Goal: Complete application form: Complete application form

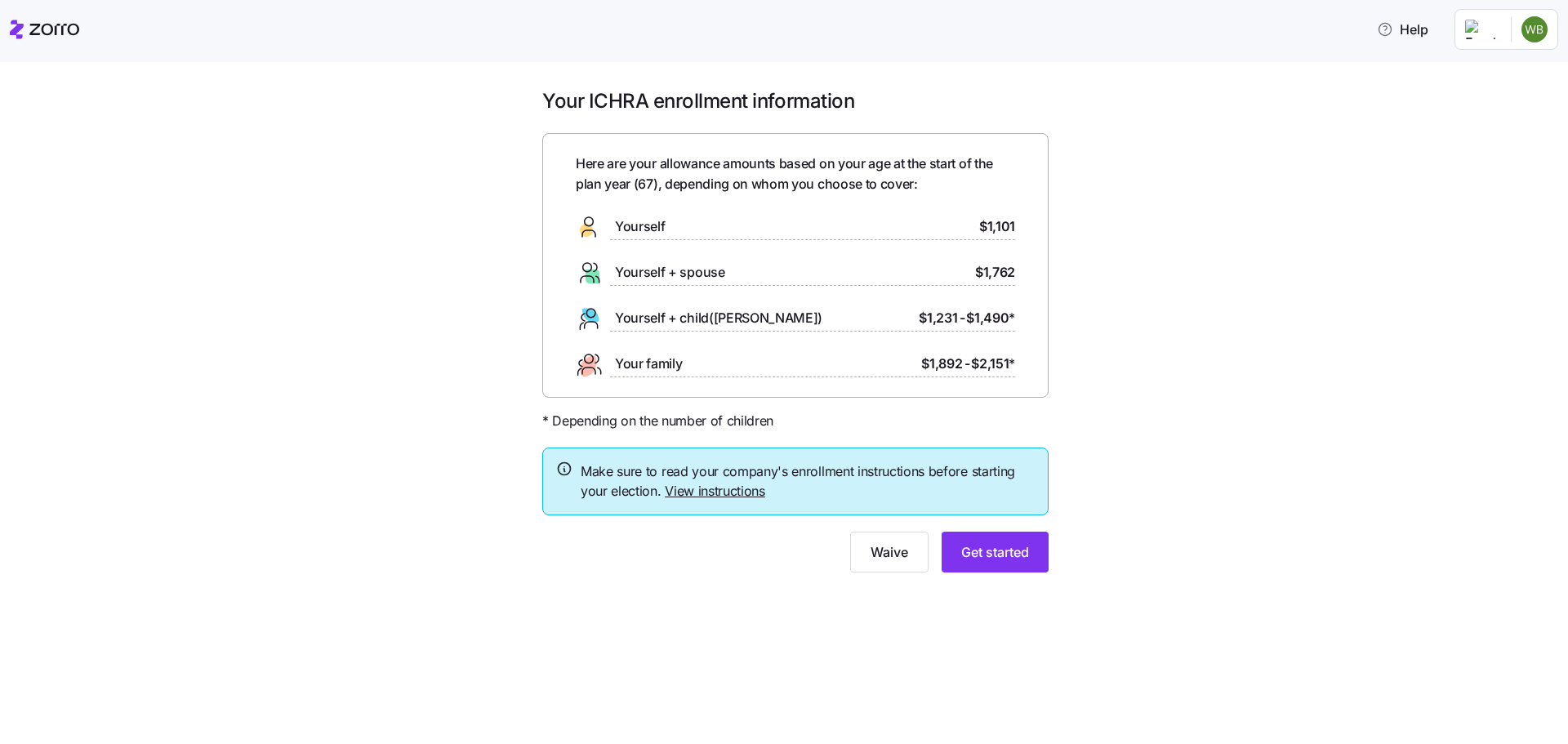
click at [722, 270] on span "Yourself + spouse" at bounding box center [670, 272] width 110 height 20
click at [705, 490] on link "View instructions" at bounding box center [715, 491] width 101 height 16
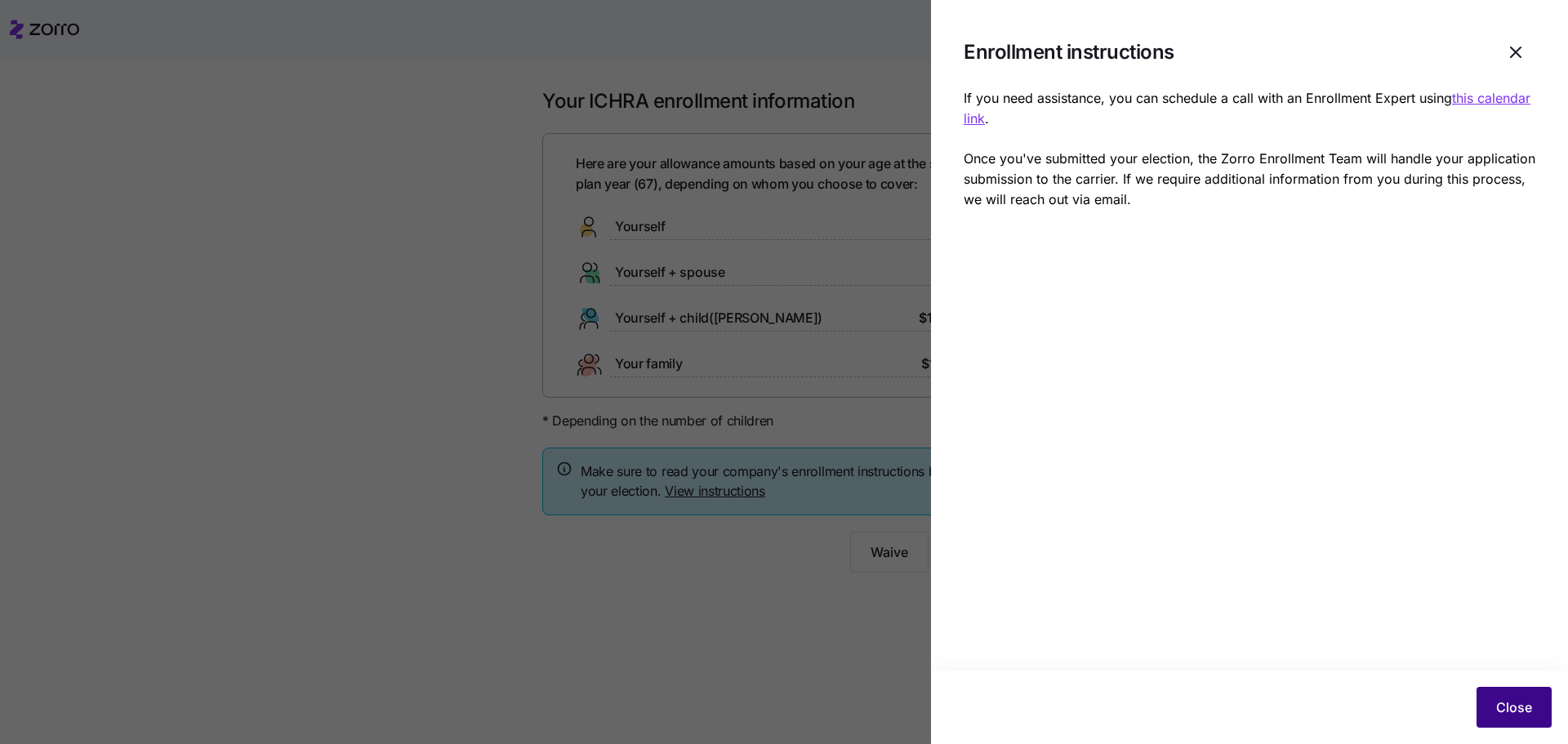
click at [1530, 713] on span "Close" at bounding box center [1513, 708] width 36 height 19
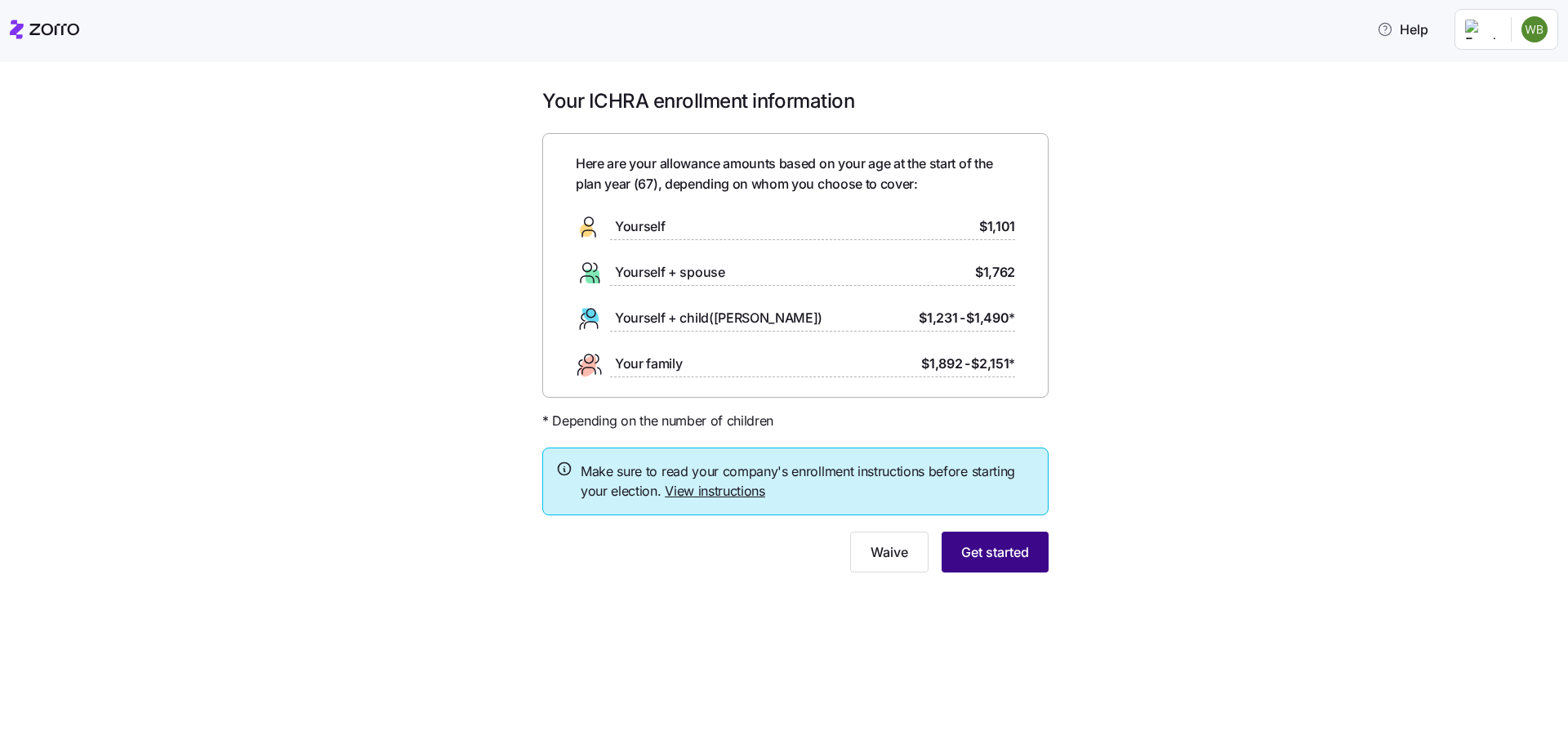
click at [981, 554] on span "Get started" at bounding box center [995, 552] width 68 height 19
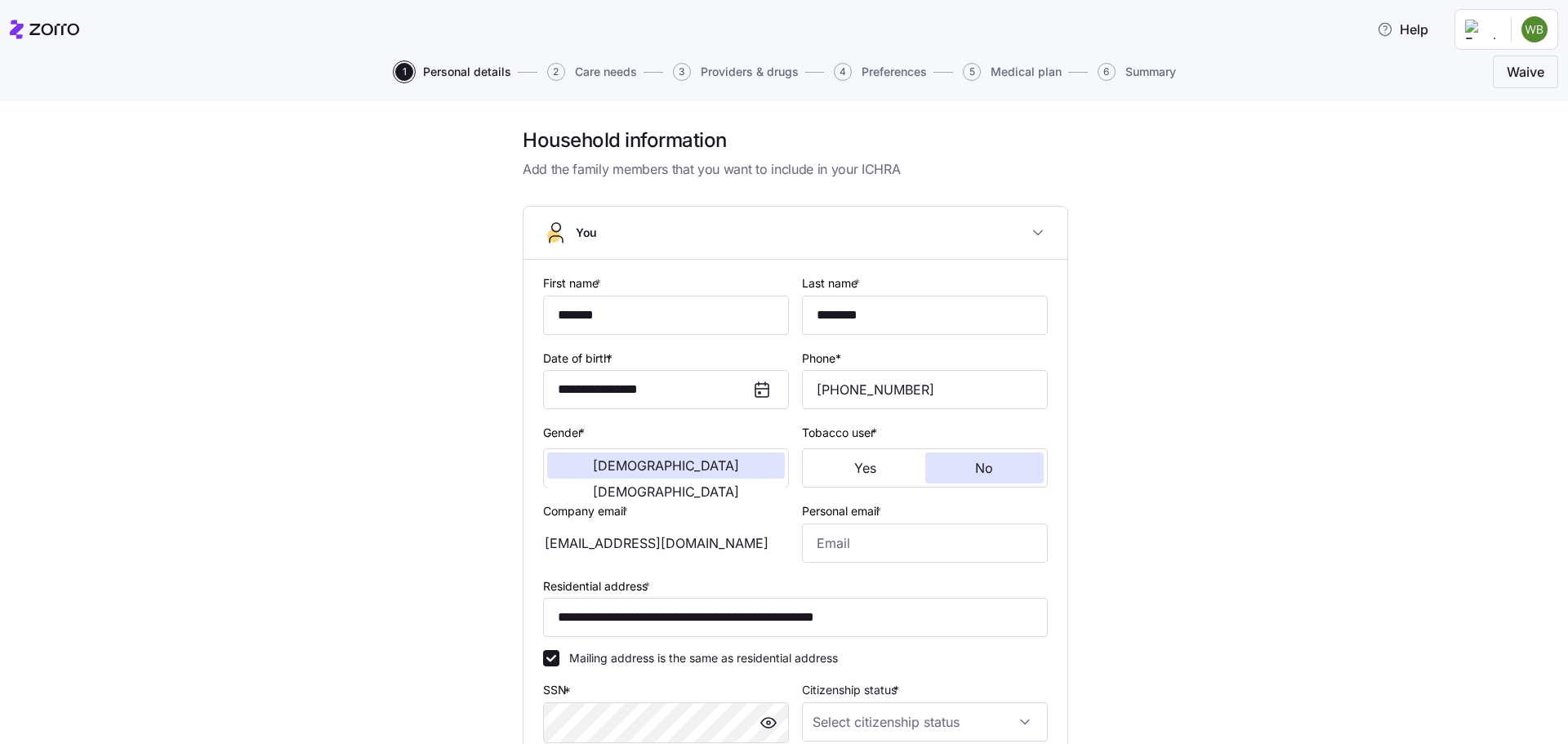
click at [467, 76] on span "Personal details" at bounding box center [467, 72] width 88 height 12
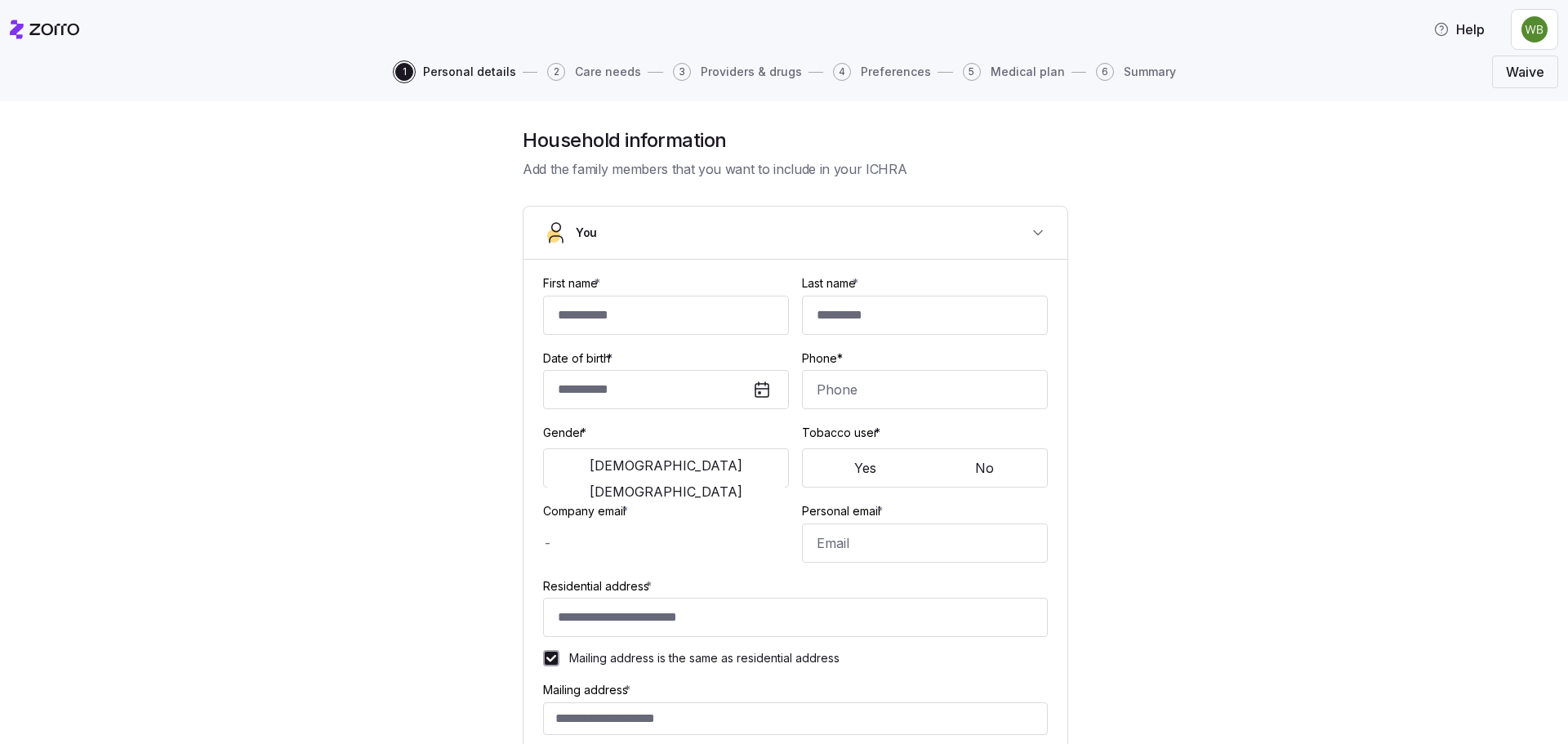
type input "*******"
type input "********"
type input "[EMAIL_ADDRESS][DOMAIN_NAME]"
type input "**********"
checkbox input "true"
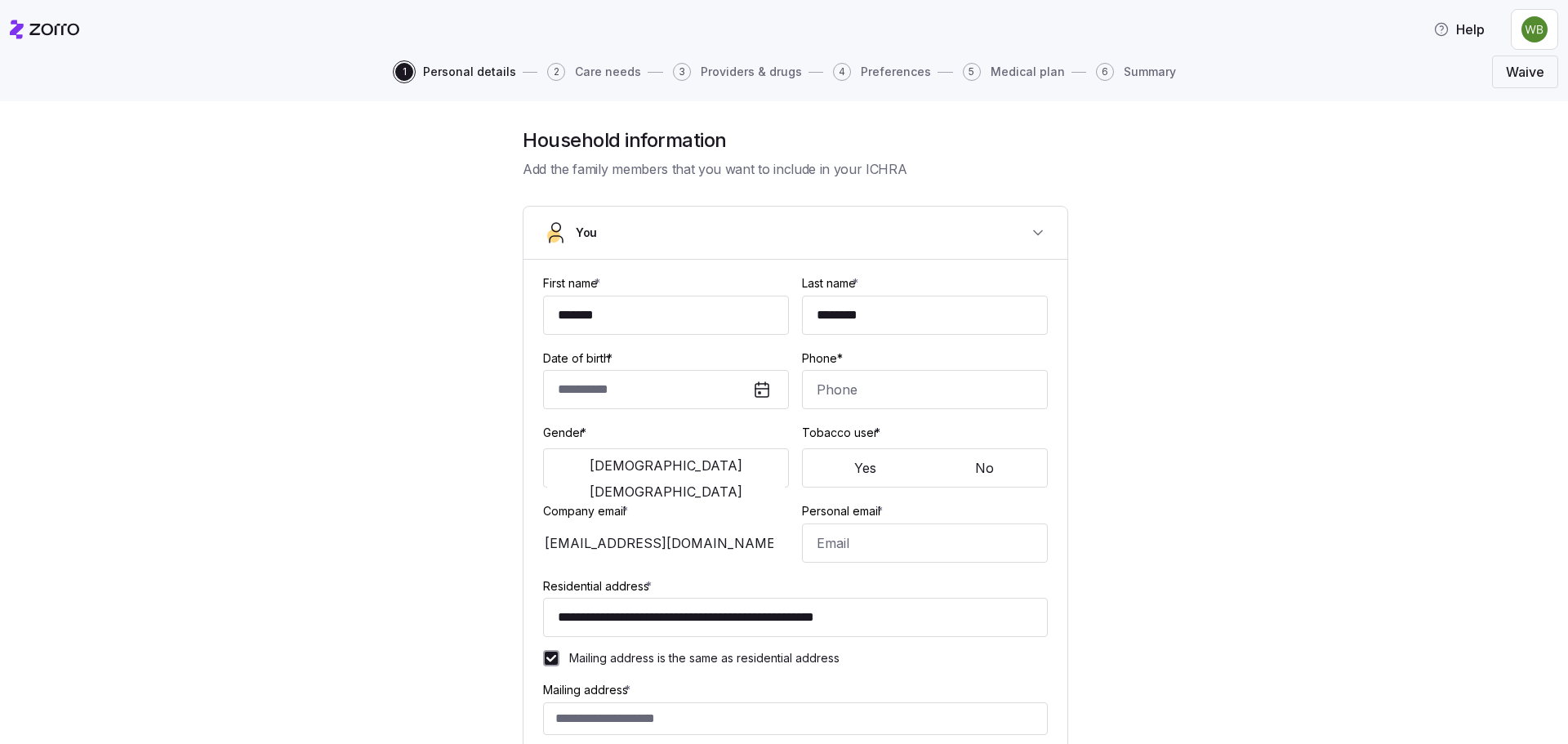
type input "**********"
type input "[PHONE_NUMBER]"
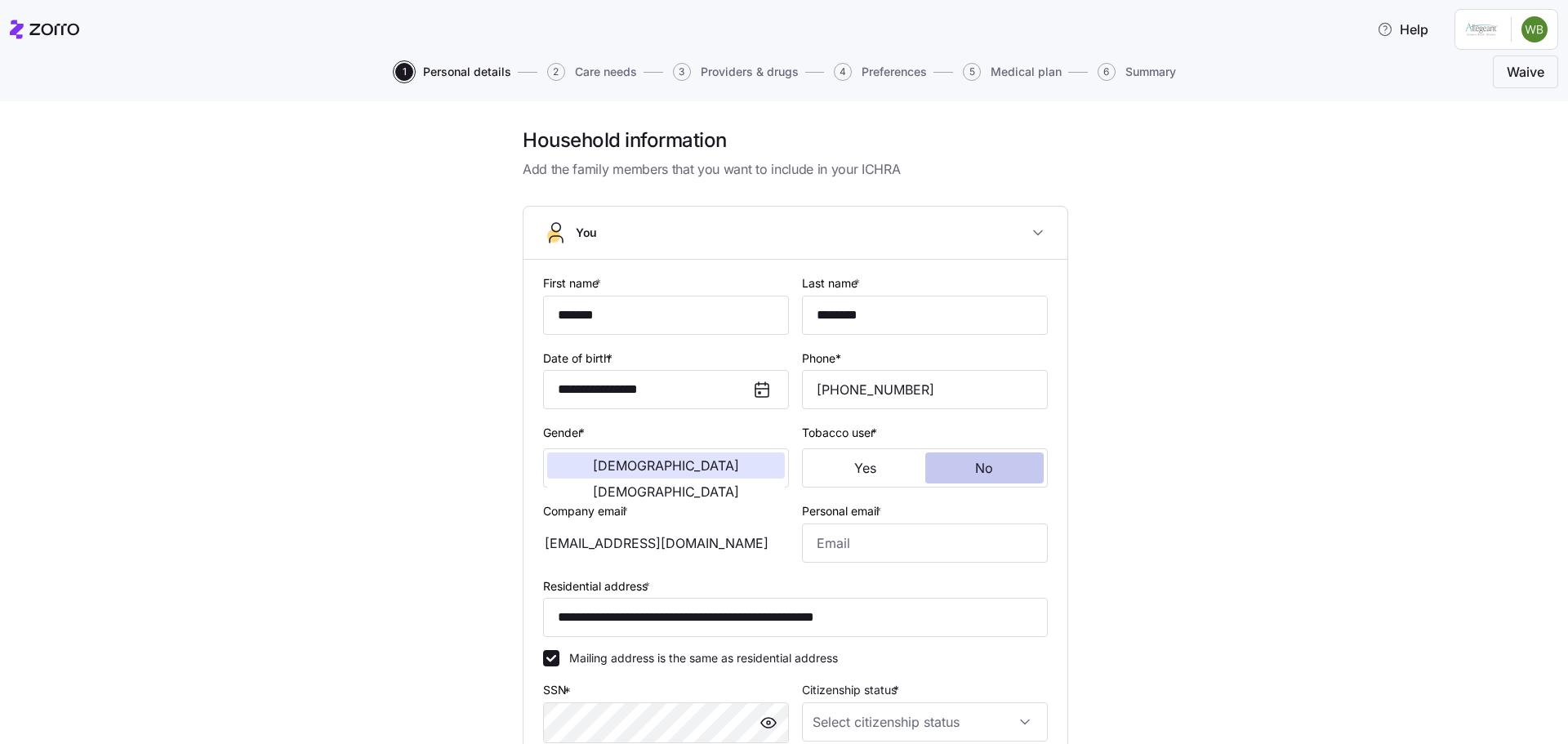
click at [979, 476] on button "No" at bounding box center [985, 468] width 119 height 31
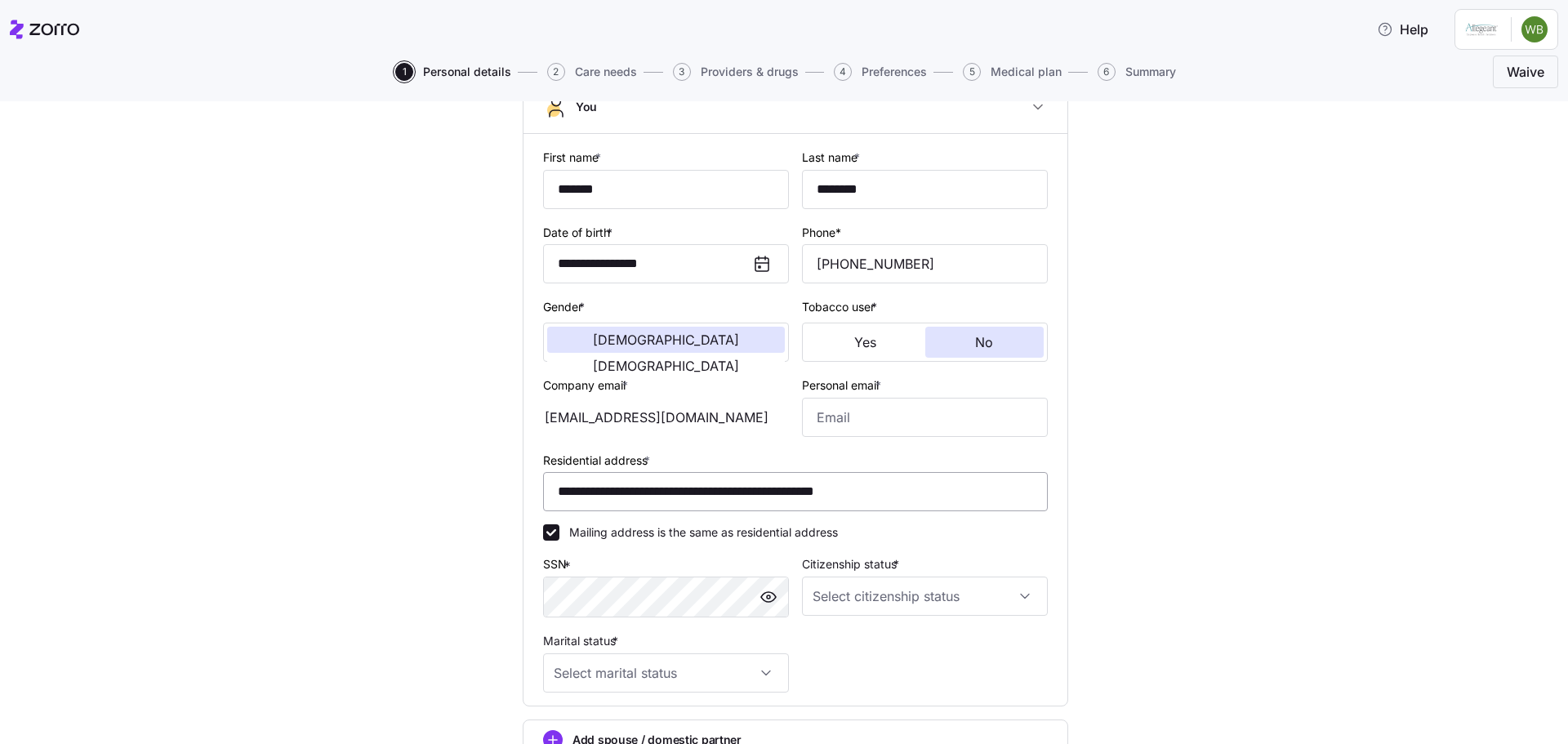
scroll to position [163, 0]
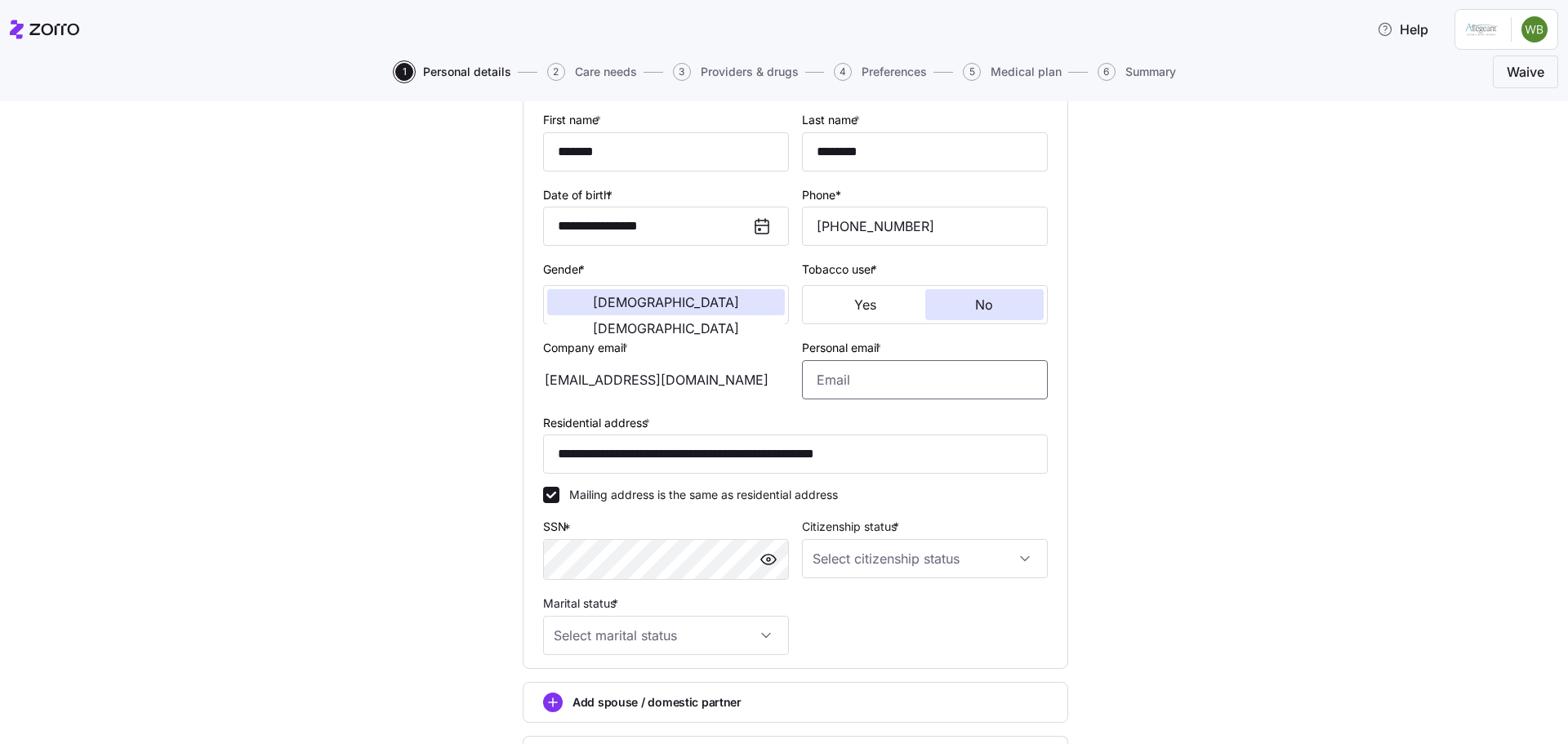
click at [826, 386] on input "Personal email *" at bounding box center [925, 379] width 246 height 39
type input "[EMAIL_ADDRESS][DOMAIN_NAME]"
click at [744, 390] on div "[EMAIL_ADDRESS][DOMAIN_NAME]" at bounding box center [666, 379] width 246 height 39
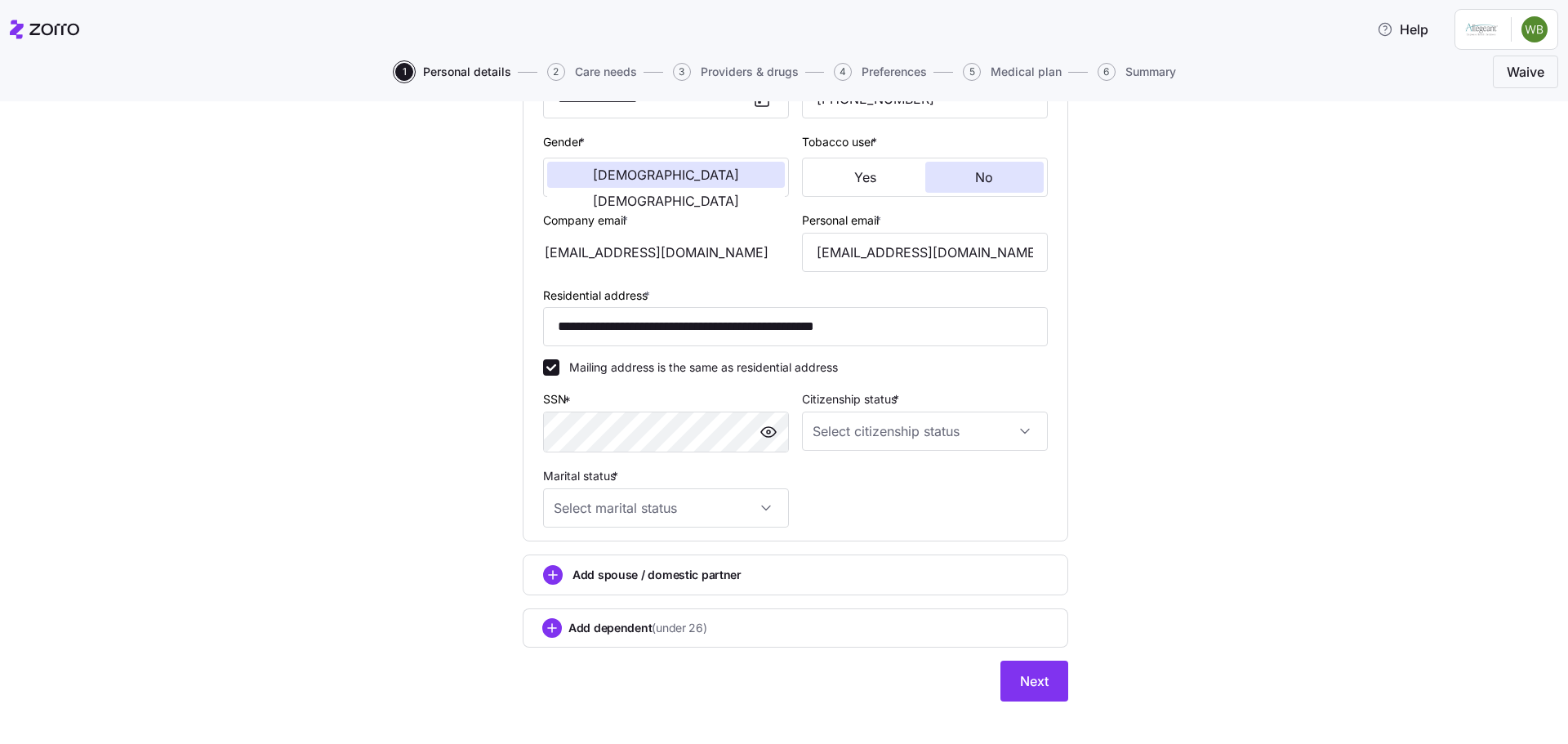
scroll to position [307, 0]
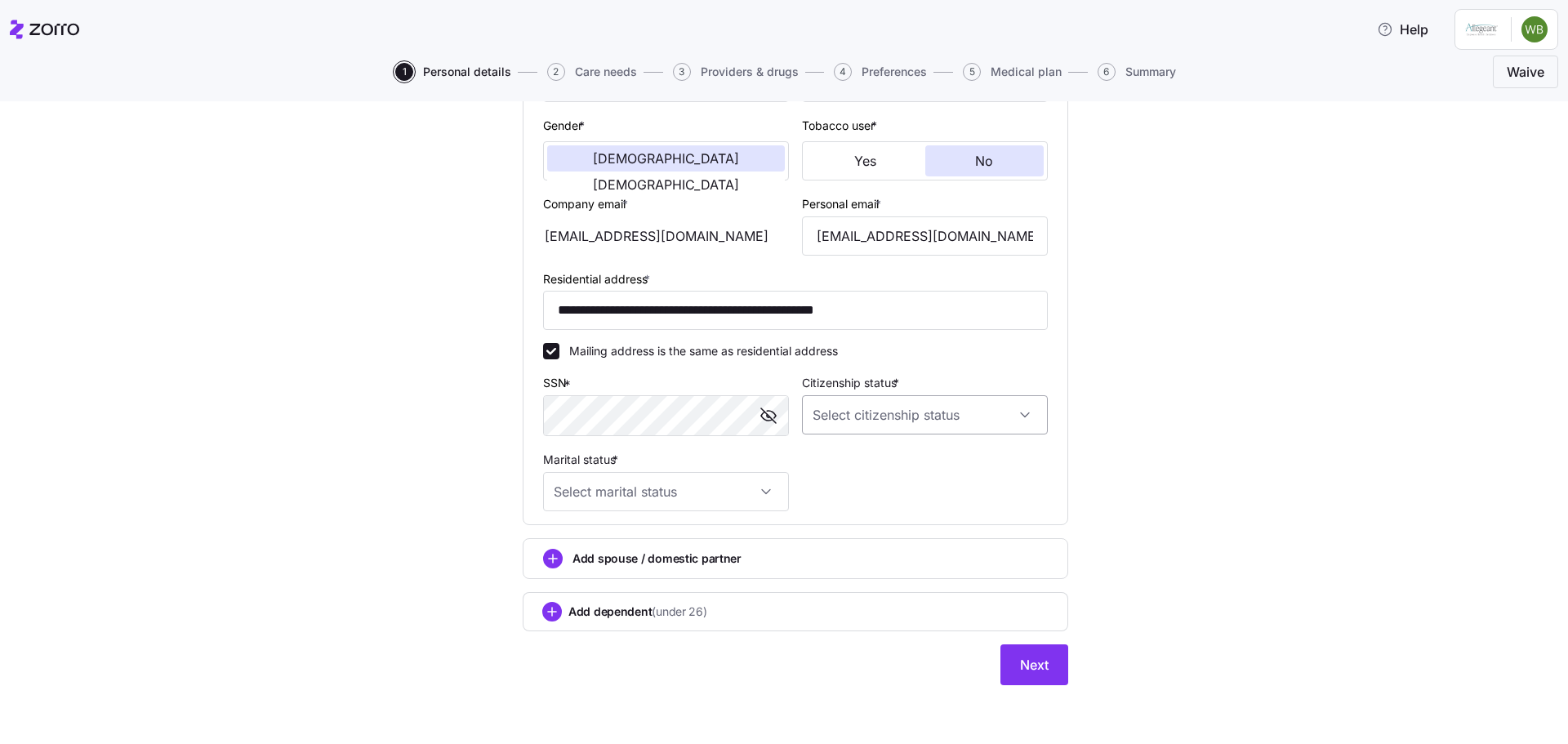
click at [1000, 412] on input "Citizenship status *" at bounding box center [925, 415] width 246 height 39
click at [851, 464] on span "[DEMOGRAPHIC_DATA] citizen" at bounding box center [898, 465] width 166 height 18
type input "[DEMOGRAPHIC_DATA] citizen"
click at [770, 489] on input "Marital status *" at bounding box center [666, 492] width 246 height 39
click at [584, 577] on span "Married" at bounding box center [577, 575] width 41 height 18
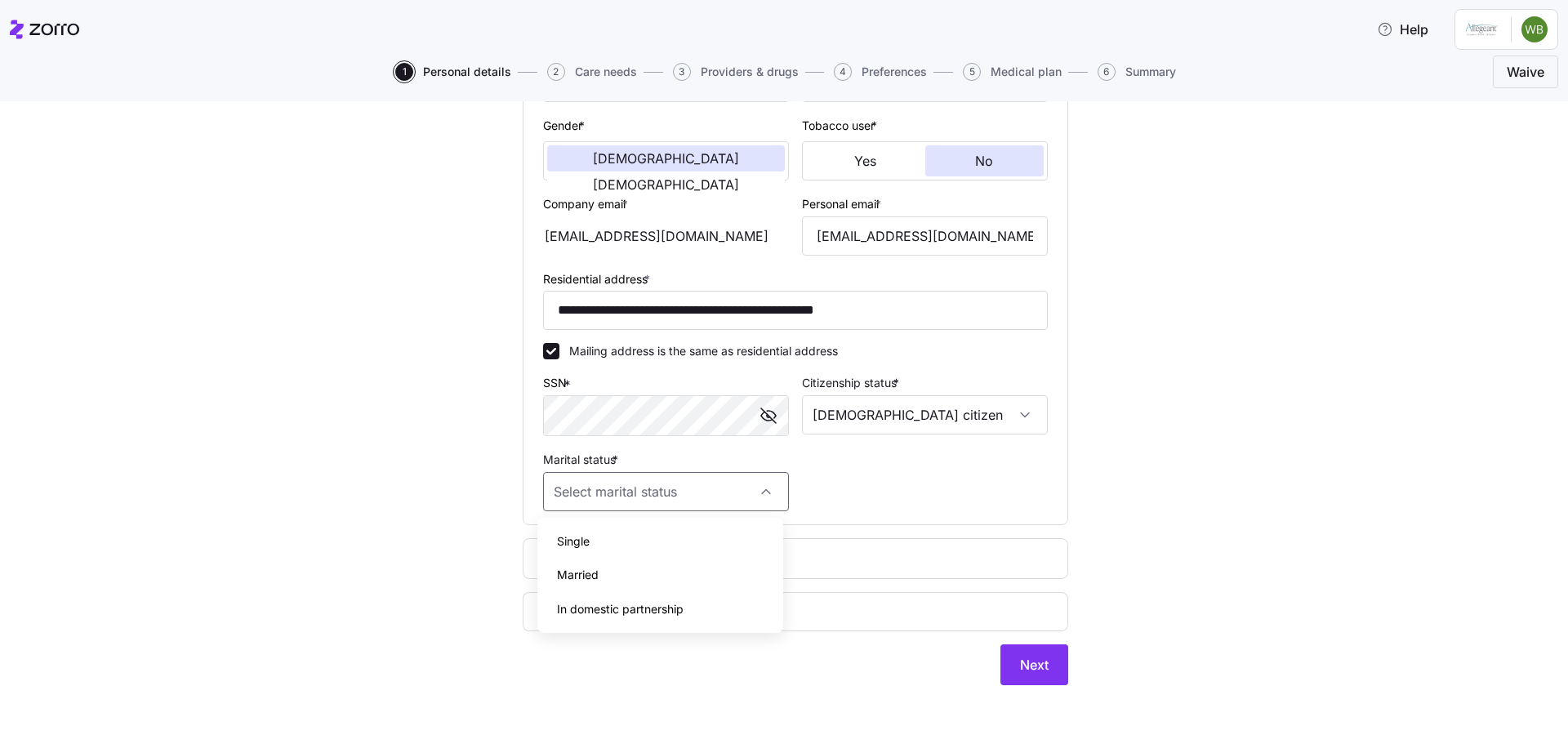
type input "Married"
click at [544, 563] on circle "add icon" at bounding box center [553, 559] width 18 height 18
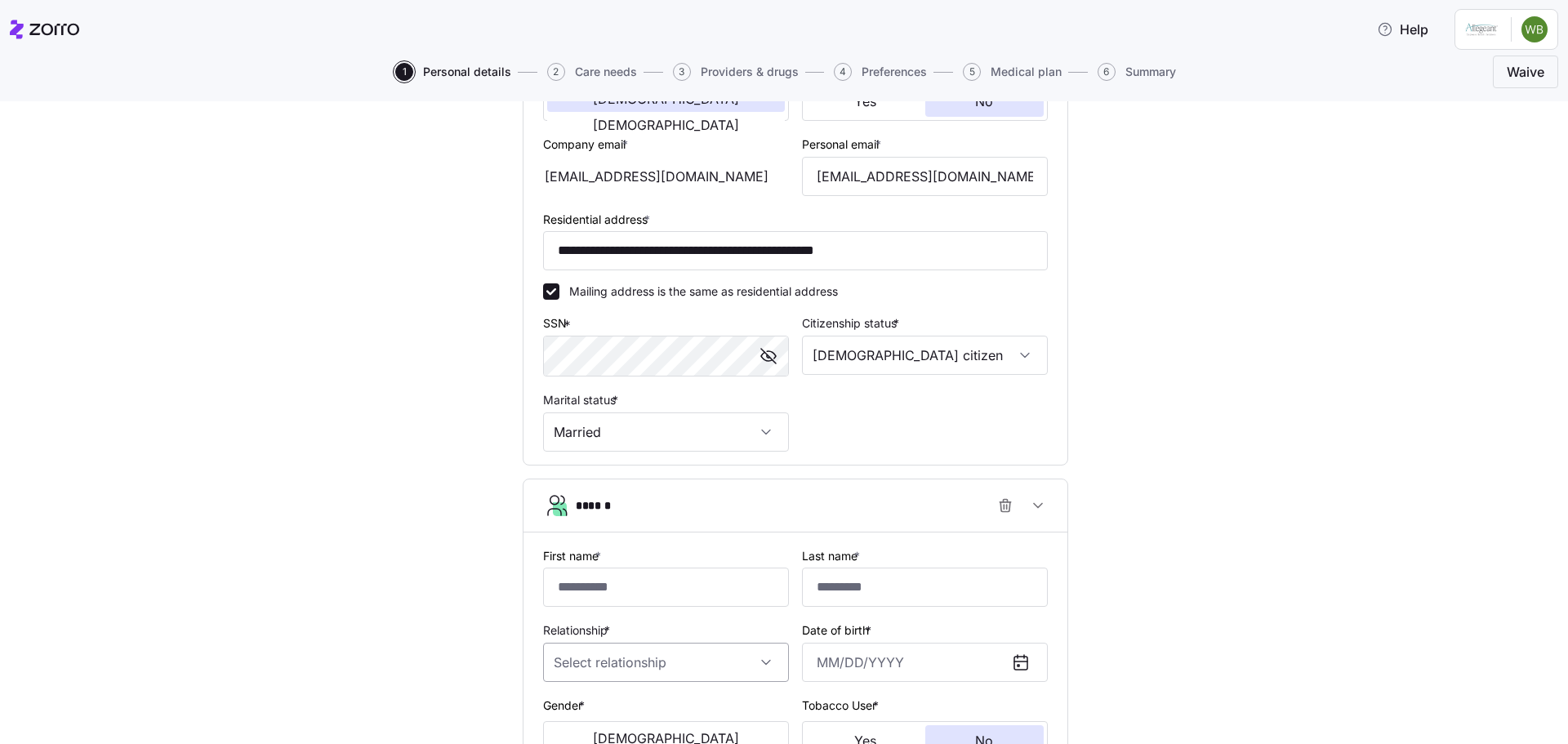
scroll to position [552, 0]
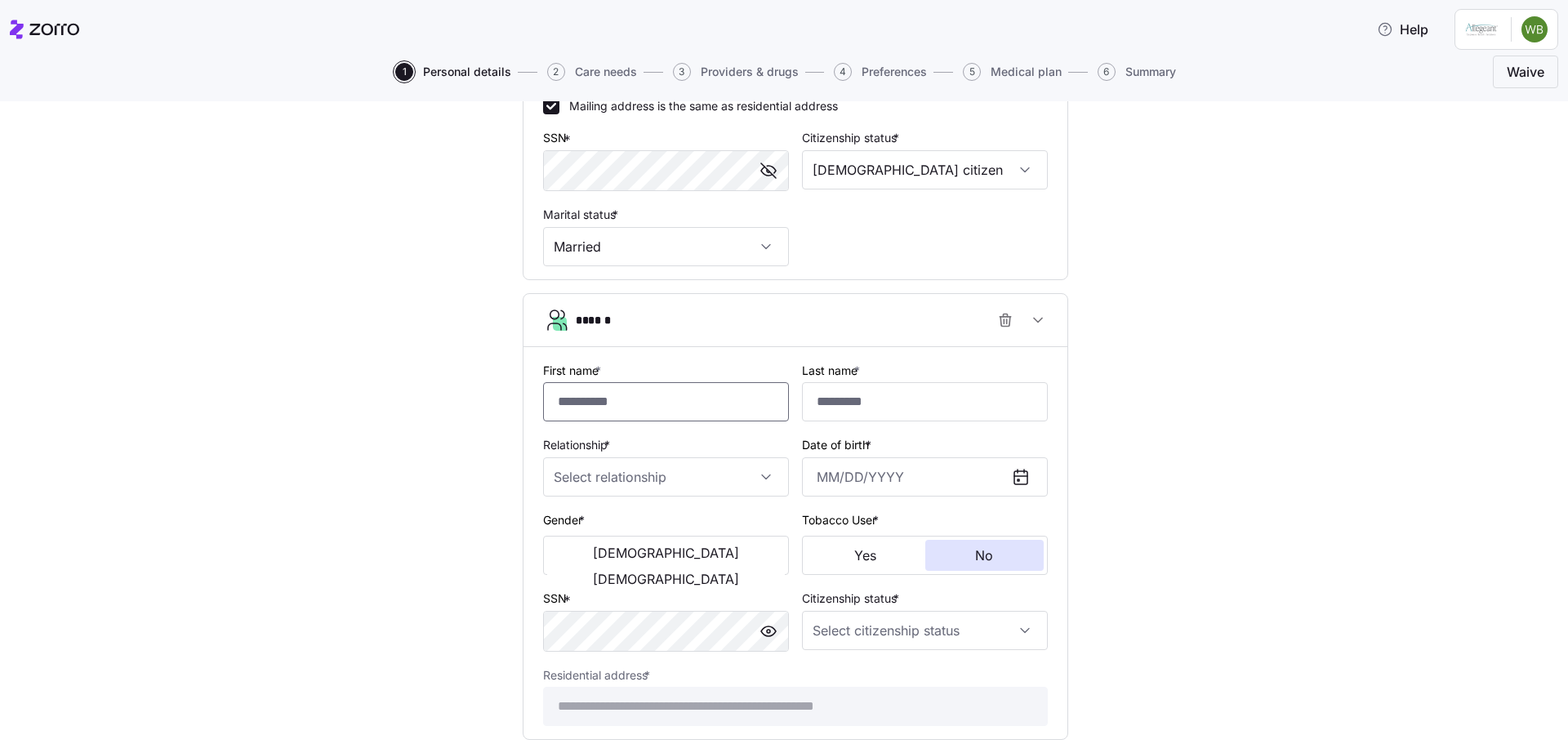
click at [583, 405] on input "First name *" at bounding box center [666, 401] width 246 height 39
type input "*****"
click at [843, 403] on input "Last name *" at bounding box center [925, 401] width 246 height 39
type input "********"
click at [754, 477] on input "Relationship *" at bounding box center [666, 477] width 246 height 39
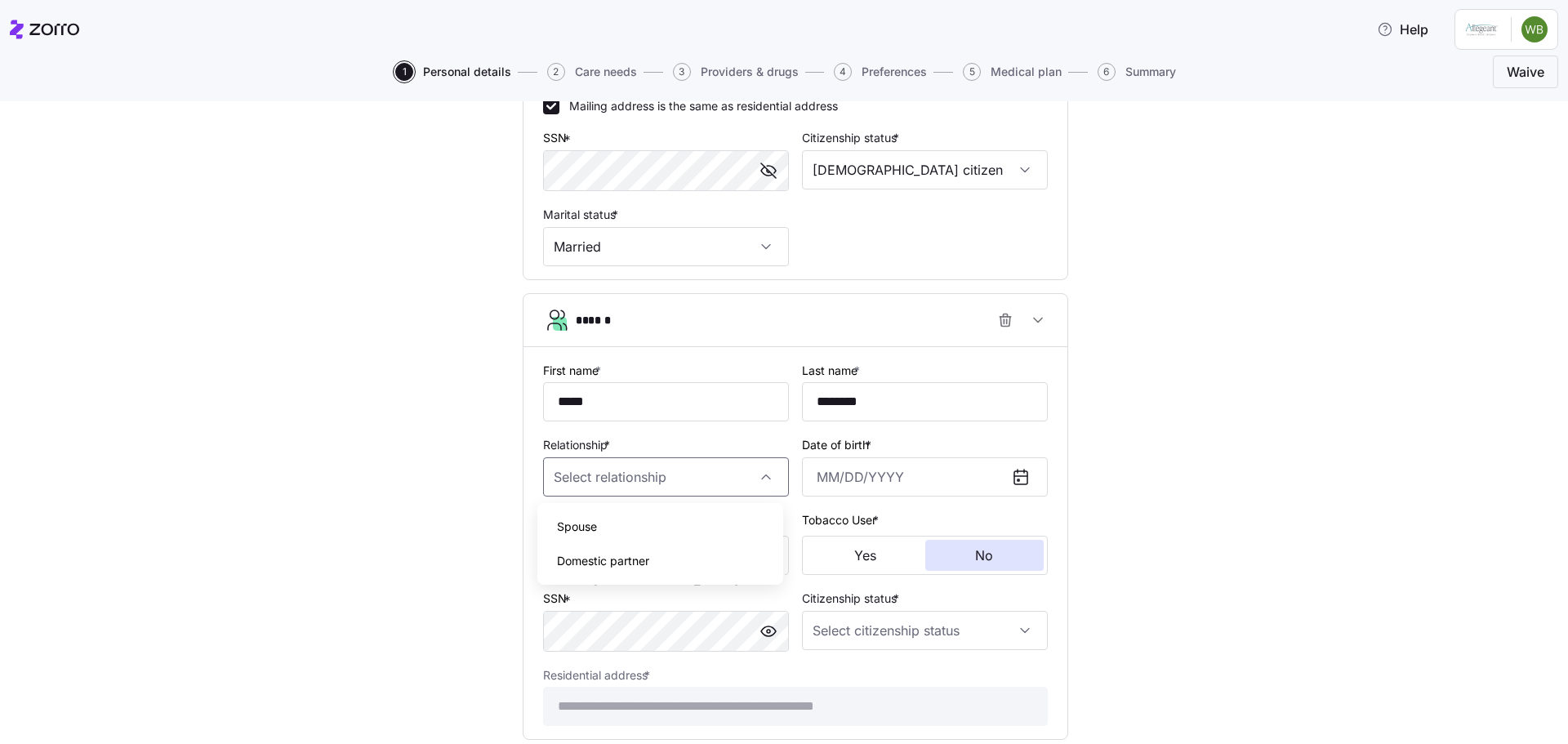
click at [625, 534] on div "Spouse" at bounding box center [660, 527] width 233 height 35
type input "Spouse"
click at [802, 476] on input "Date of birth *" at bounding box center [925, 477] width 246 height 39
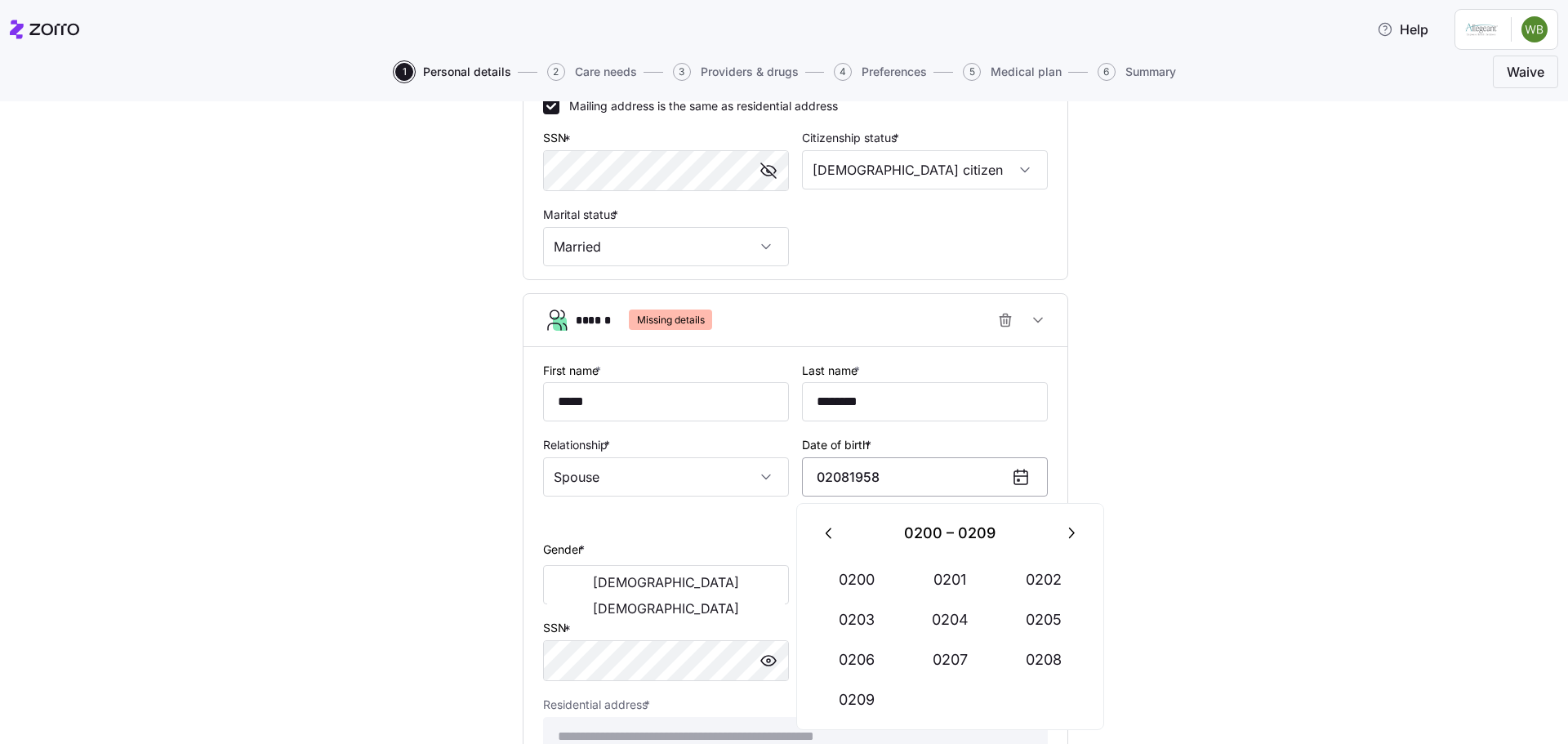
click at [829, 478] on input "02081958" at bounding box center [925, 477] width 246 height 39
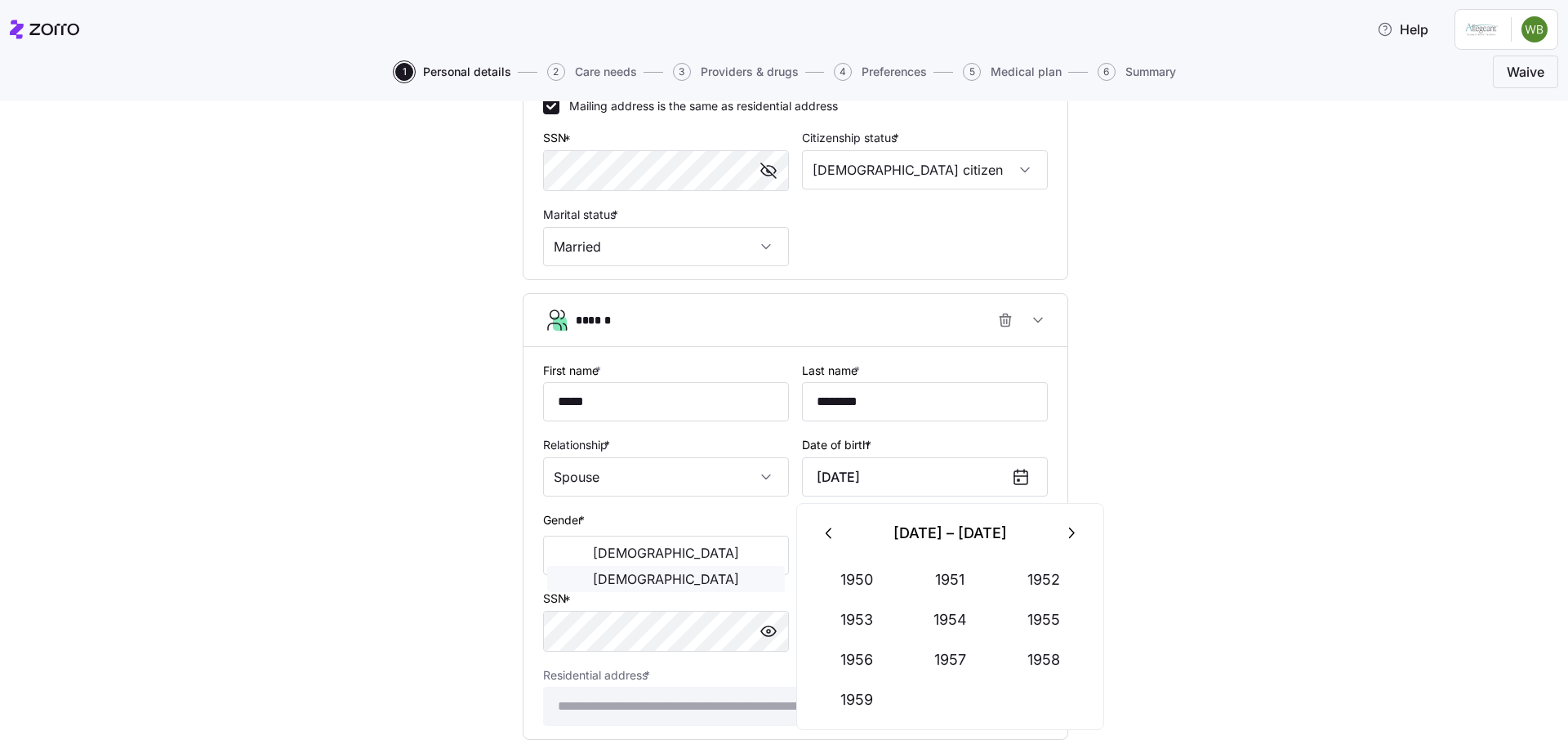
type input "February 8, 1958"
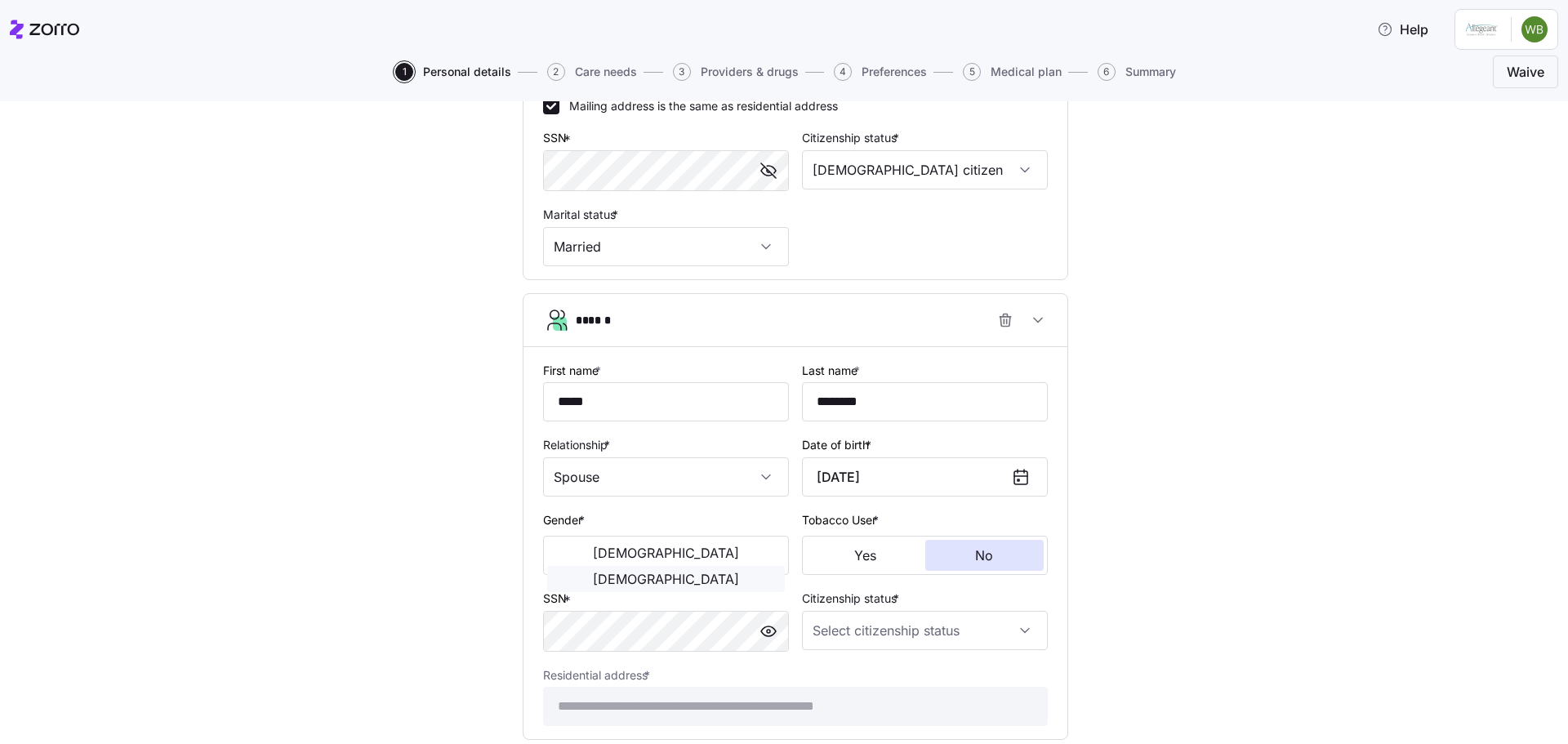
click at [733, 573] on span "[DEMOGRAPHIC_DATA]" at bounding box center [666, 580] width 146 height 13
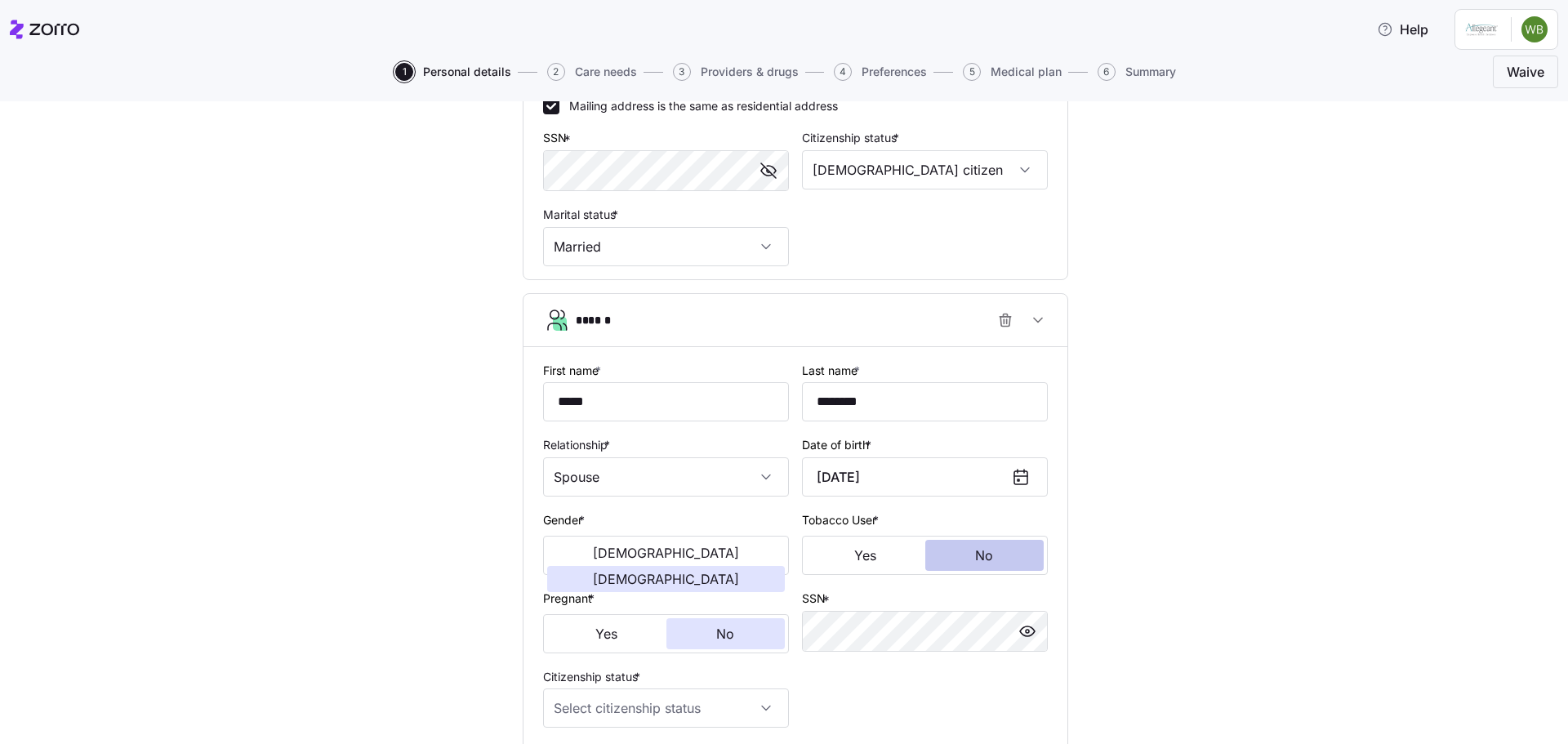
click at [986, 553] on span "No" at bounding box center [984, 556] width 18 height 13
click at [748, 634] on button "No" at bounding box center [726, 634] width 119 height 31
click at [1193, 516] on div "**********" at bounding box center [796, 258] width 1500 height 1368
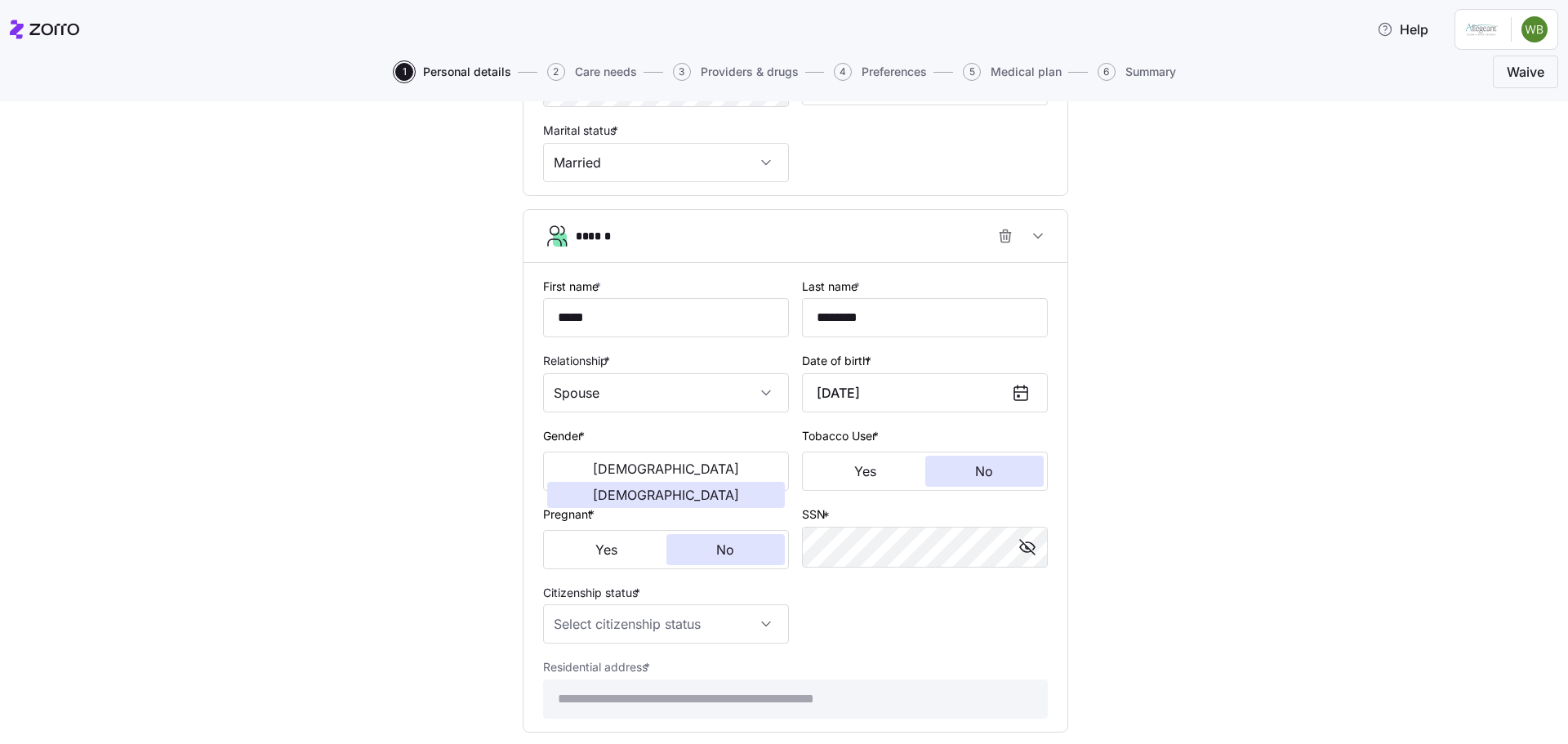
scroll to position [790, 0]
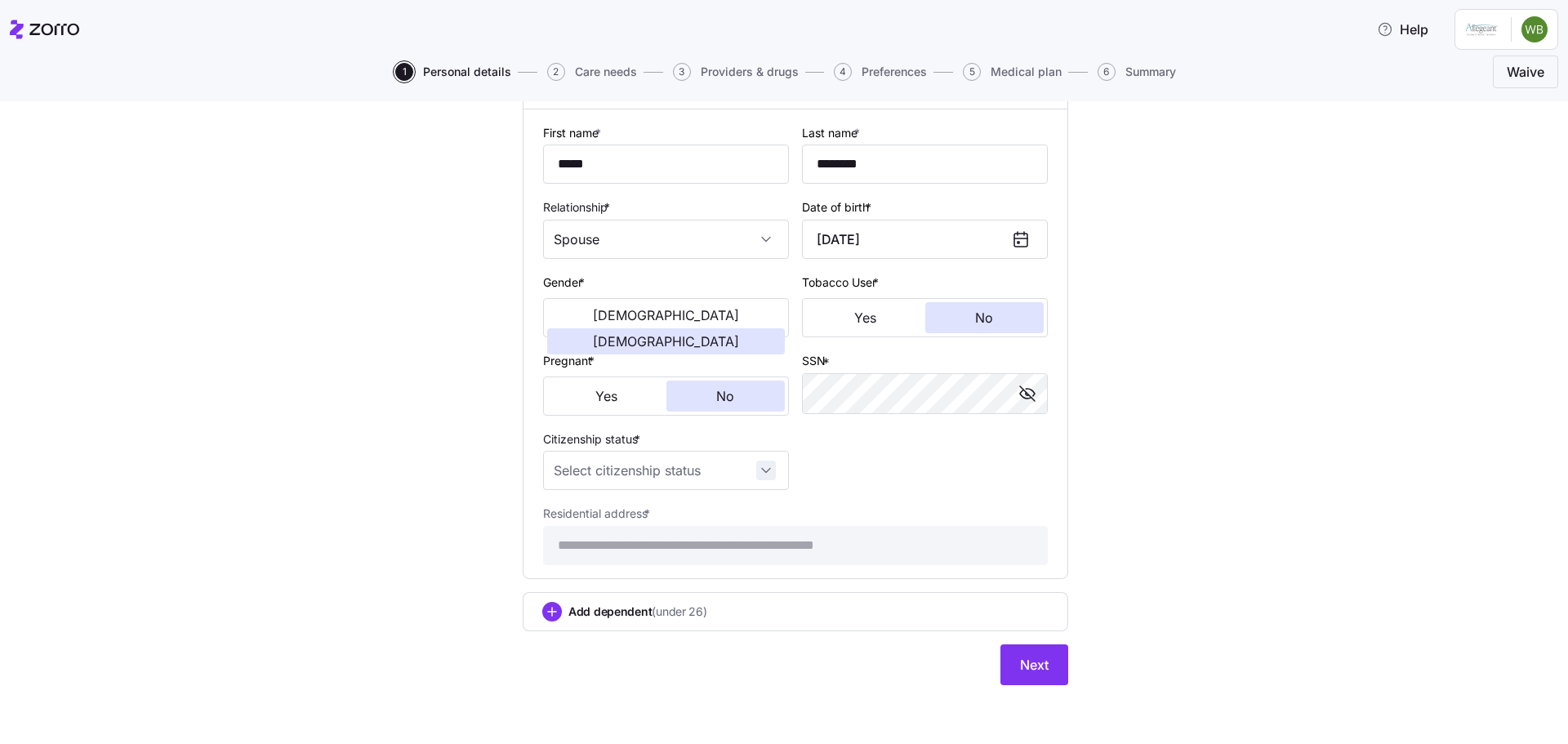
click at [753, 469] on input "Citizenship status *" at bounding box center [666, 470] width 246 height 39
click at [581, 516] on span "[DEMOGRAPHIC_DATA] citizen" at bounding box center [639, 520] width 166 height 18
type input "[DEMOGRAPHIC_DATA] citizen"
click at [1020, 663] on span "Next" at bounding box center [1034, 665] width 29 height 19
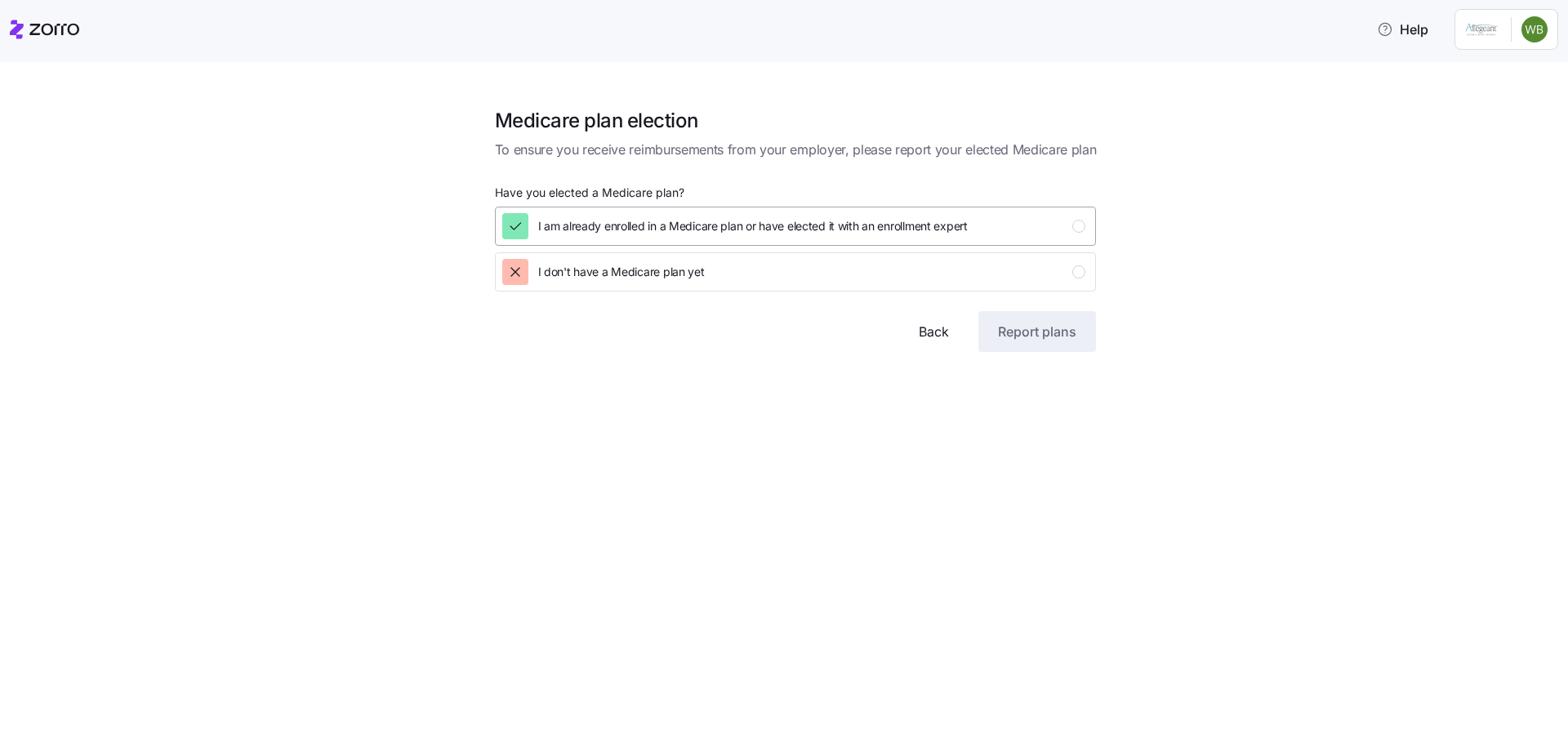
click at [1081, 226] on div "button" at bounding box center [1079, 227] width 13 height 13
click at [1023, 332] on span "Report plans" at bounding box center [1037, 331] width 79 height 19
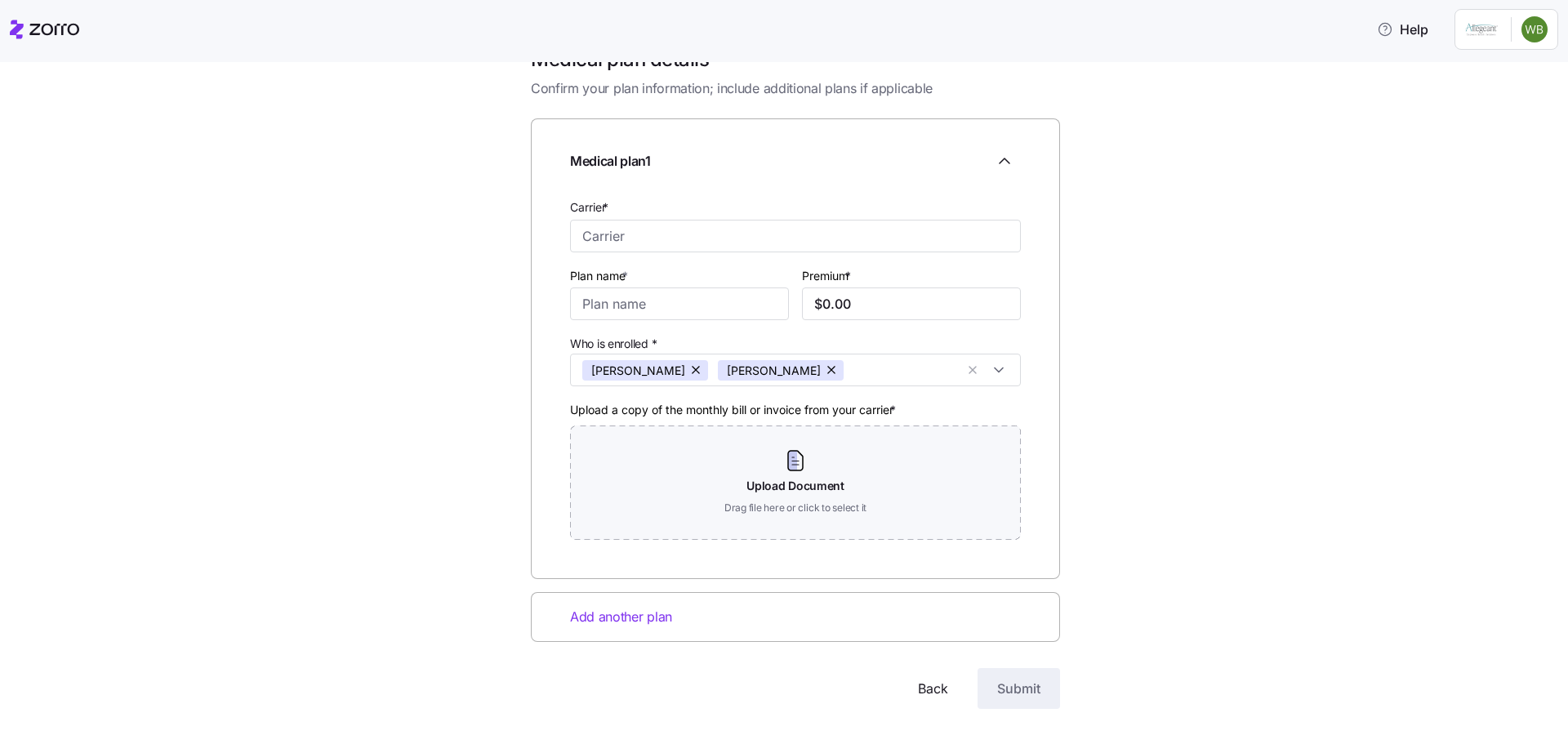
scroll to position [82, 0]
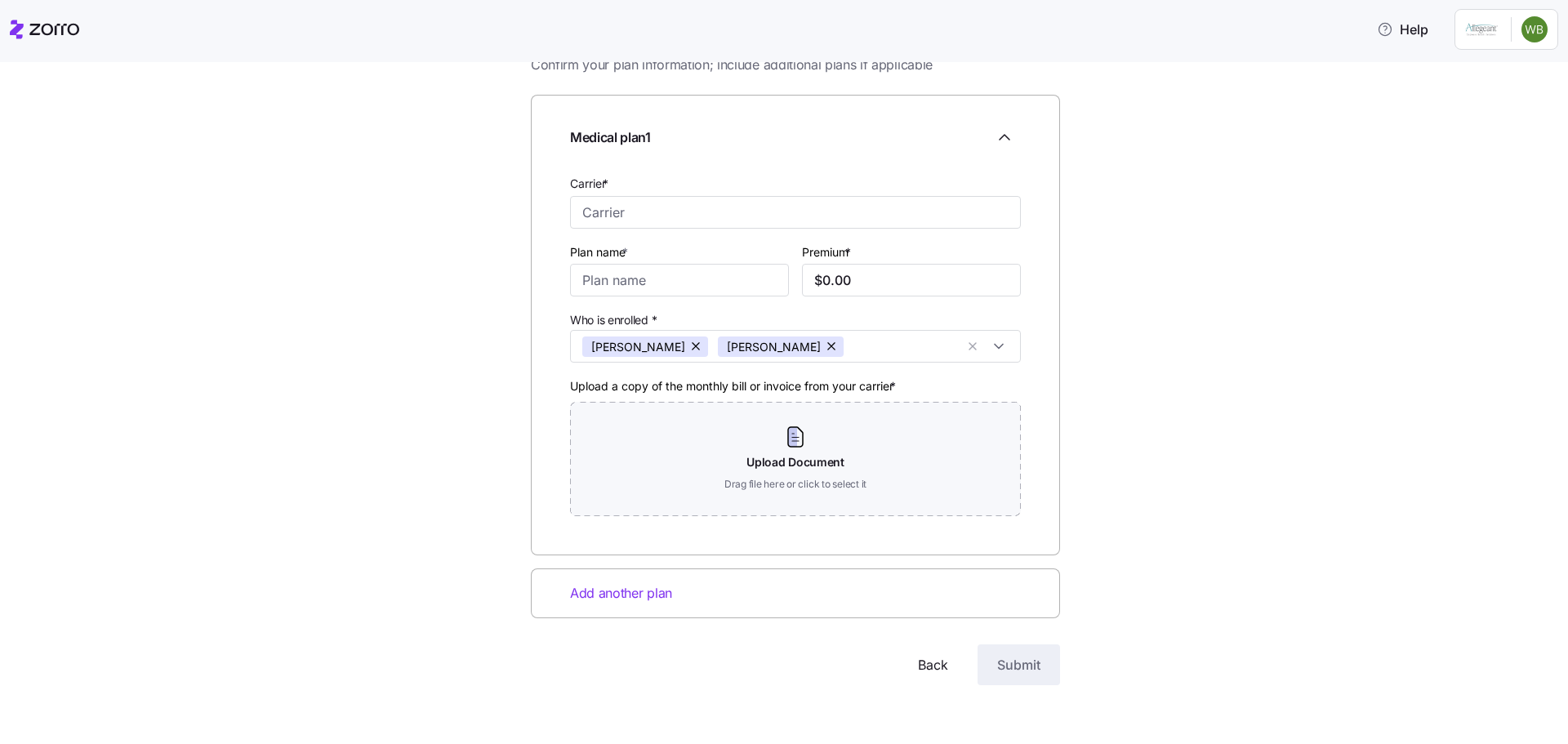
click at [924, 665] on span "Back" at bounding box center [933, 665] width 30 height 19
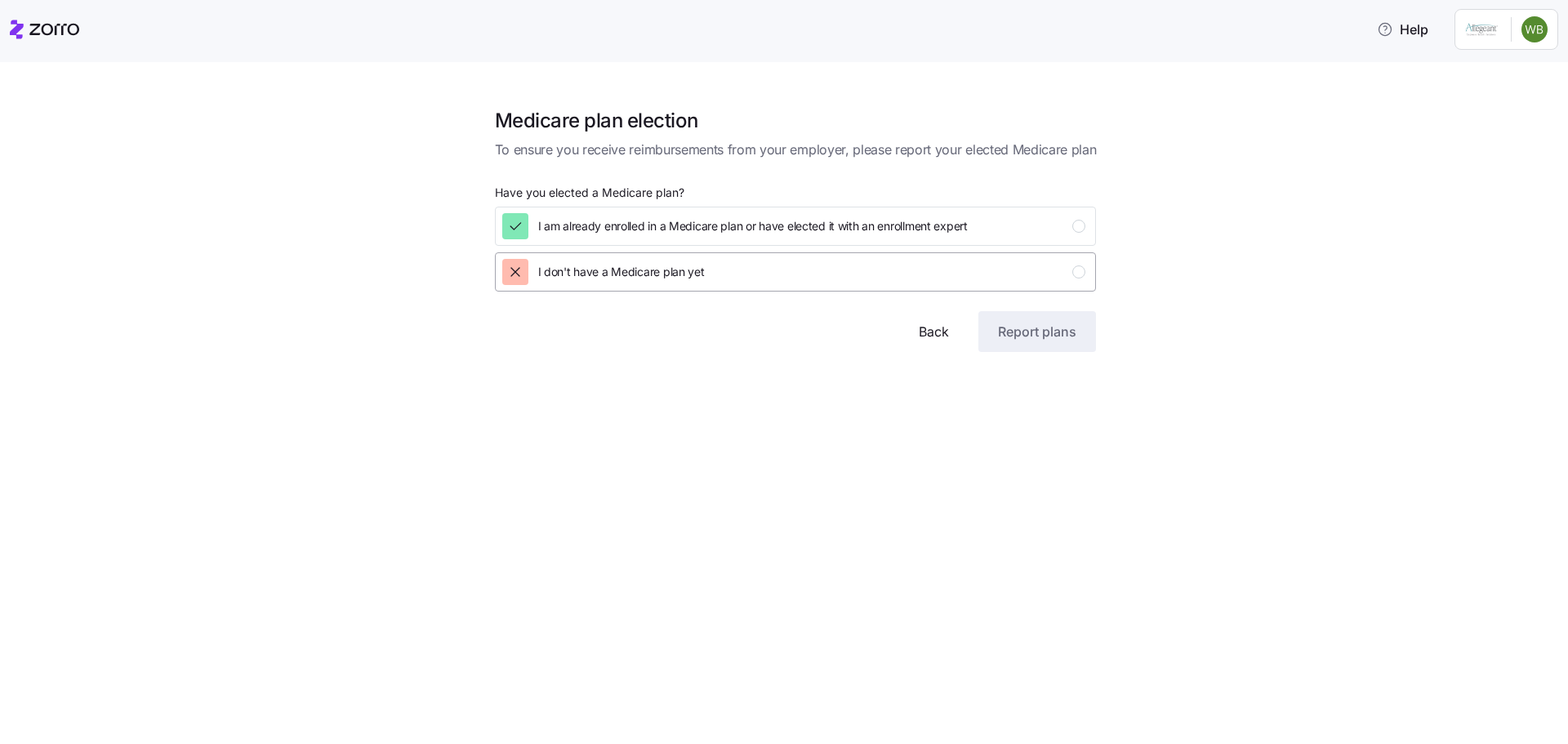
click at [511, 270] on icon "button" at bounding box center [515, 272] width 16 height 16
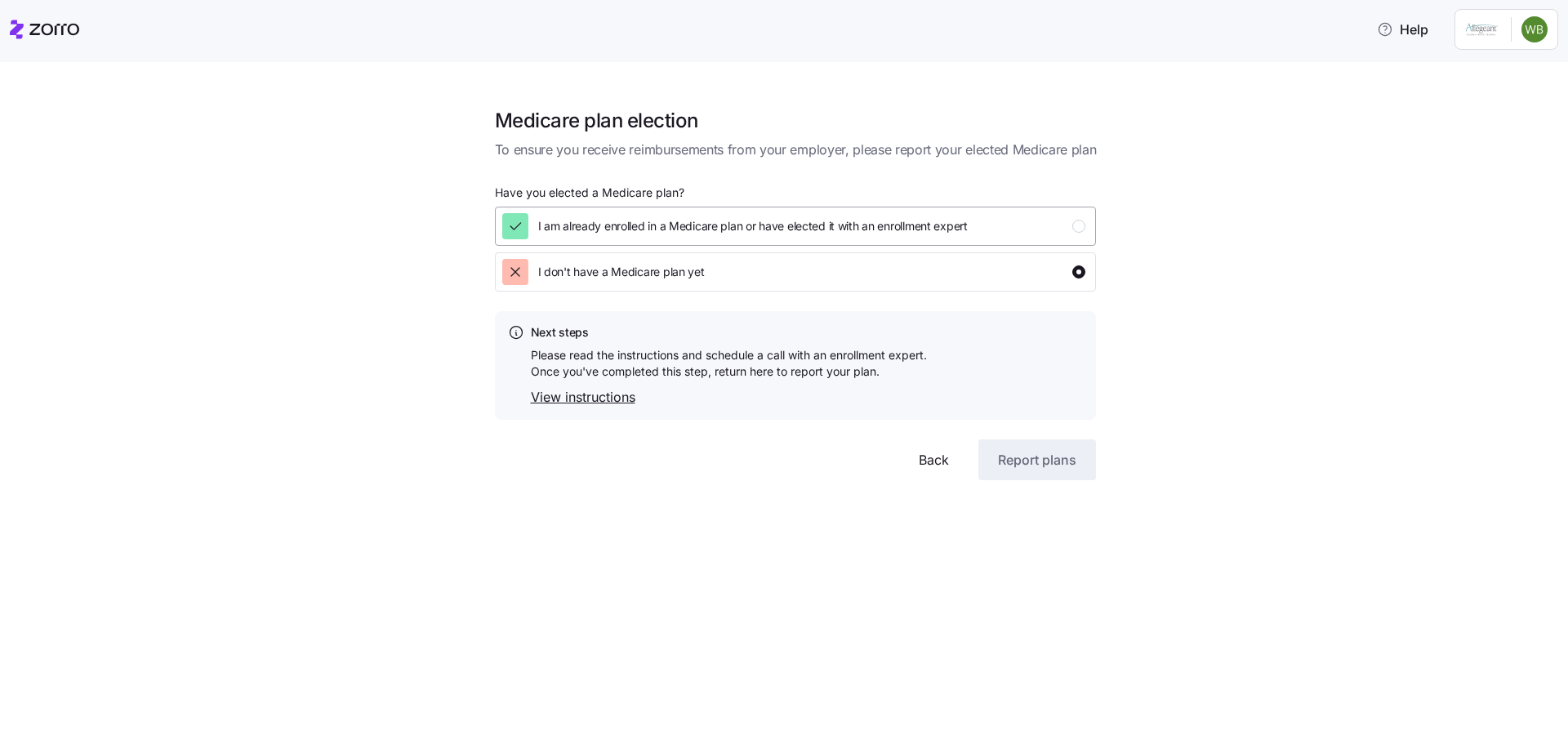
click at [1076, 226] on div "button" at bounding box center [1079, 227] width 13 height 13
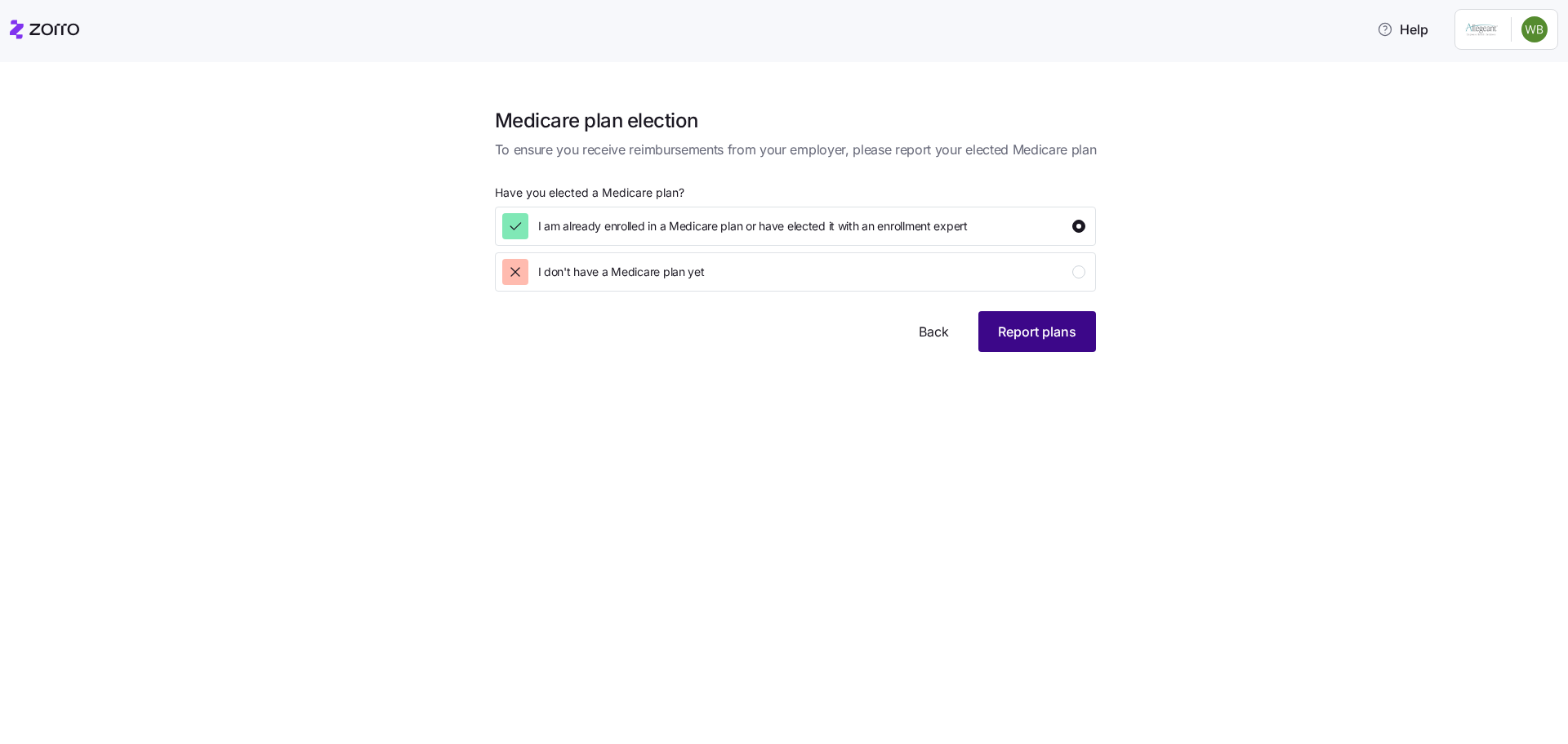
click at [1011, 332] on span "Report plans" at bounding box center [1037, 331] width 79 height 19
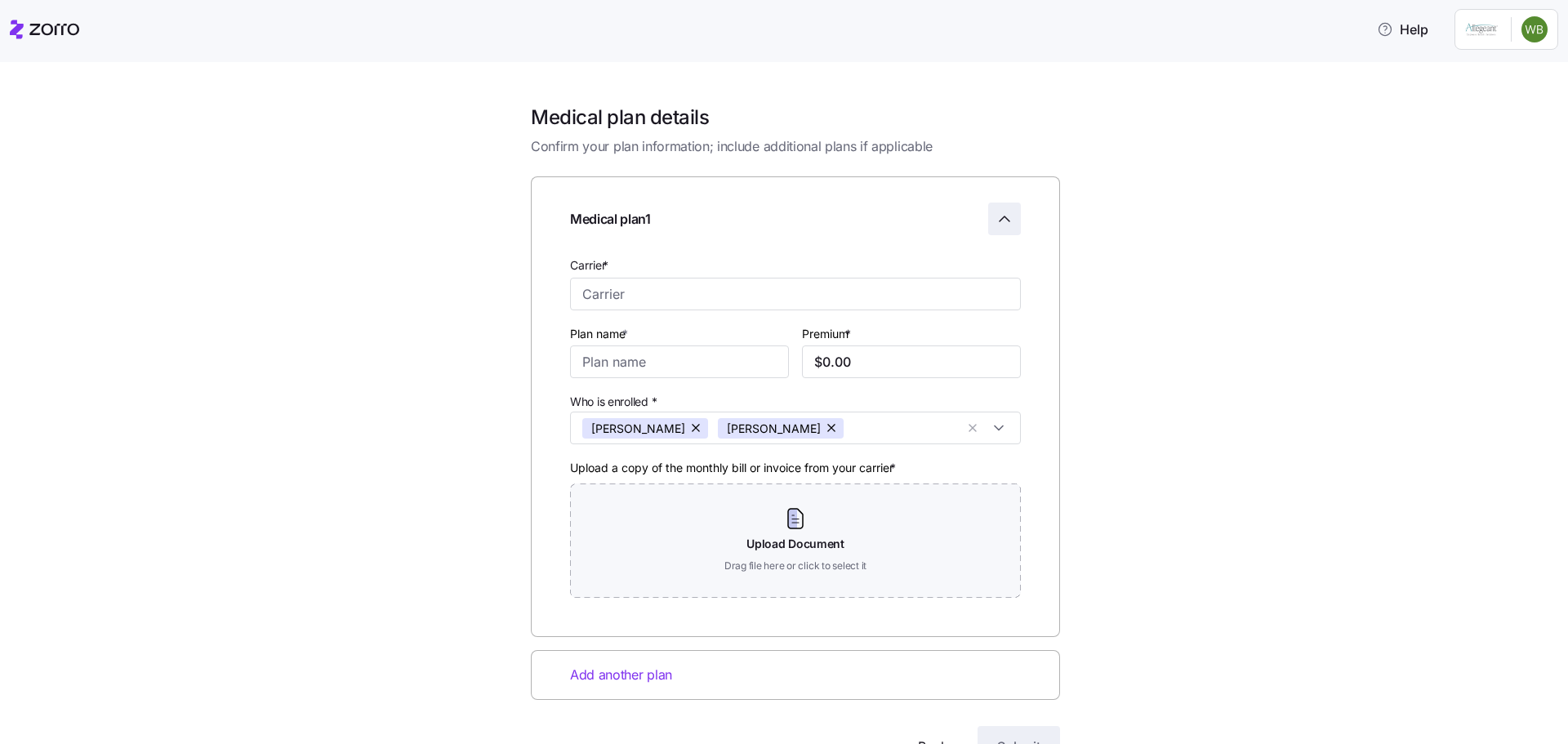
click at [1005, 223] on icon "Collapse employee form" at bounding box center [1005, 219] width 19 height 19
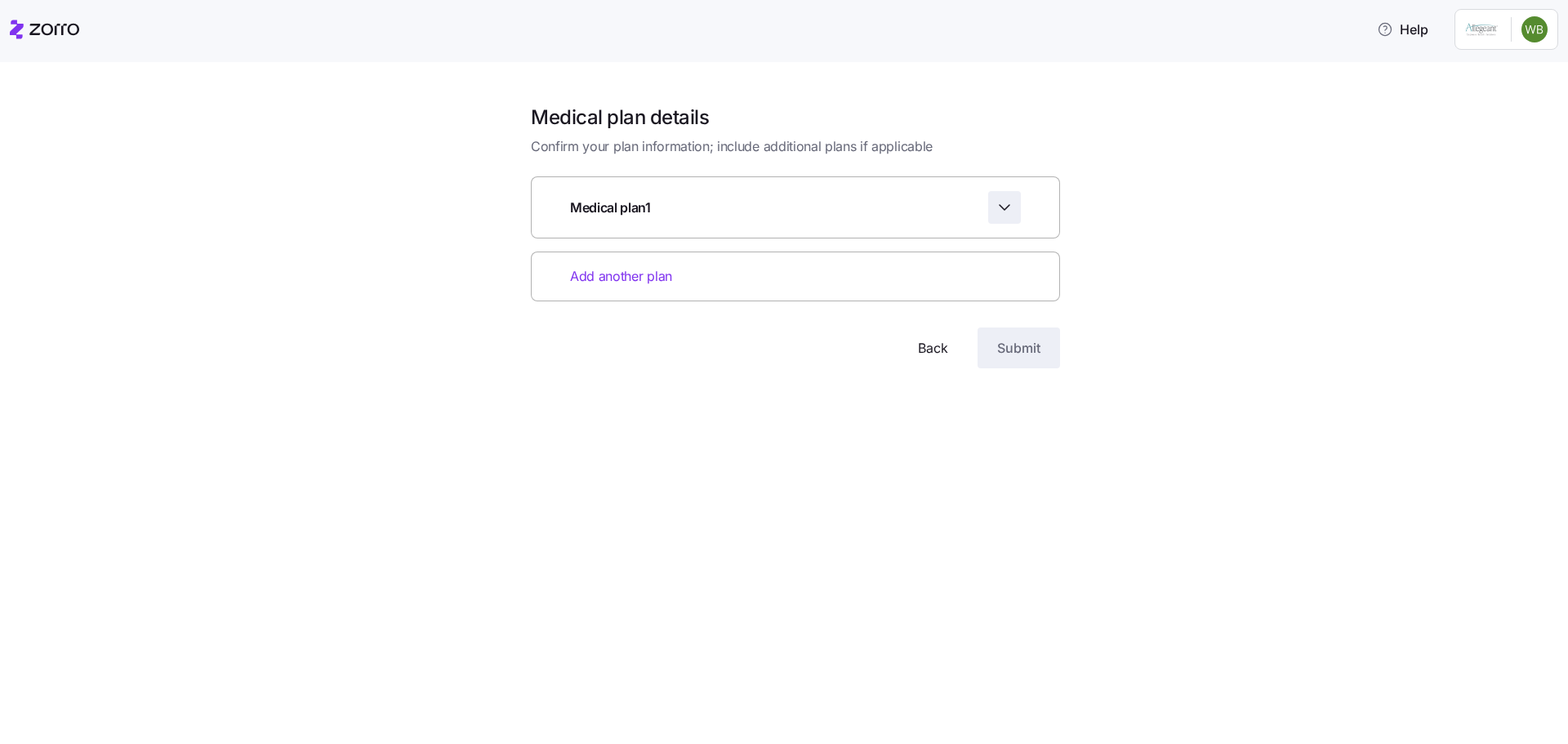
click at [1008, 205] on icon "Expand employee form" at bounding box center [1005, 207] width 19 height 19
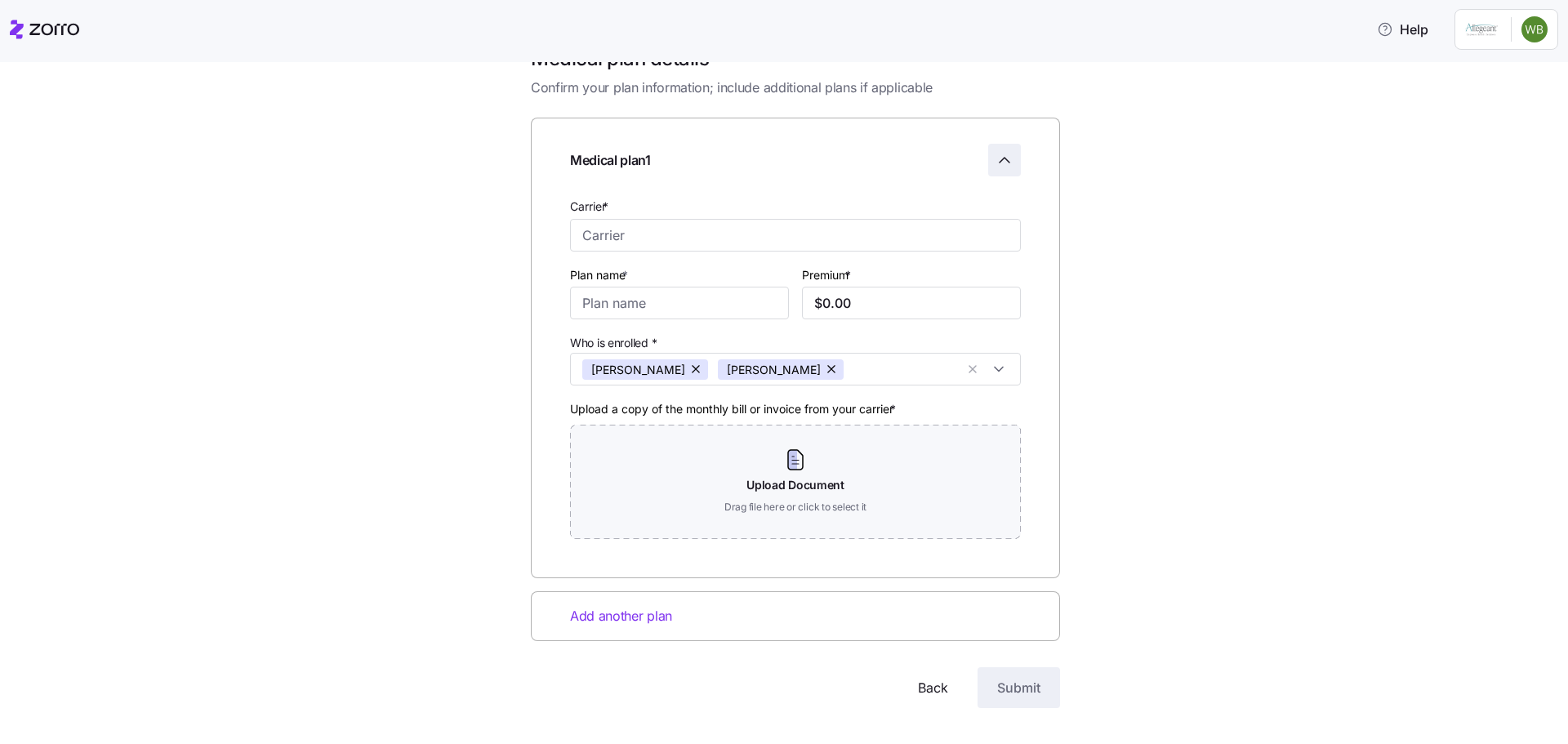
scroll to position [82, 0]
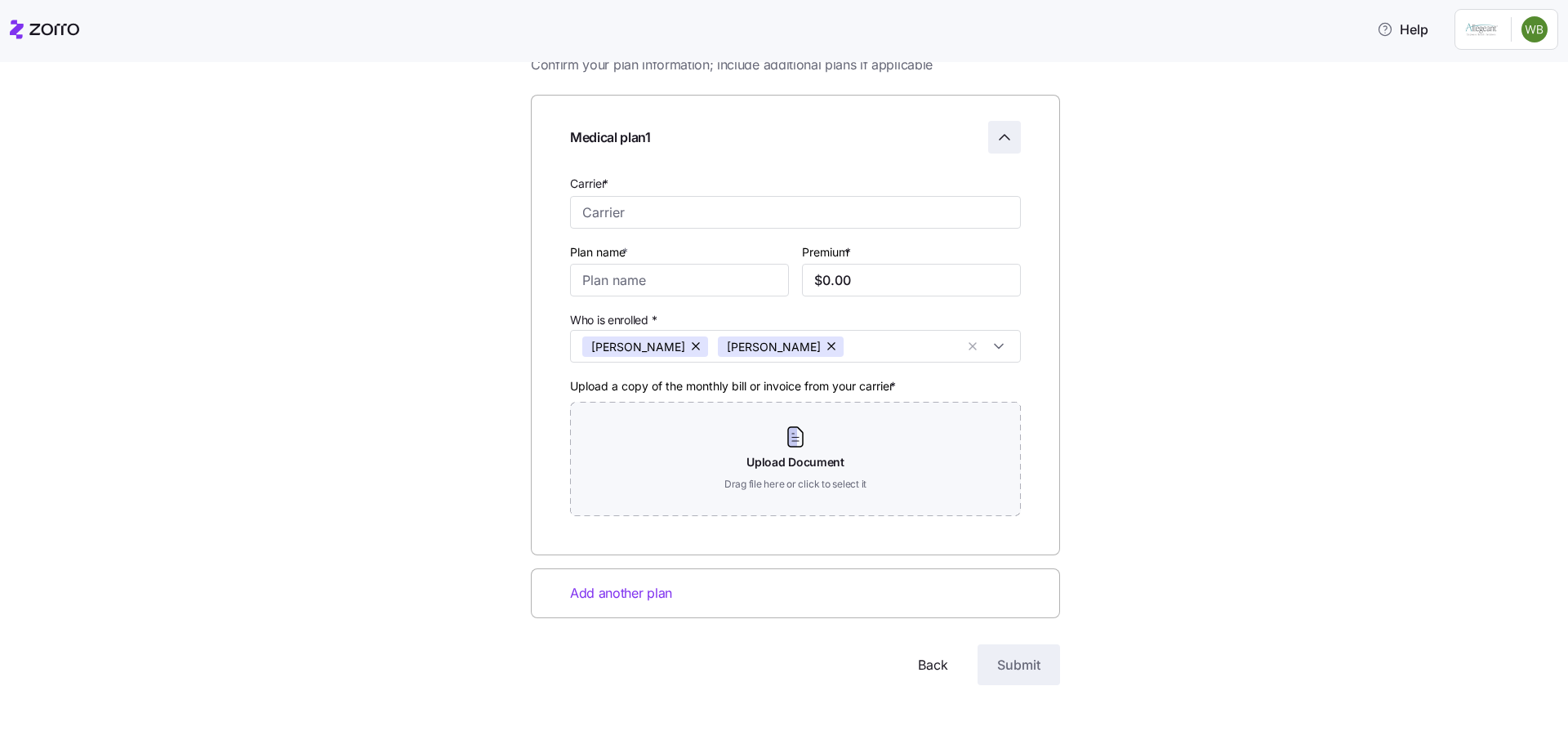
click at [918, 665] on span "Back" at bounding box center [933, 665] width 30 height 19
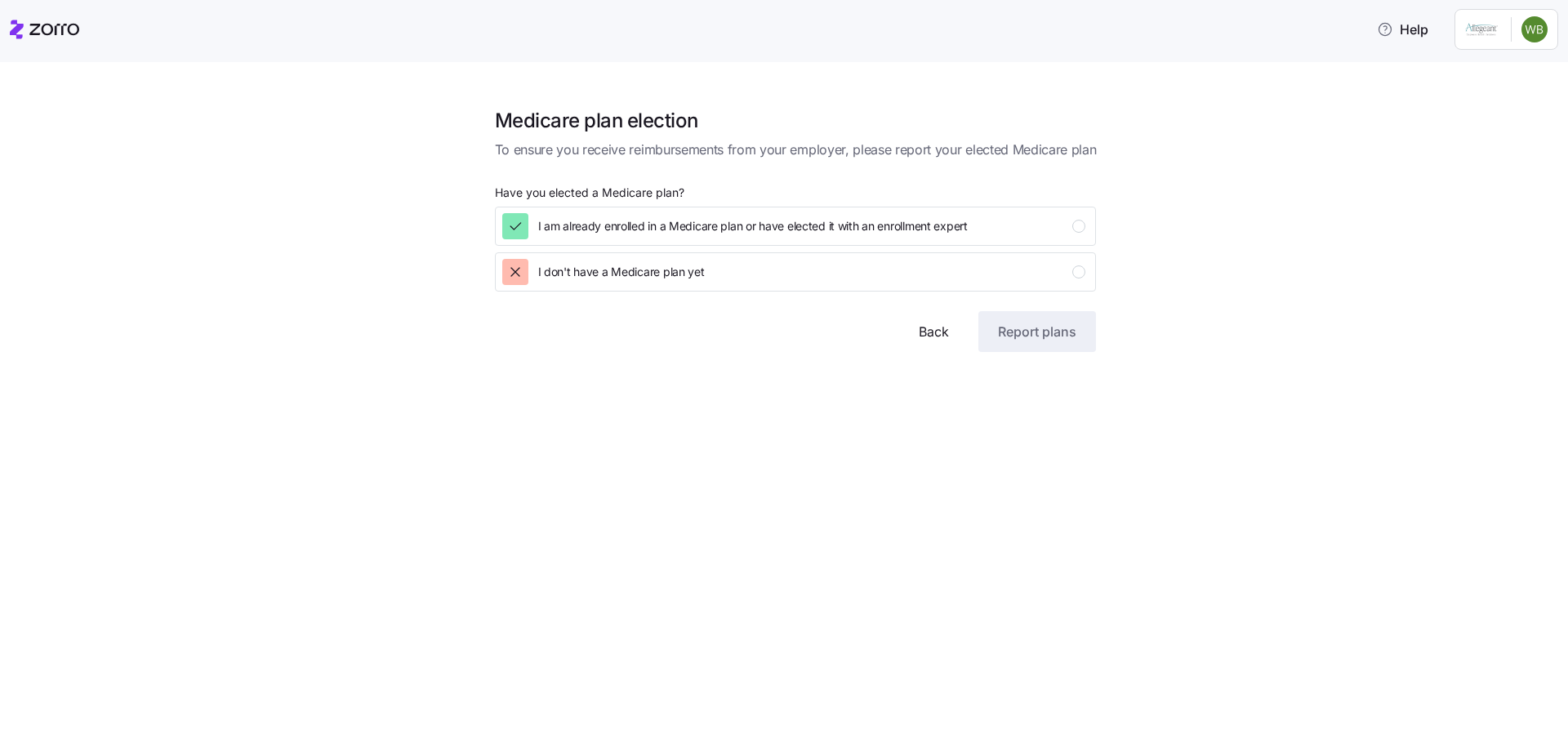
scroll to position [0, 0]
click at [593, 272] on span "I don't have a Medicare plan yet" at bounding box center [622, 272] width 167 height 16
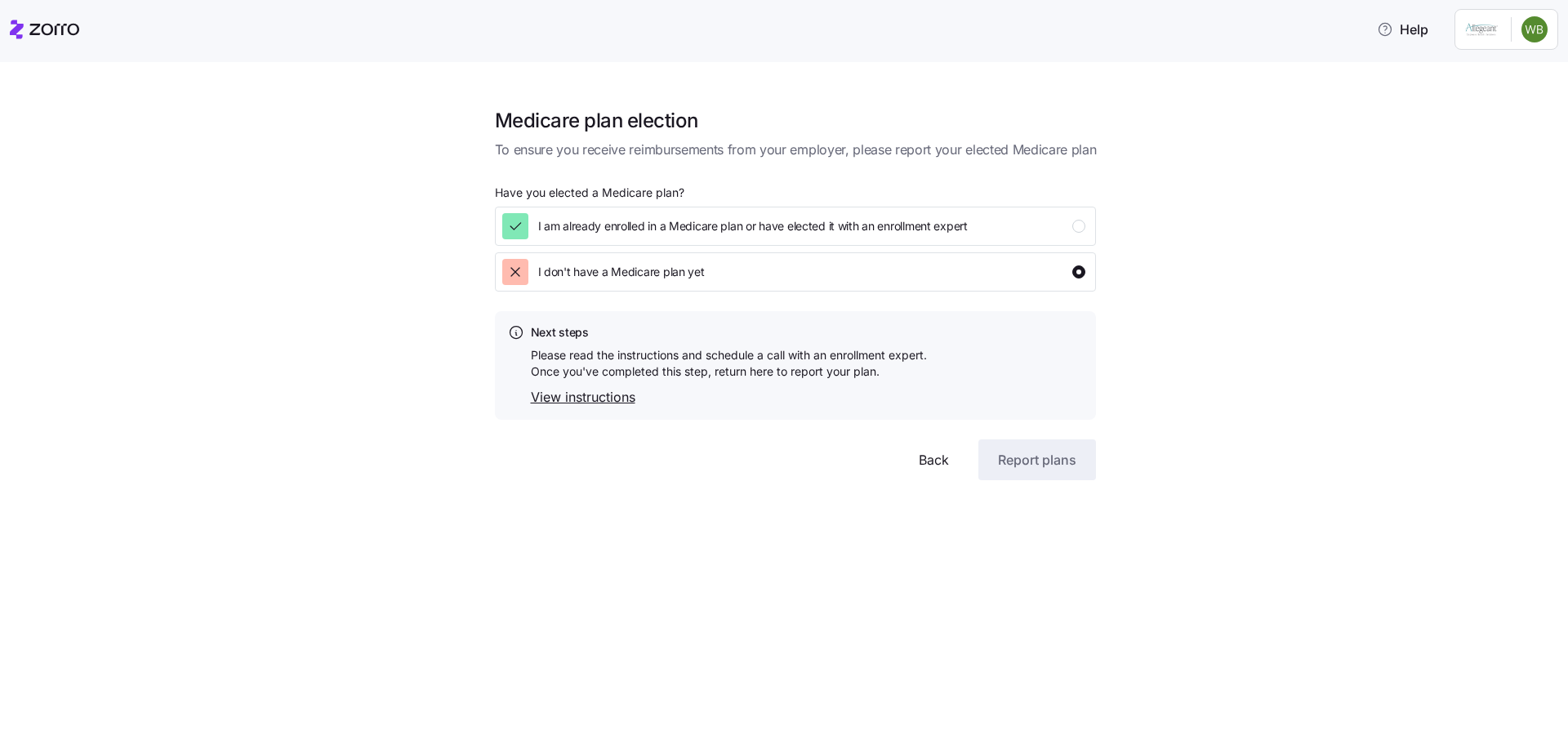
click at [594, 397] on link "View instructions" at bounding box center [728, 396] width 396 height 20
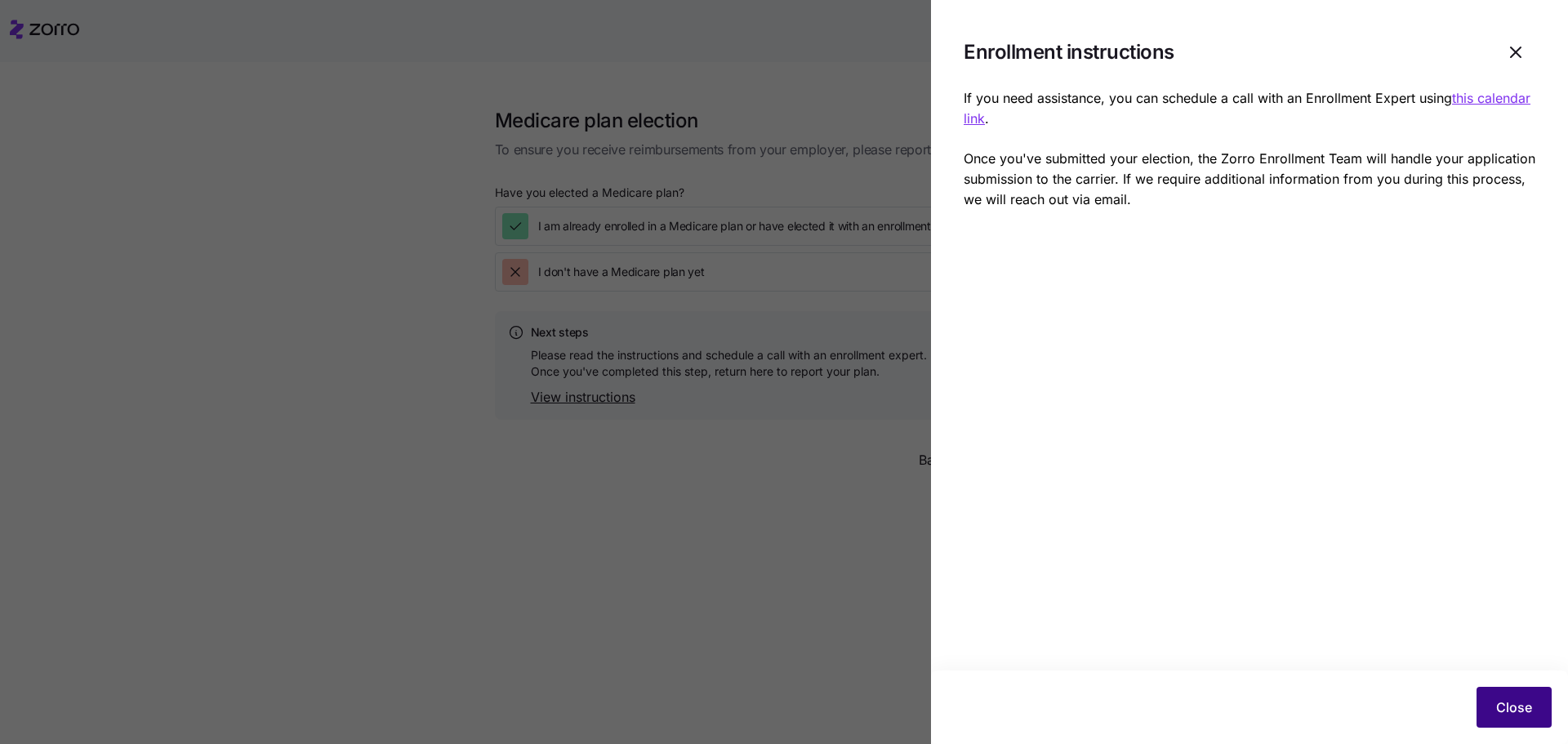
click at [1519, 711] on span "Close" at bounding box center [1513, 708] width 36 height 19
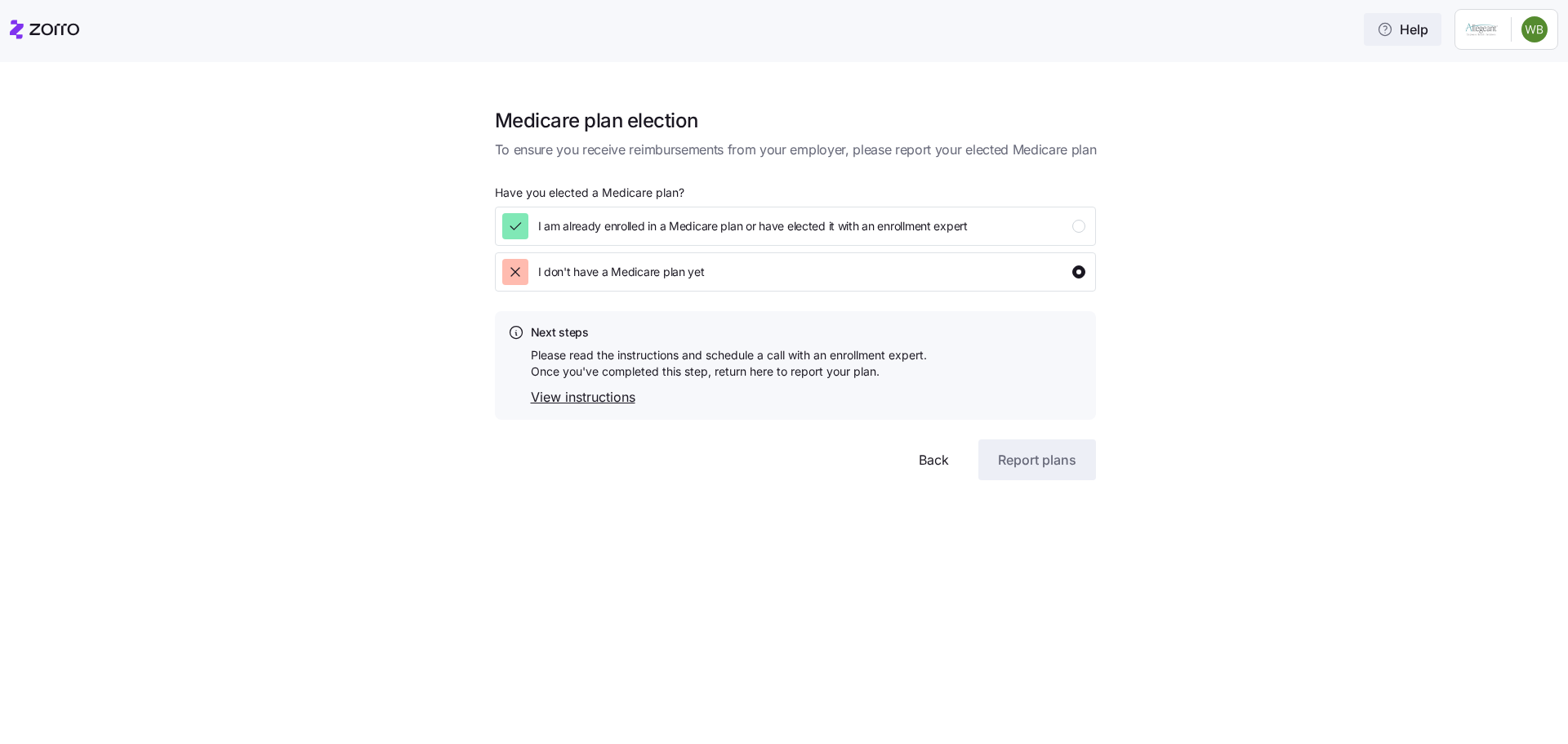
click at [1413, 32] on span "Help" at bounding box center [1403, 29] width 52 height 19
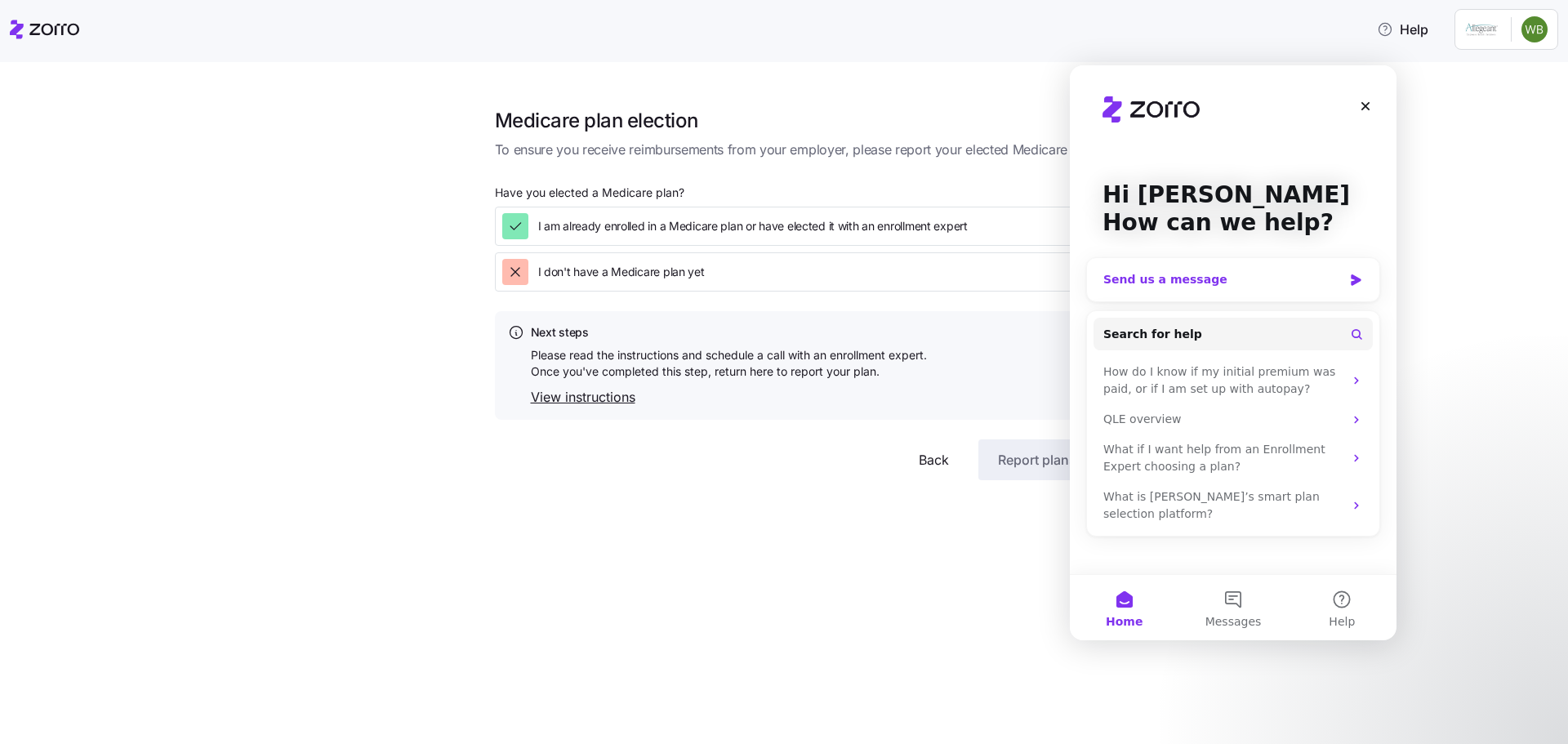
click at [1277, 290] on div "Send us a message" at bounding box center [1233, 279] width 293 height 43
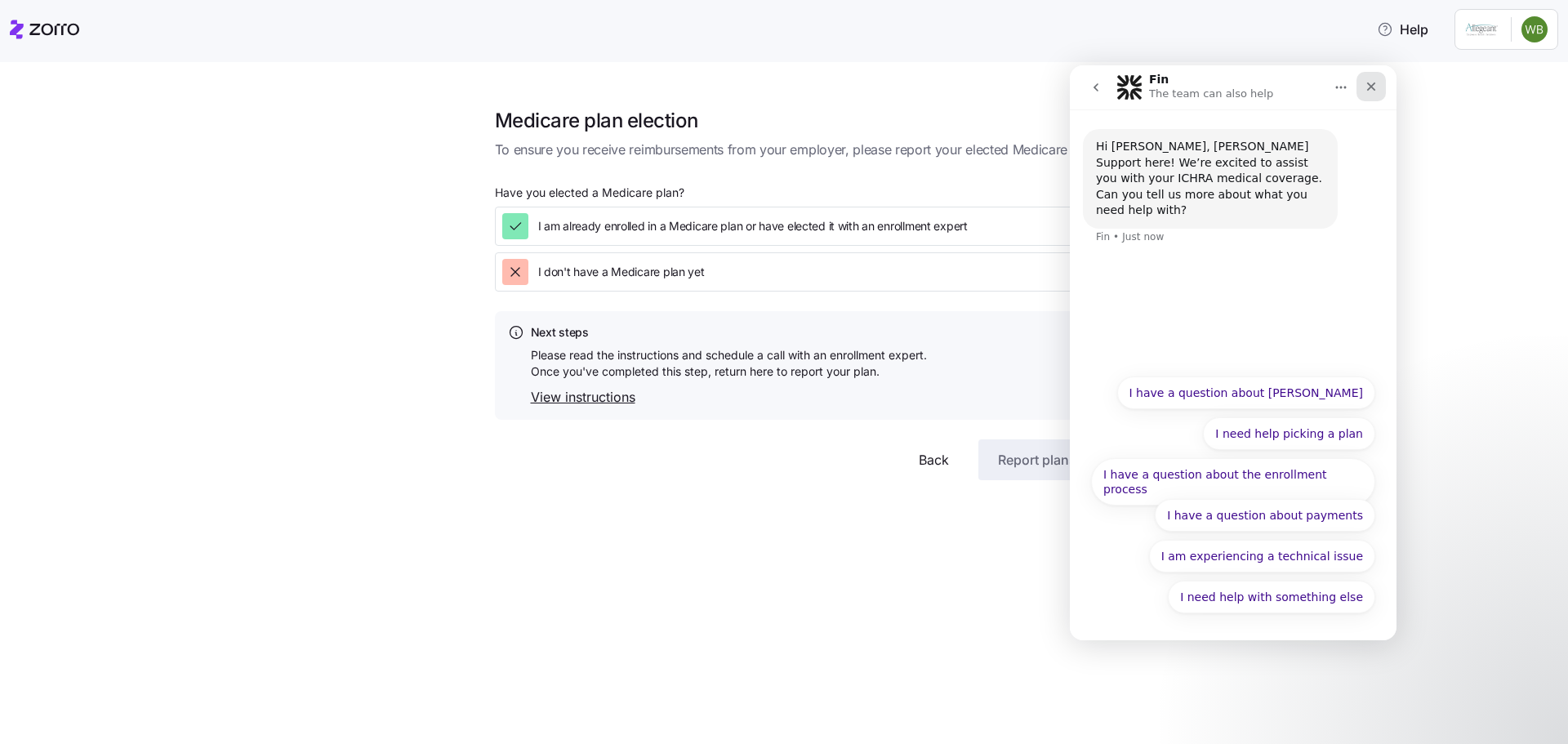
click at [1370, 85] on icon "Close" at bounding box center [1371, 86] width 9 height 9
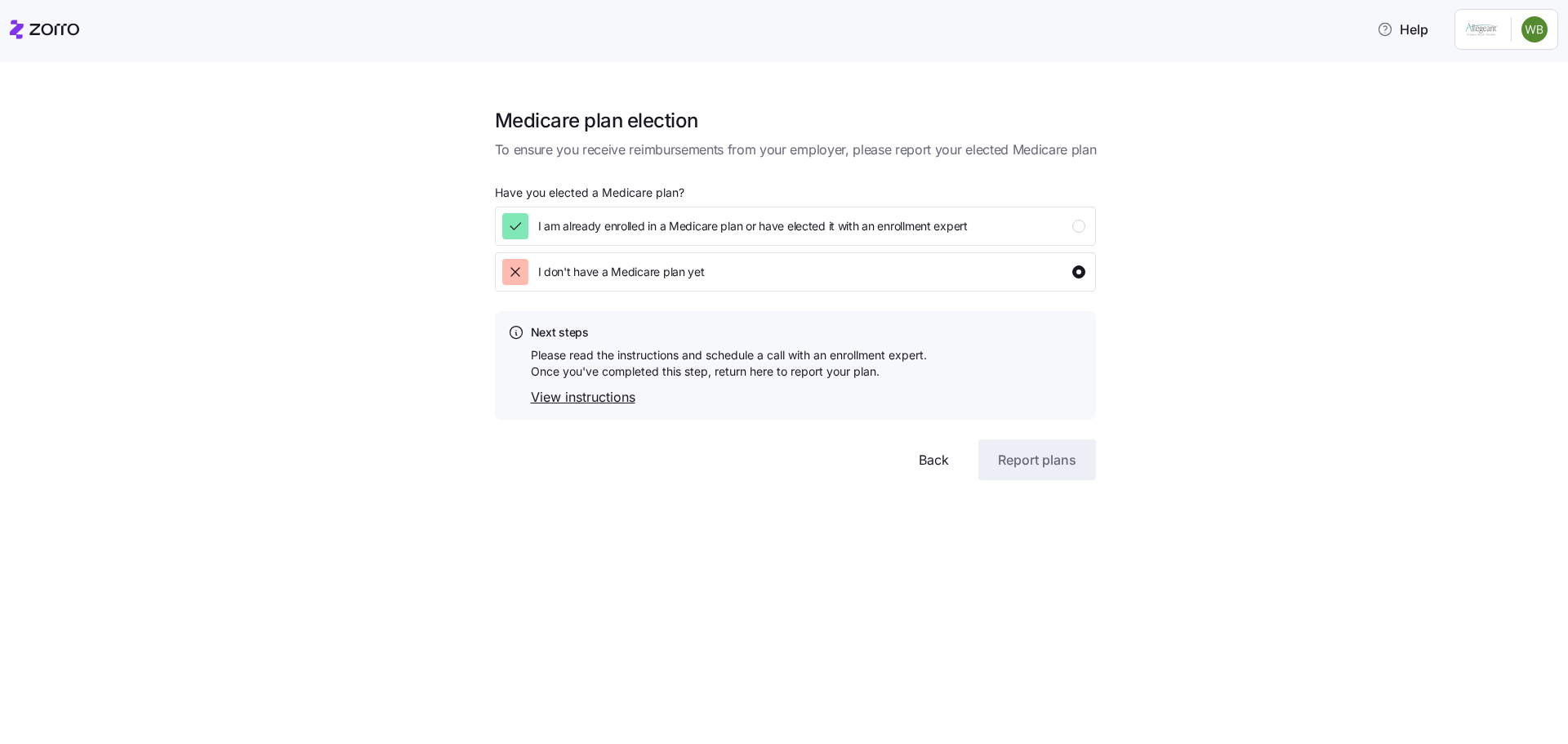
click at [201, 96] on div "Medicare plan election To ensure you receive reimbursements from your employer,…" at bounding box center [796, 284] width 1500 height 393
click at [1231, 424] on div "Medicare plan election To ensure you receive reimbursements from your employer,…" at bounding box center [796, 284] width 1500 height 393
click at [1081, 228] on div "button" at bounding box center [1079, 227] width 13 height 13
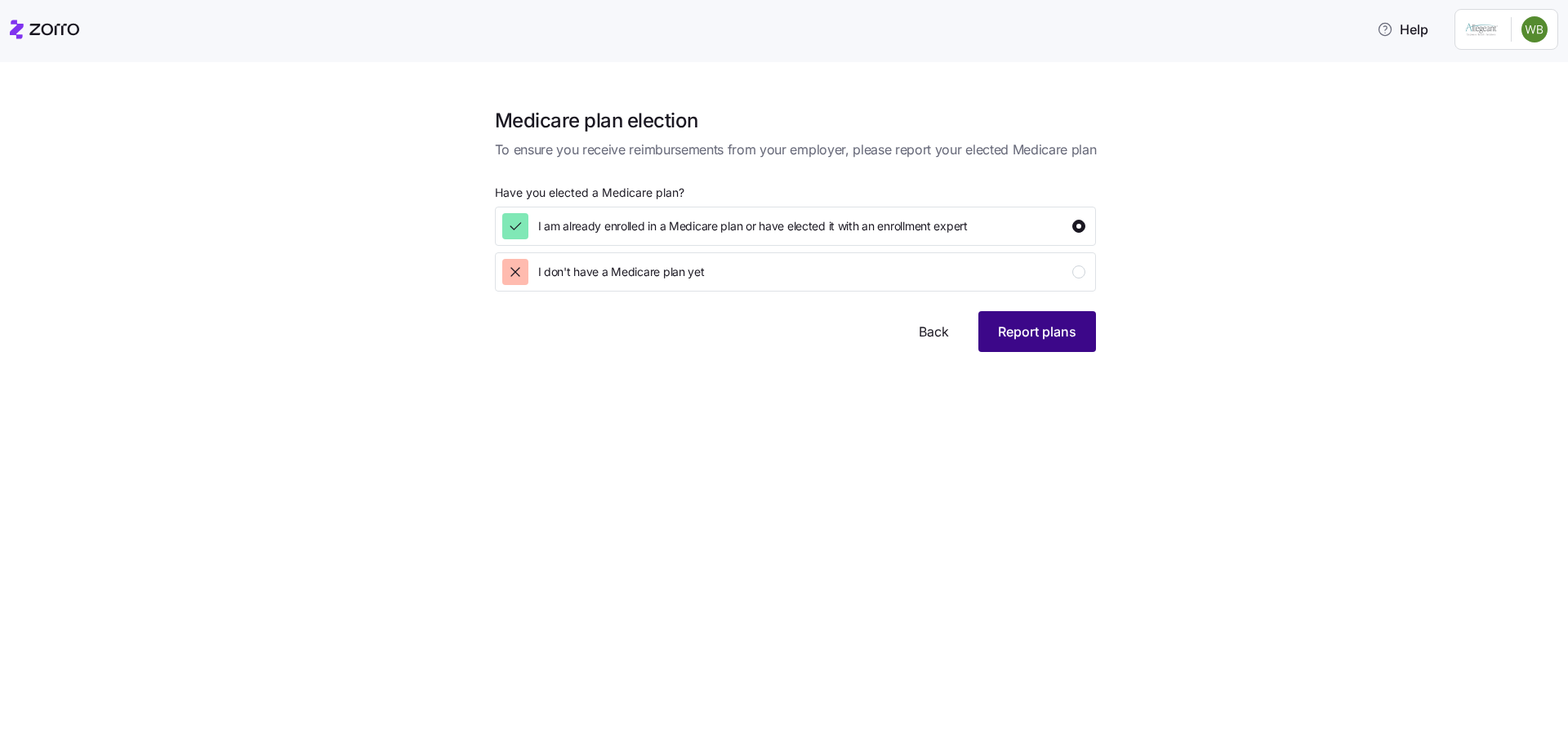
click at [1033, 332] on span "Report plans" at bounding box center [1037, 331] width 79 height 19
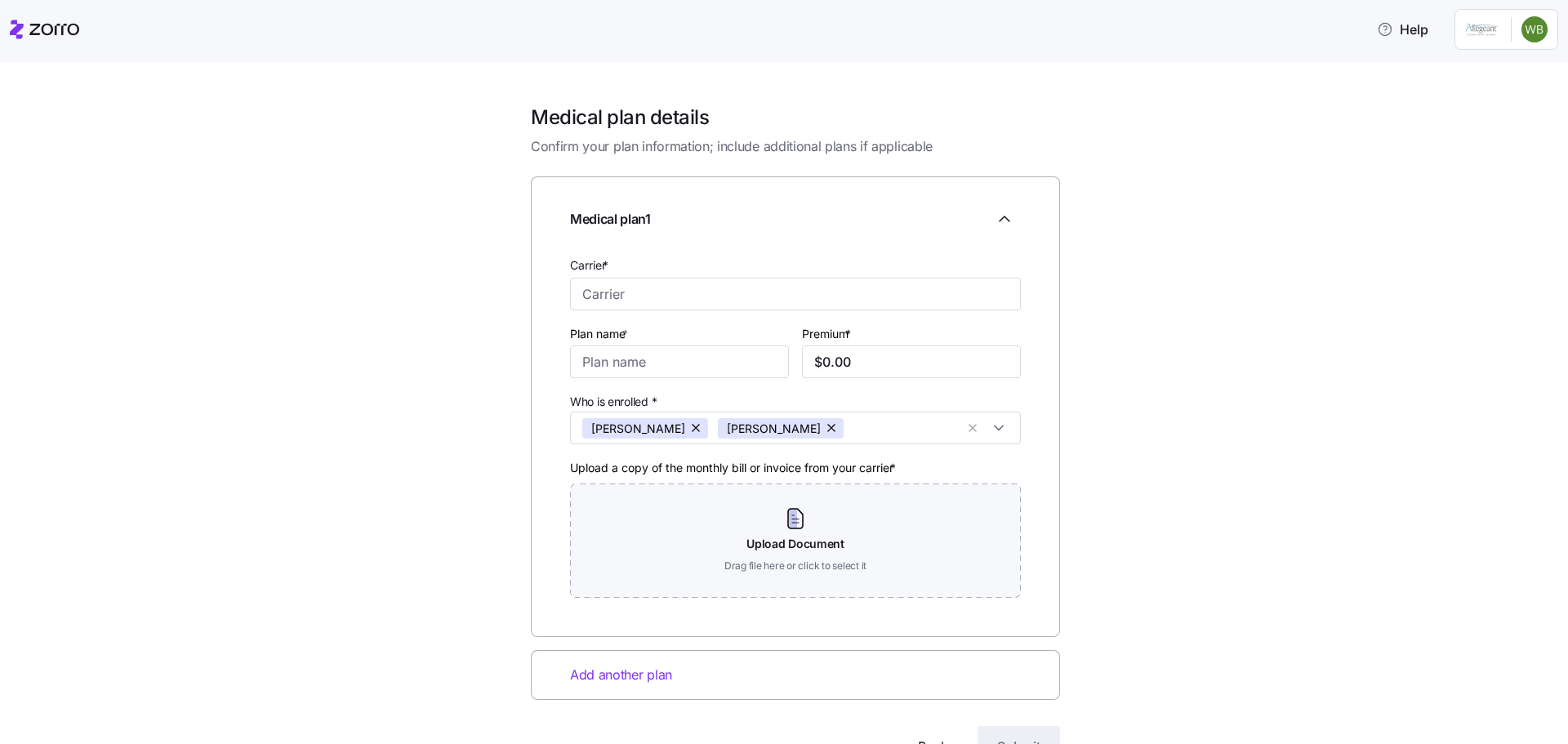
scroll to position [82, 0]
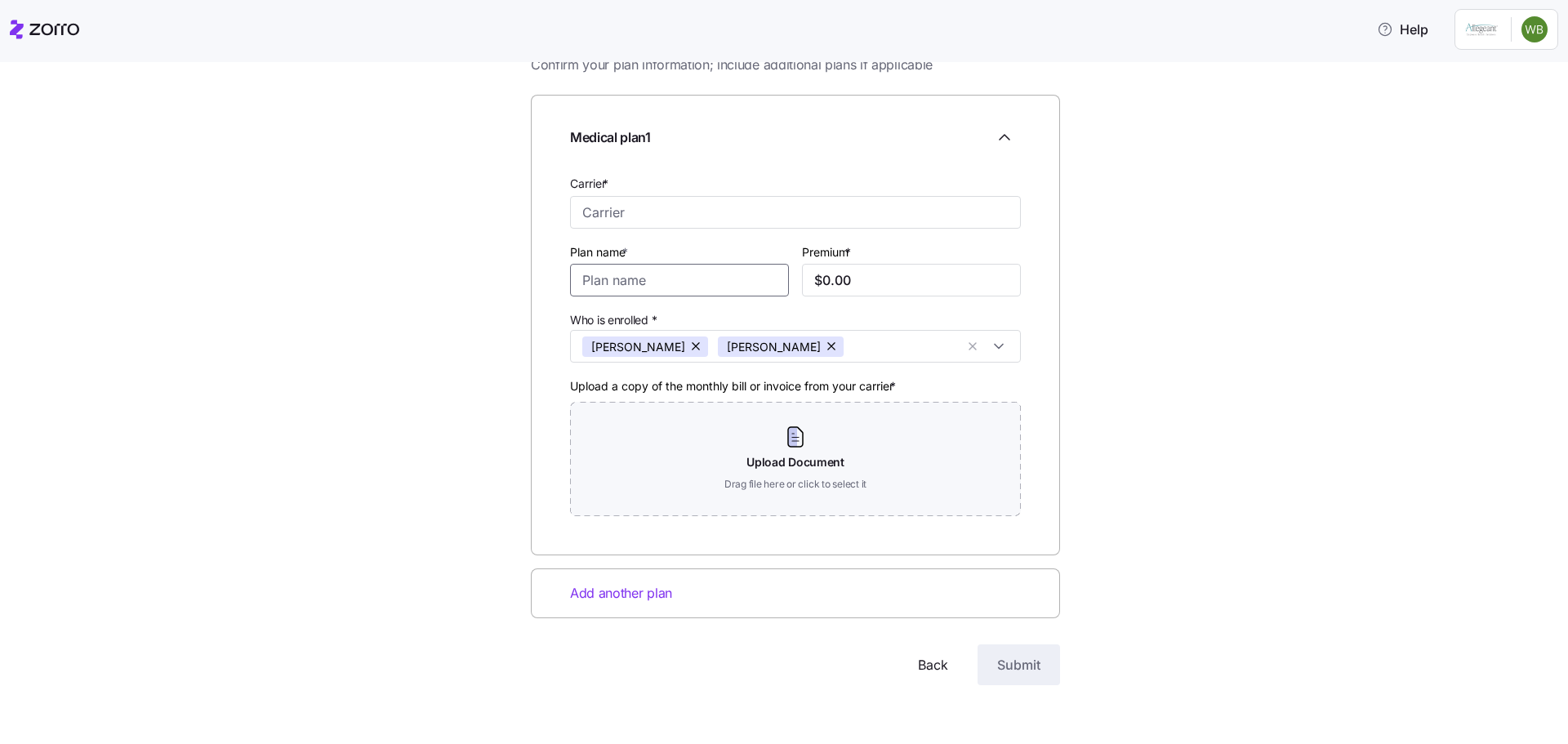
click at [745, 281] on input "Plan name *" at bounding box center [679, 280] width 219 height 33
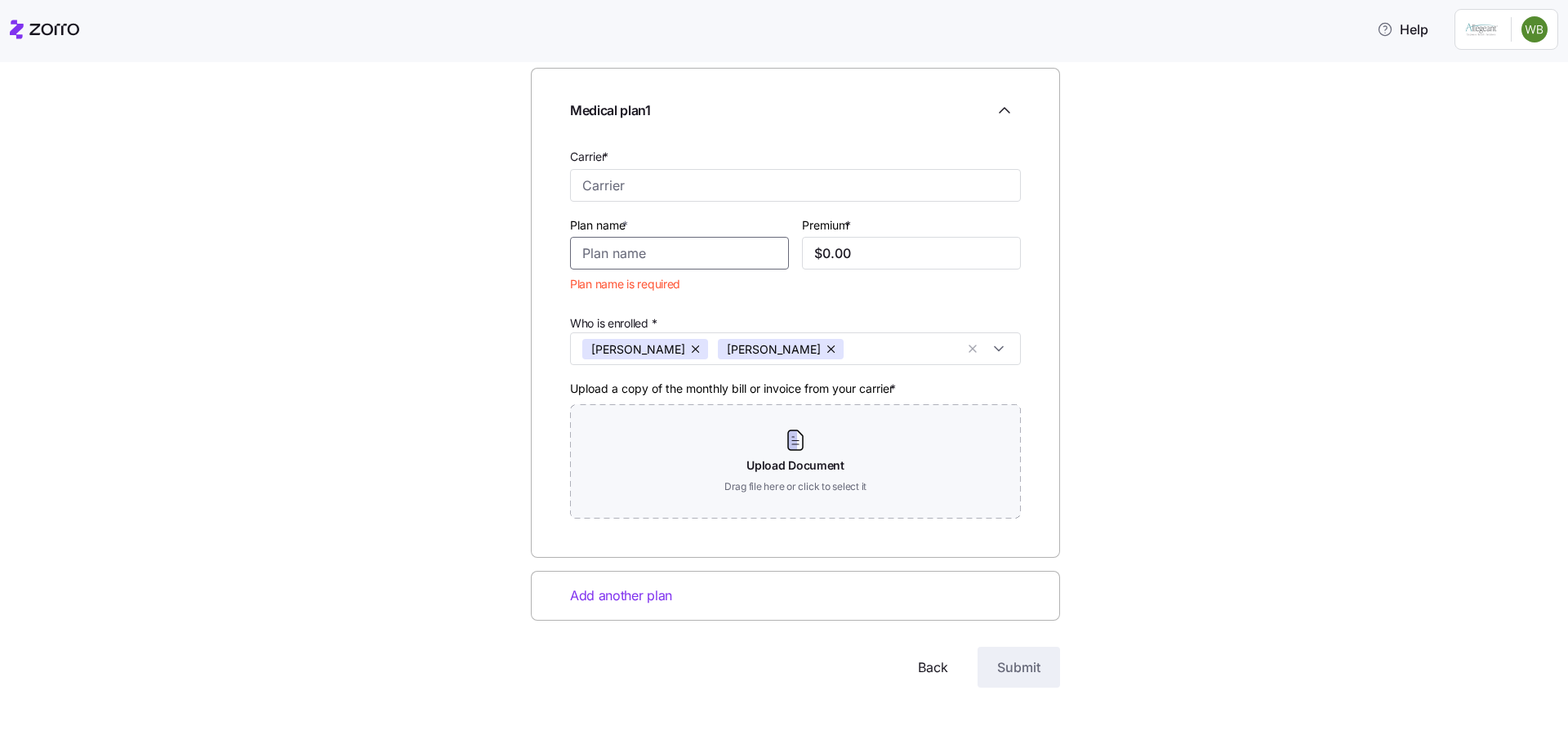
scroll to position [111, 0]
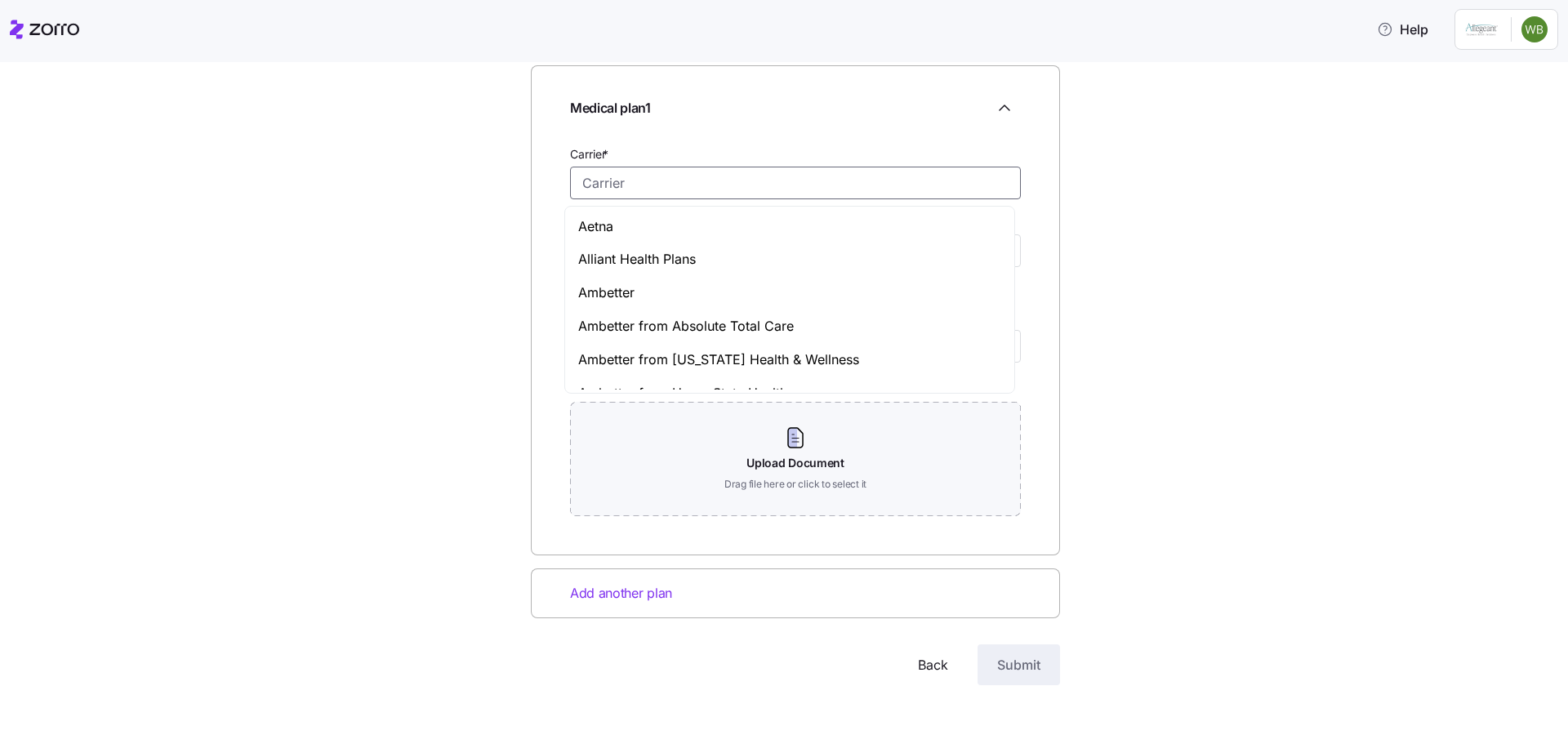
click at [601, 183] on input "Carrier *" at bounding box center [796, 183] width 451 height 33
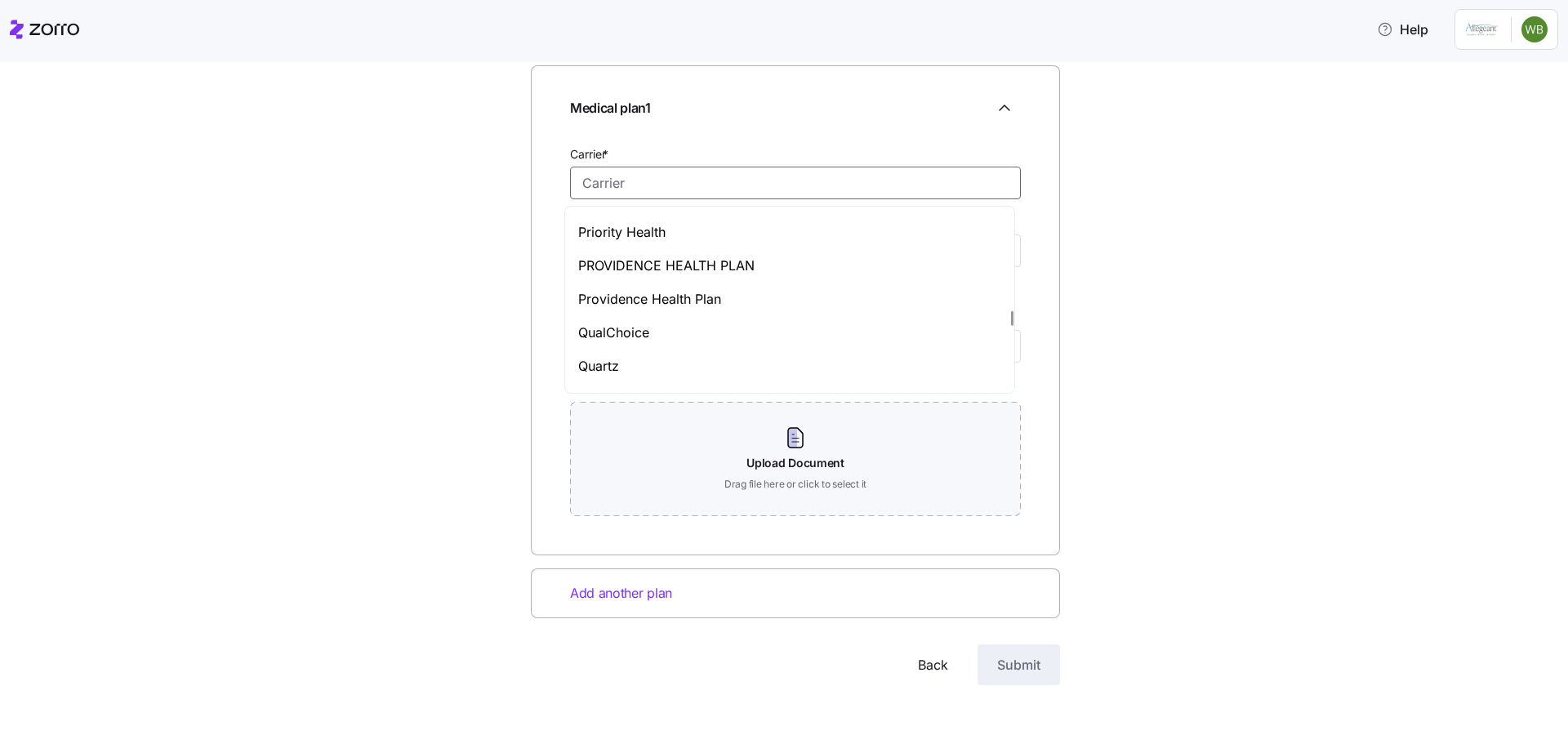
scroll to position [4903, 0]
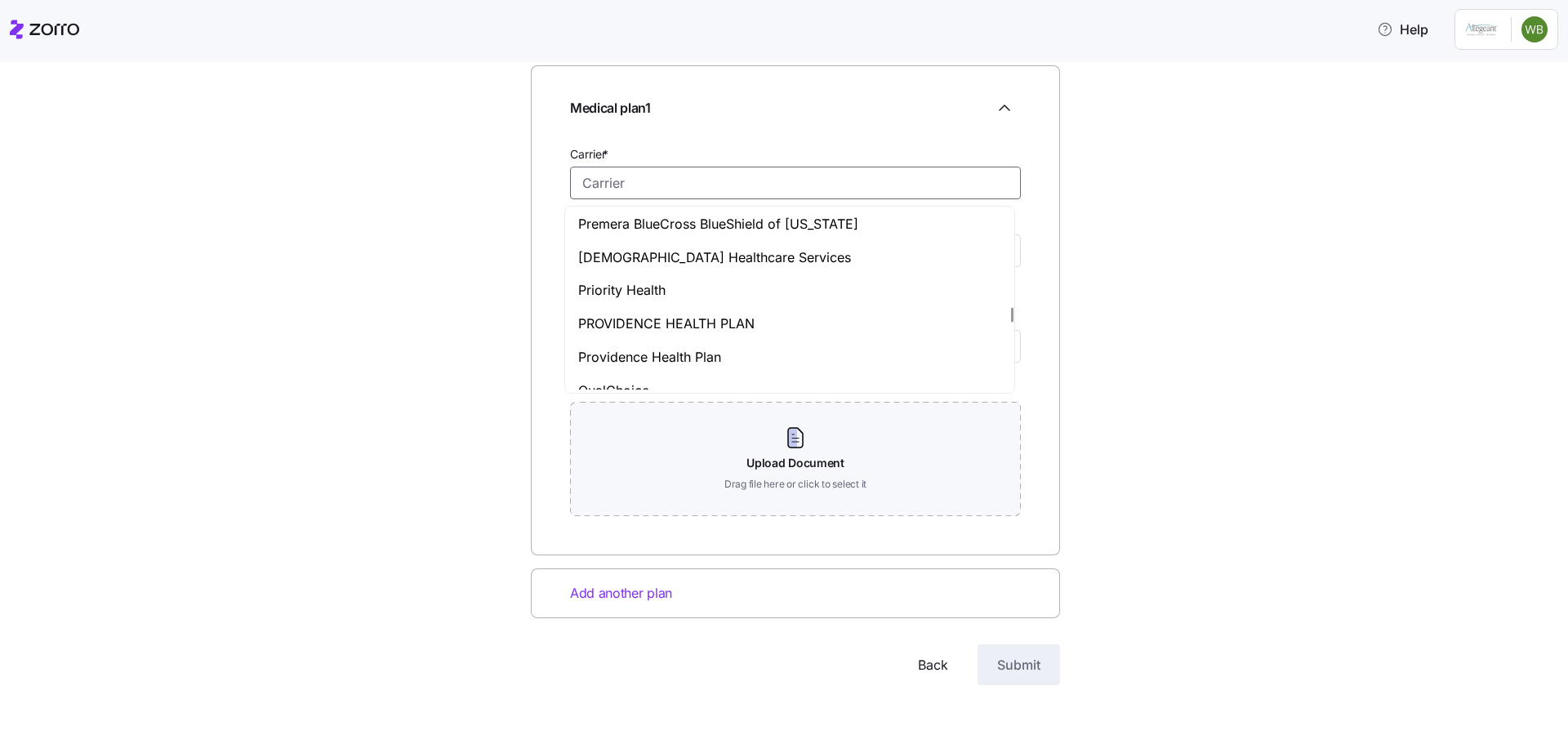
click at [679, 186] on input "Carrier *" at bounding box center [796, 183] width 451 height 33
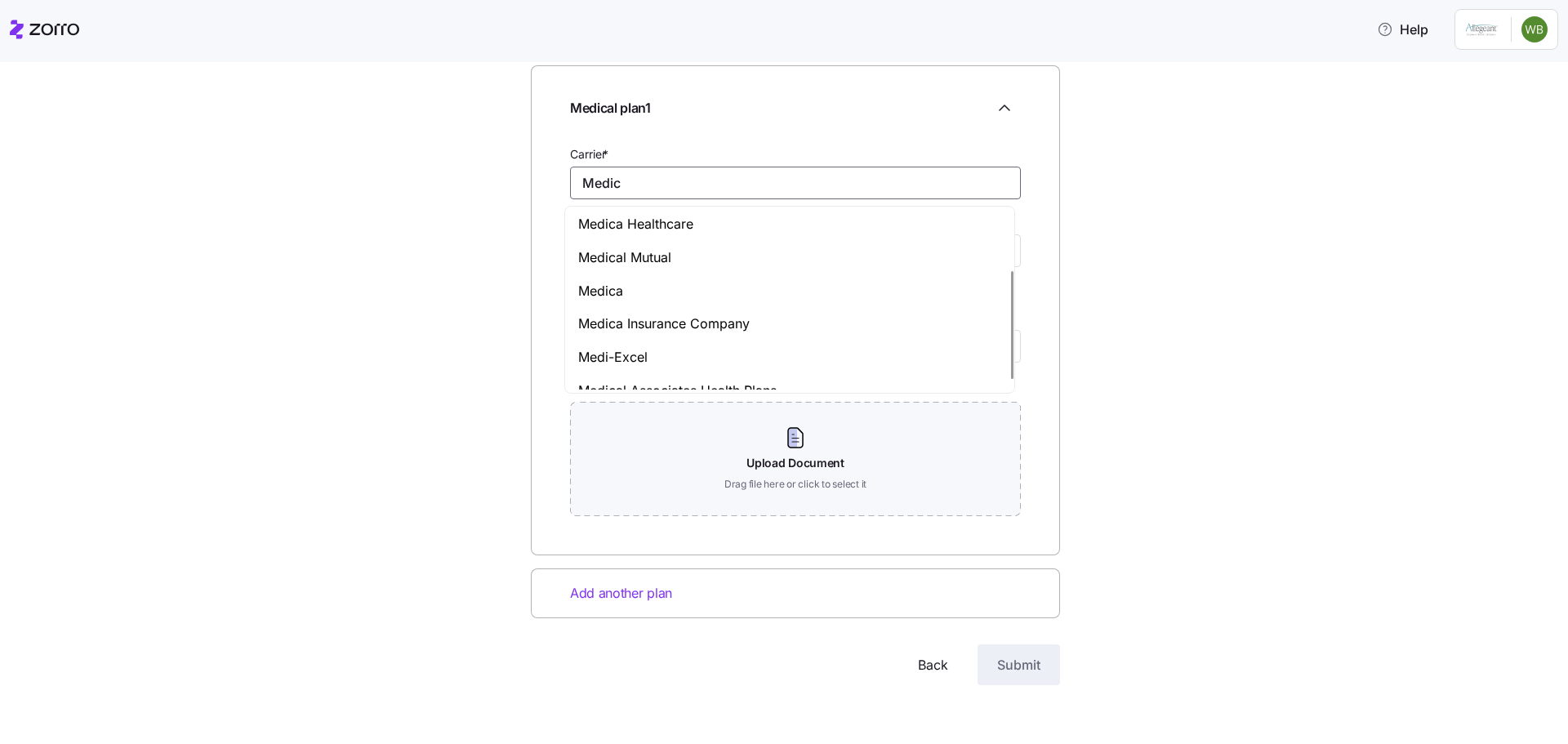
scroll to position [86, 0]
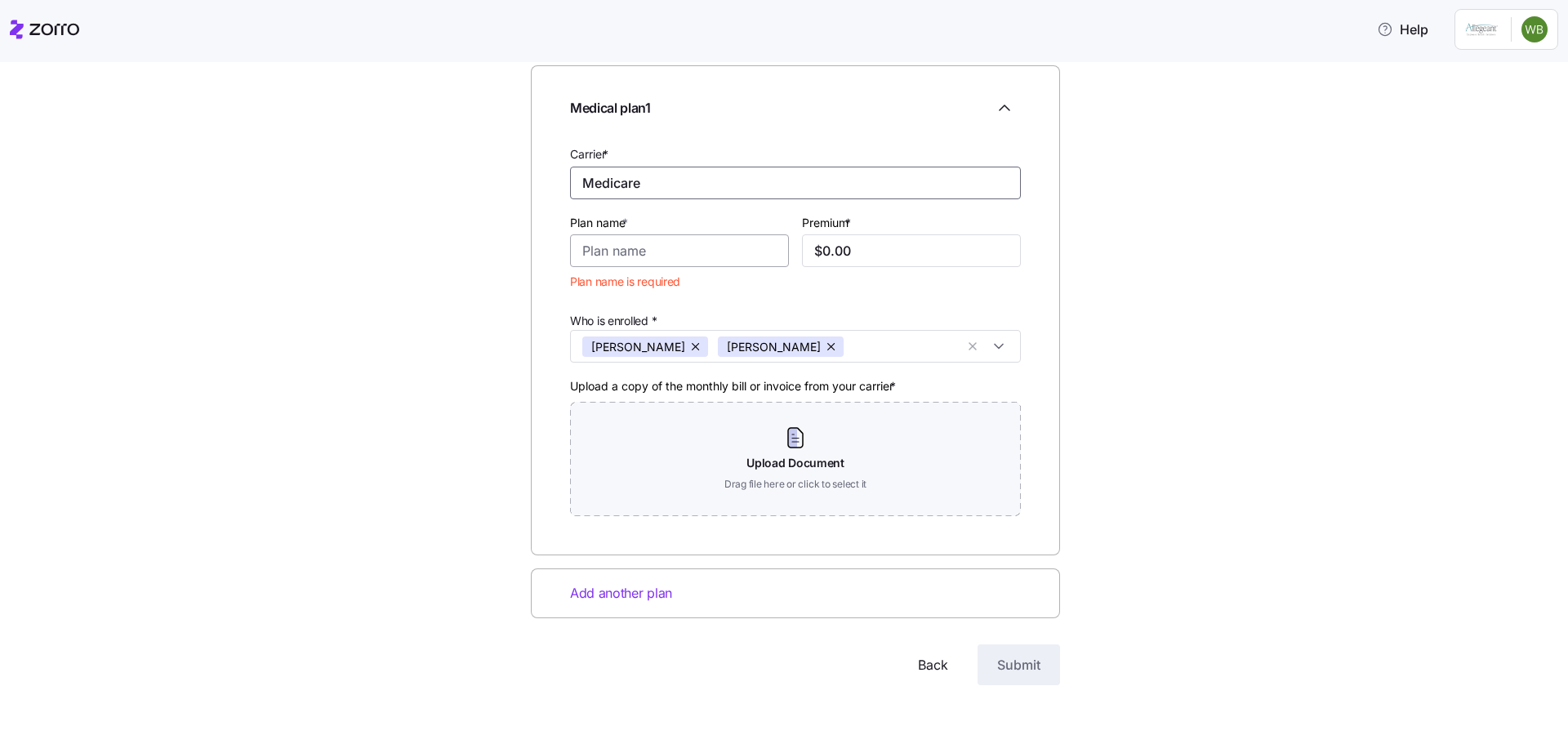
type input "Medicare"
click at [661, 260] on input "Plan name *" at bounding box center [679, 251] width 219 height 33
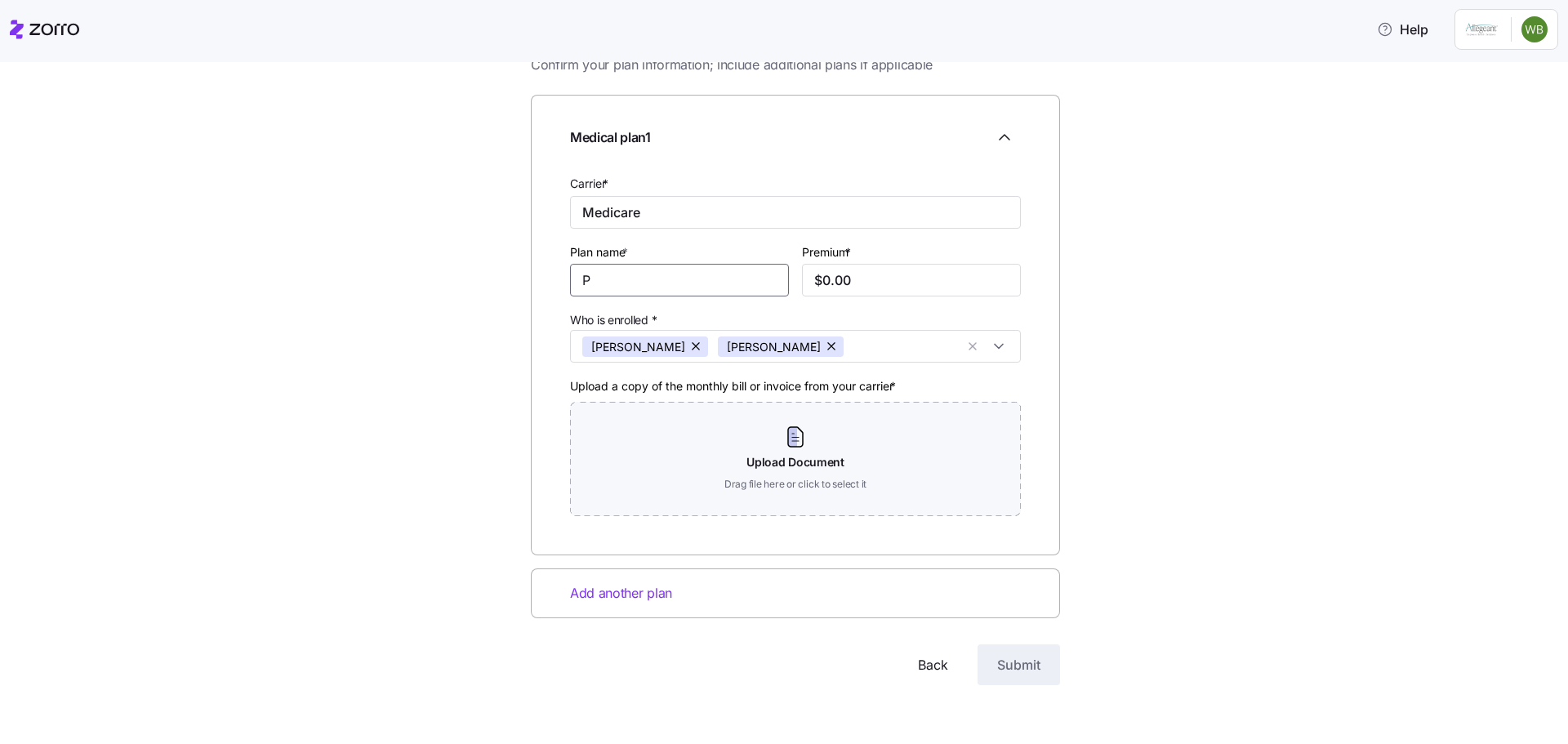
scroll to position [82, 0]
click at [898, 282] on input "$0.00" at bounding box center [912, 280] width 219 height 33
click at [634, 281] on input "Part A" at bounding box center [679, 280] width 219 height 33
click at [820, 349] on button "button" at bounding box center [832, 347] width 23 height 20
type input "Part B"
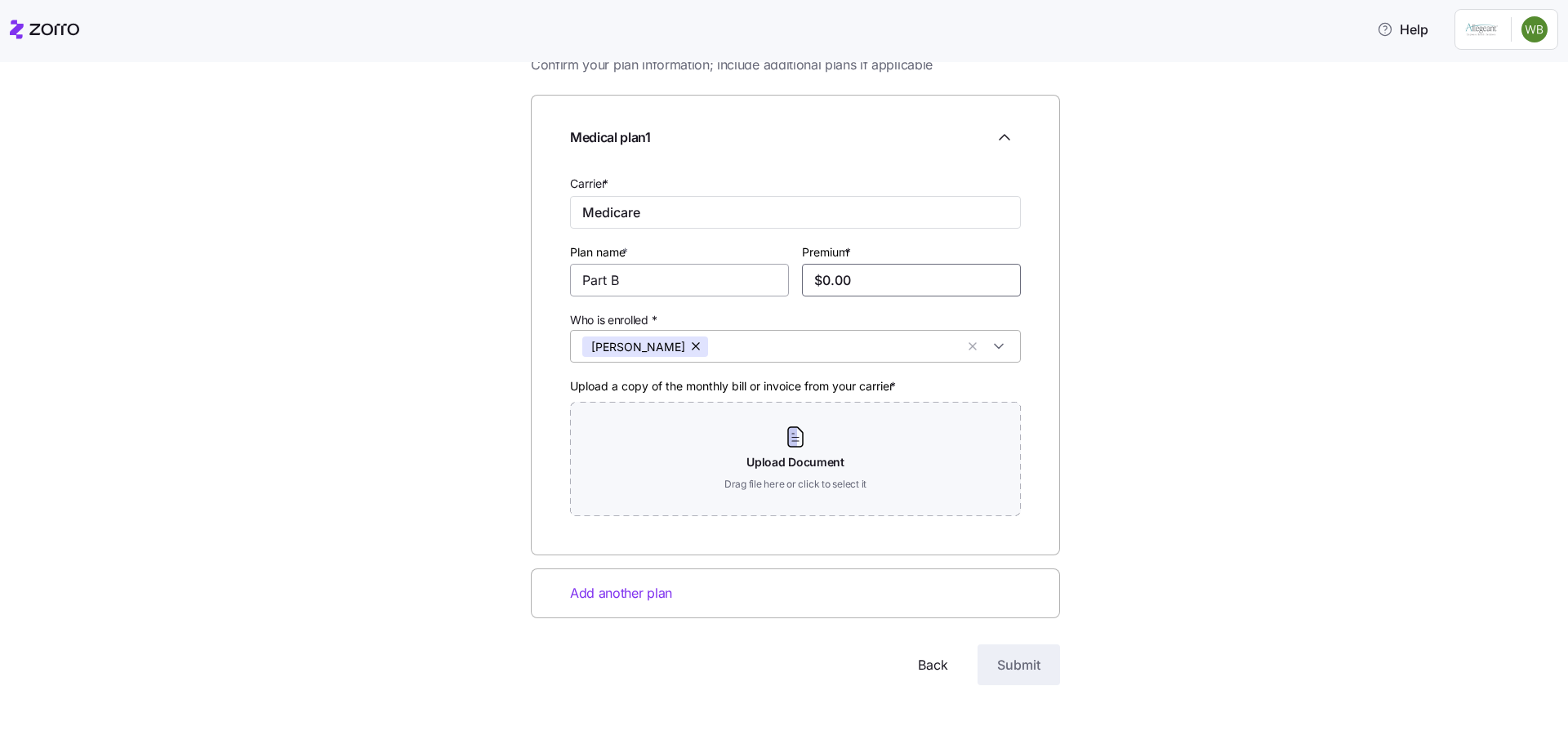
drag, startPoint x: 859, startPoint y: 280, endPoint x: 772, endPoint y: 277, distance: 87.1
click at [775, 275] on div "Carrier * Medicare Plan name * Part B Premium * $0.00 Who is enrolled * William…" at bounding box center [795, 351] width 463 height 370
type input "$185.00"
click at [1182, 577] on div "Medical plan details Confirm your plan information; include additional plans if…" at bounding box center [796, 373] width 1500 height 702
click at [118, 232] on div "Medical plan details Confirm your plan information; include additional plans if…" at bounding box center [796, 373] width 1500 height 702
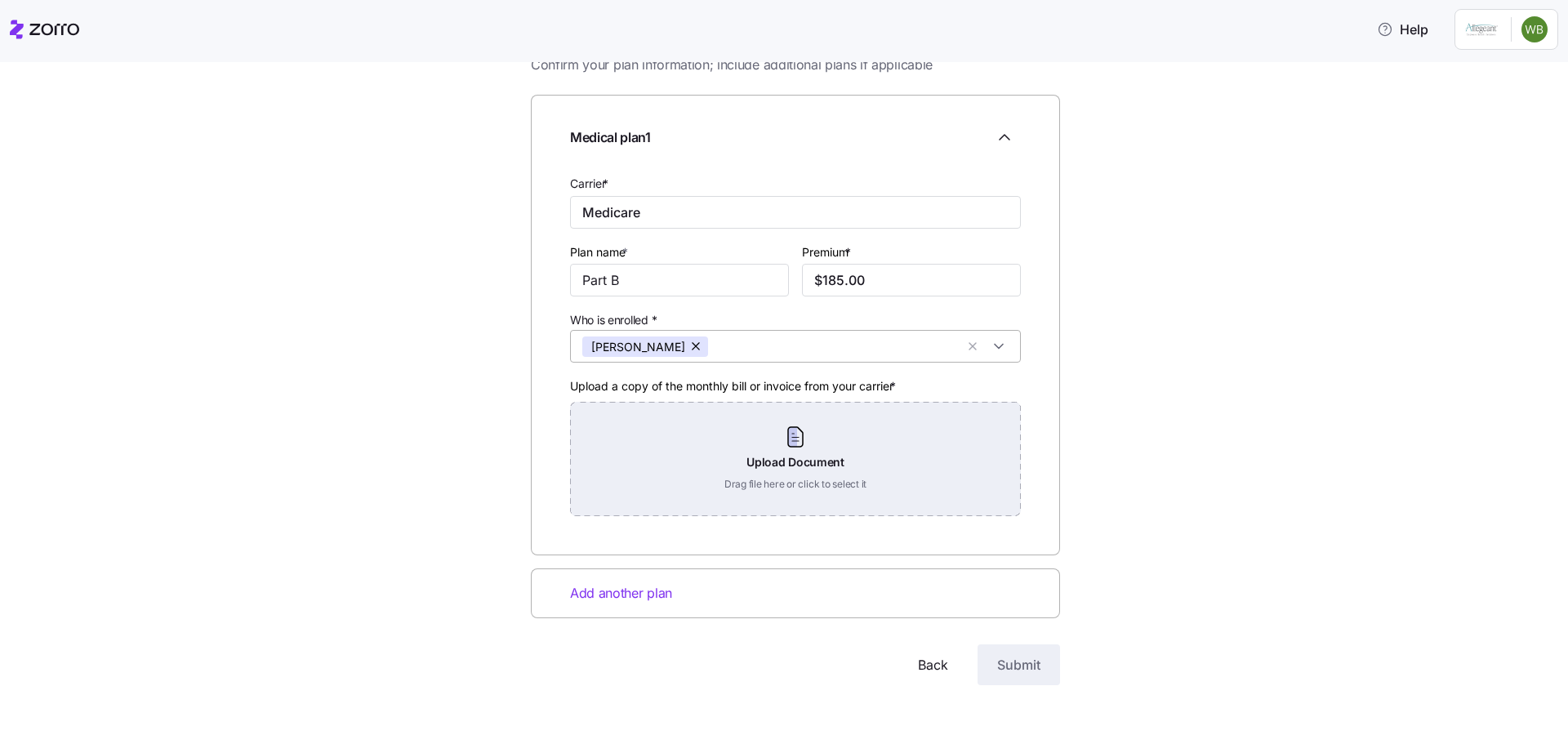
click at [787, 444] on div "Upload Document Drag file here or click to select it" at bounding box center [796, 459] width 451 height 114
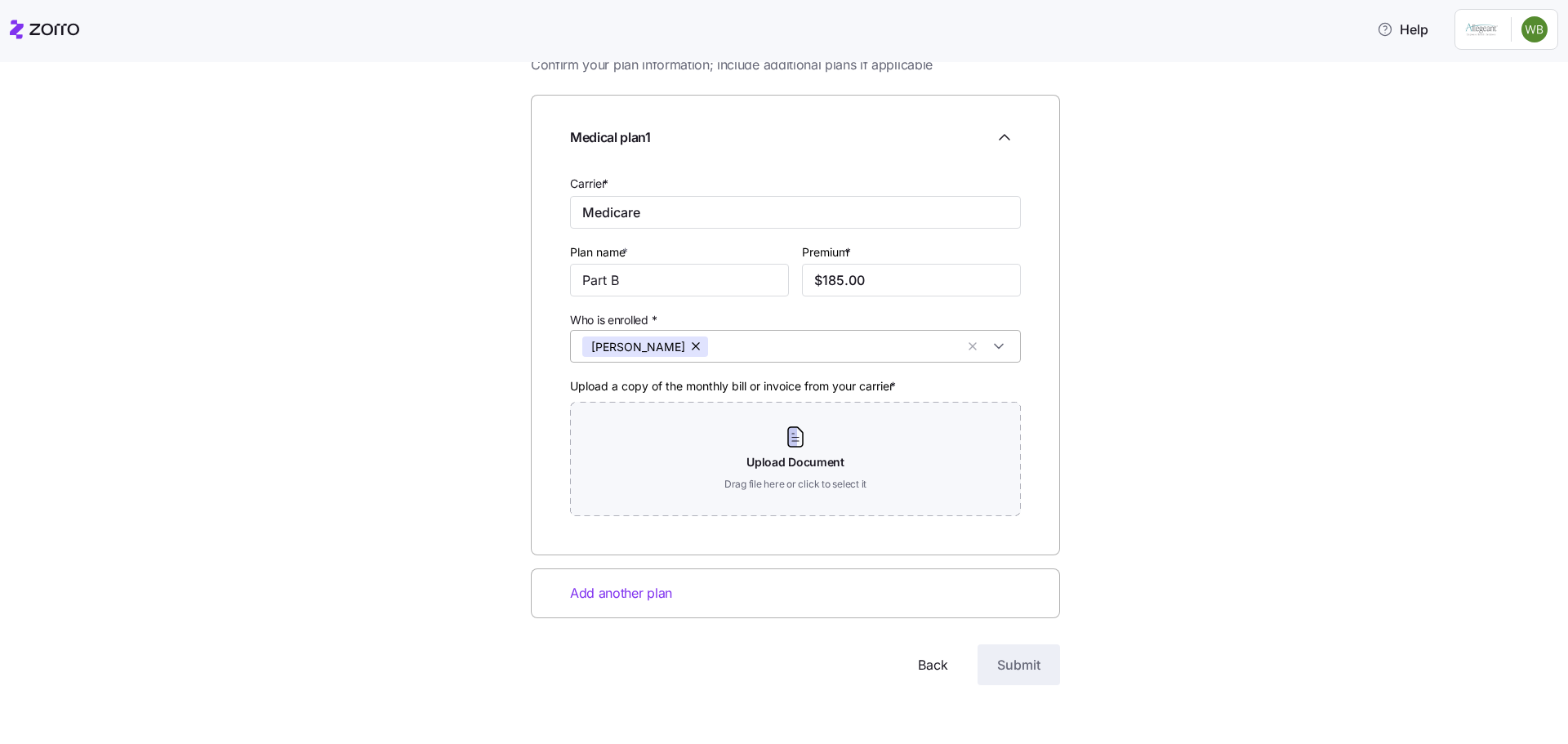
scroll to position [8, 0]
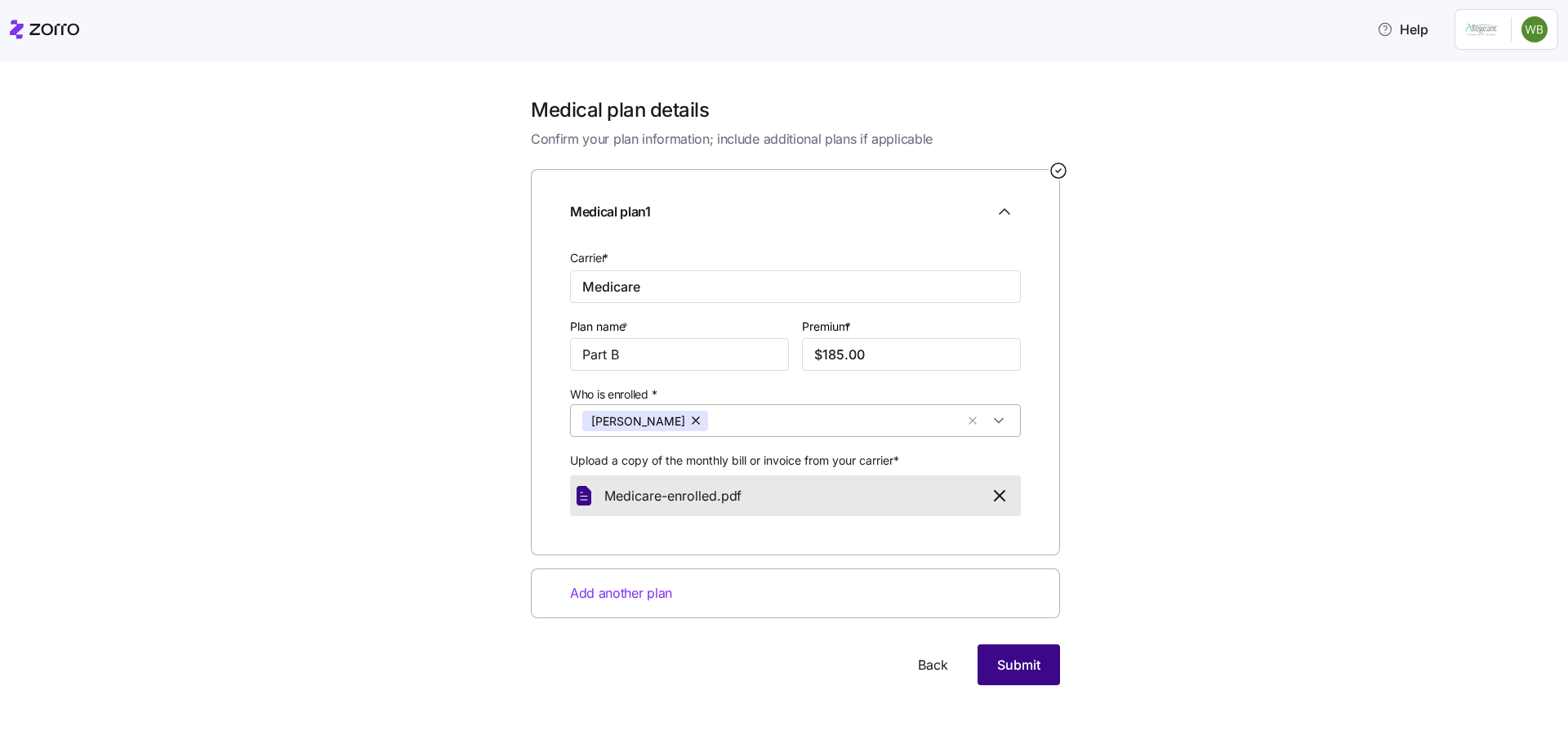
click at [1016, 664] on span "Submit" at bounding box center [1018, 665] width 43 height 19
click at [789, 681] on div "Back Submit" at bounding box center [796, 665] width 530 height 41
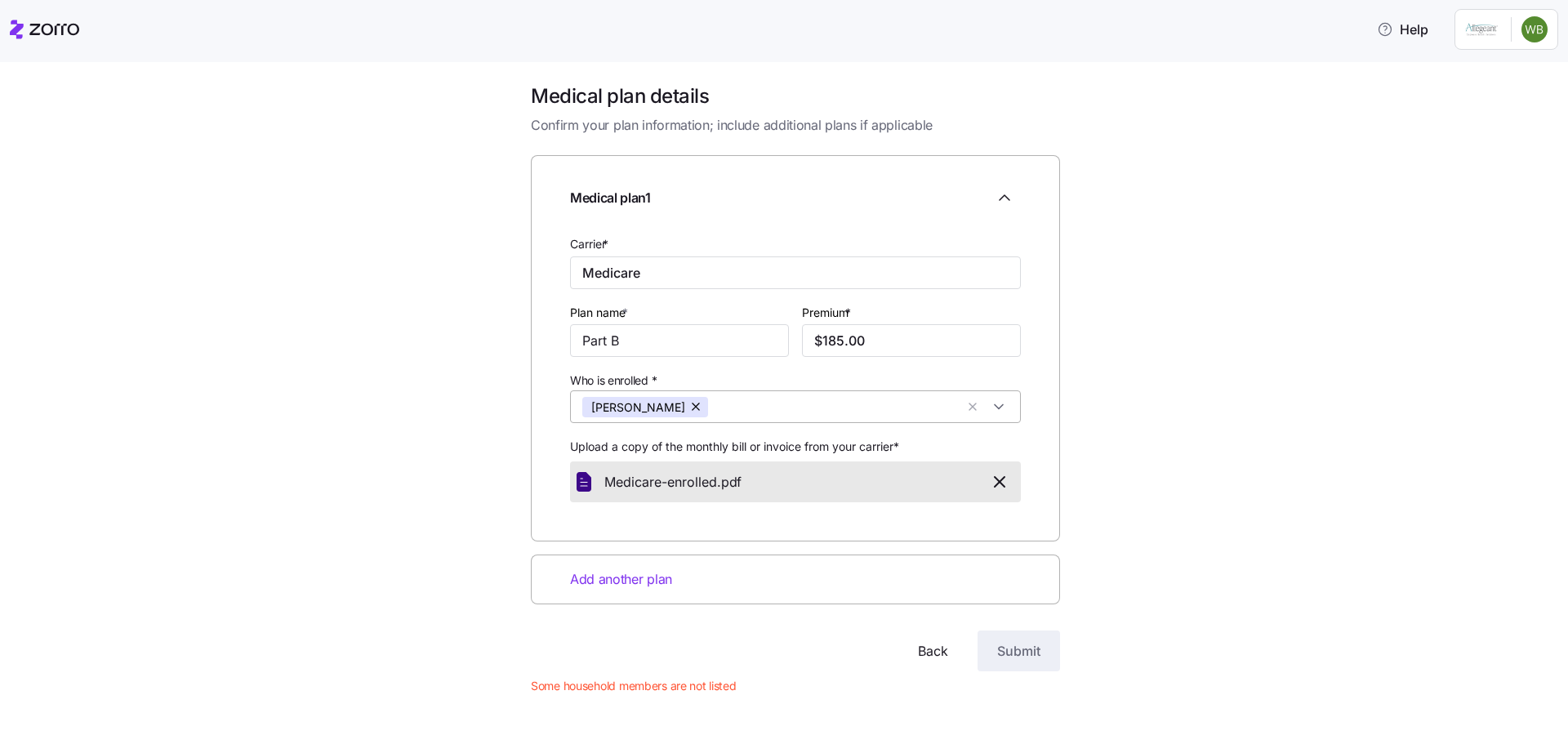
scroll to position [37, 0]
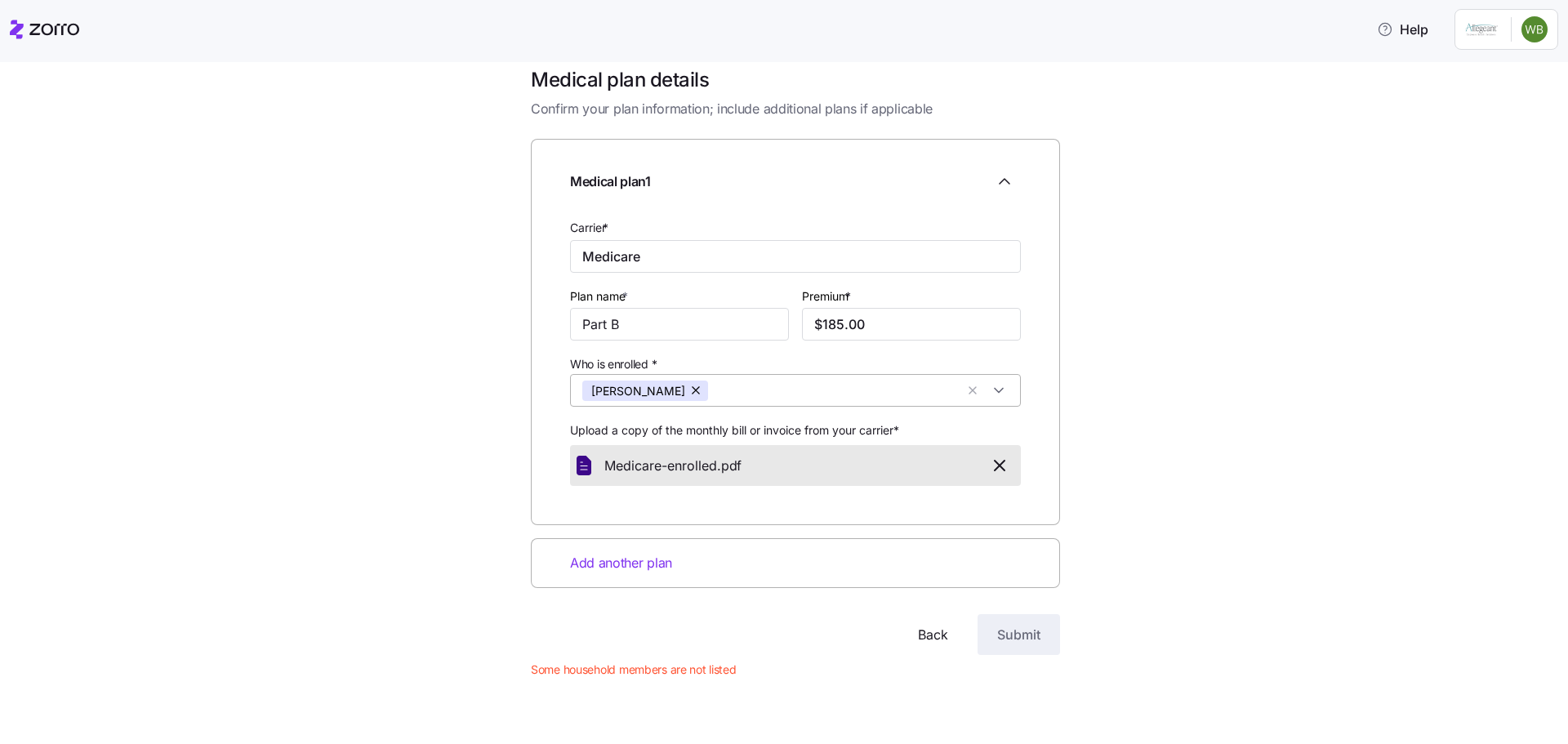
click at [764, 650] on div "Back Submit" at bounding box center [796, 635] width 530 height 41
click at [760, 433] on span "Upload a copy of the monthly bill or invoice from your carrier *" at bounding box center [734, 430] width 329 height 16
click at [631, 563] on span "Add another plan" at bounding box center [621, 563] width 102 height 20
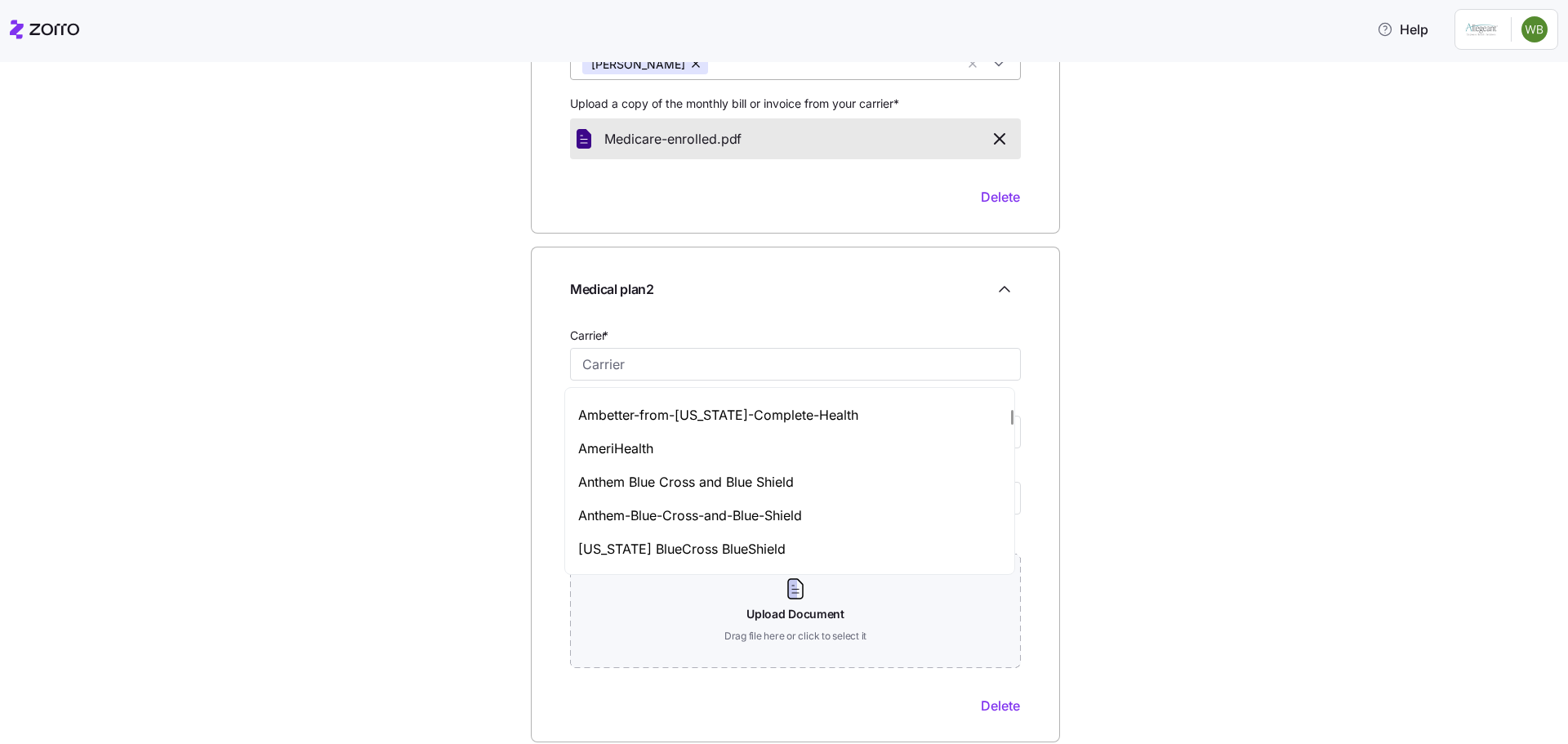
scroll to position [899, 0]
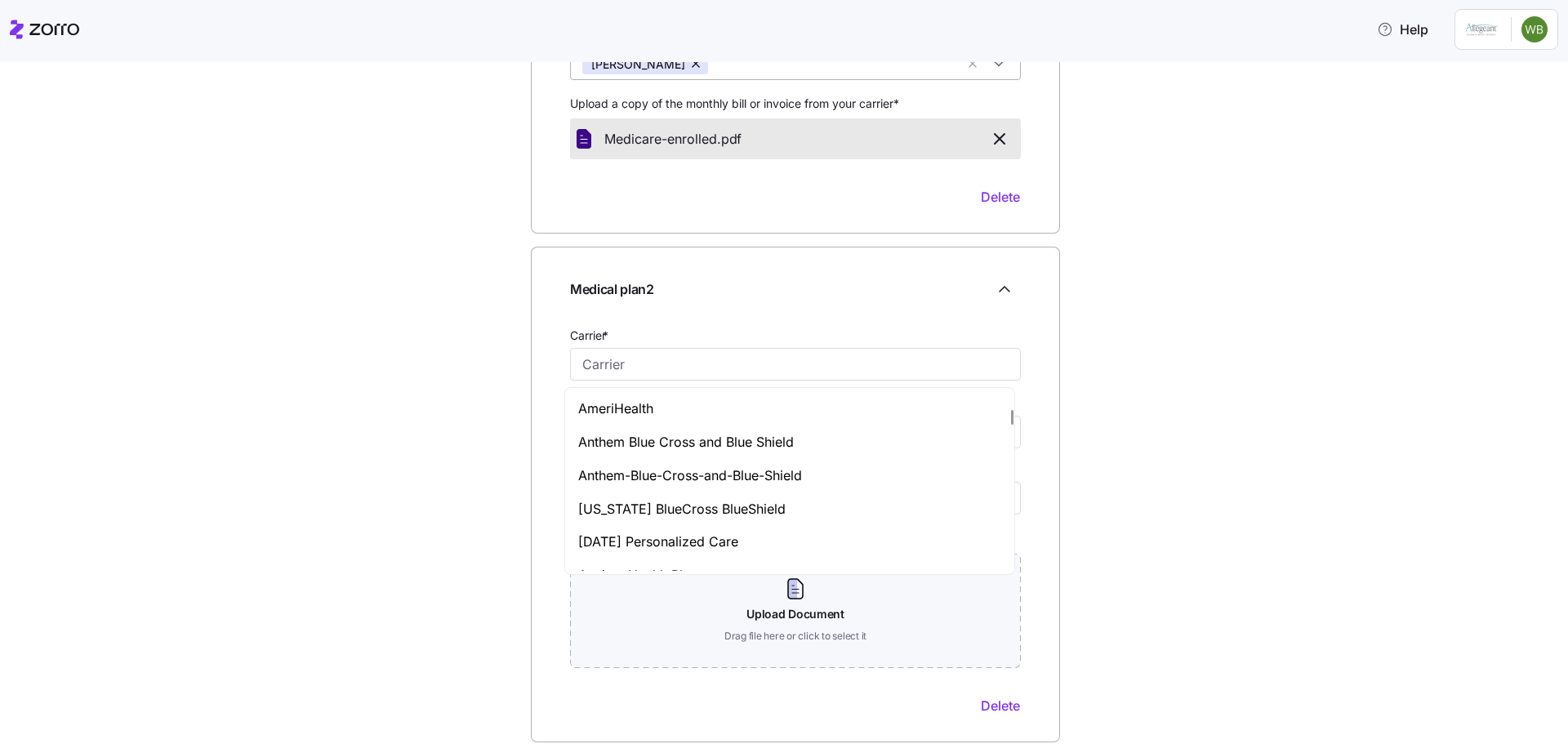
drag, startPoint x: 1008, startPoint y: 417, endPoint x: 1012, endPoint y: 487, distance: 70.1
click at [1011, 516] on div "Aetna Alliant Health Plans Ambetter Ambetter from Absolute Total Care Ambetter …" at bounding box center [791, 481] width 446 height 180
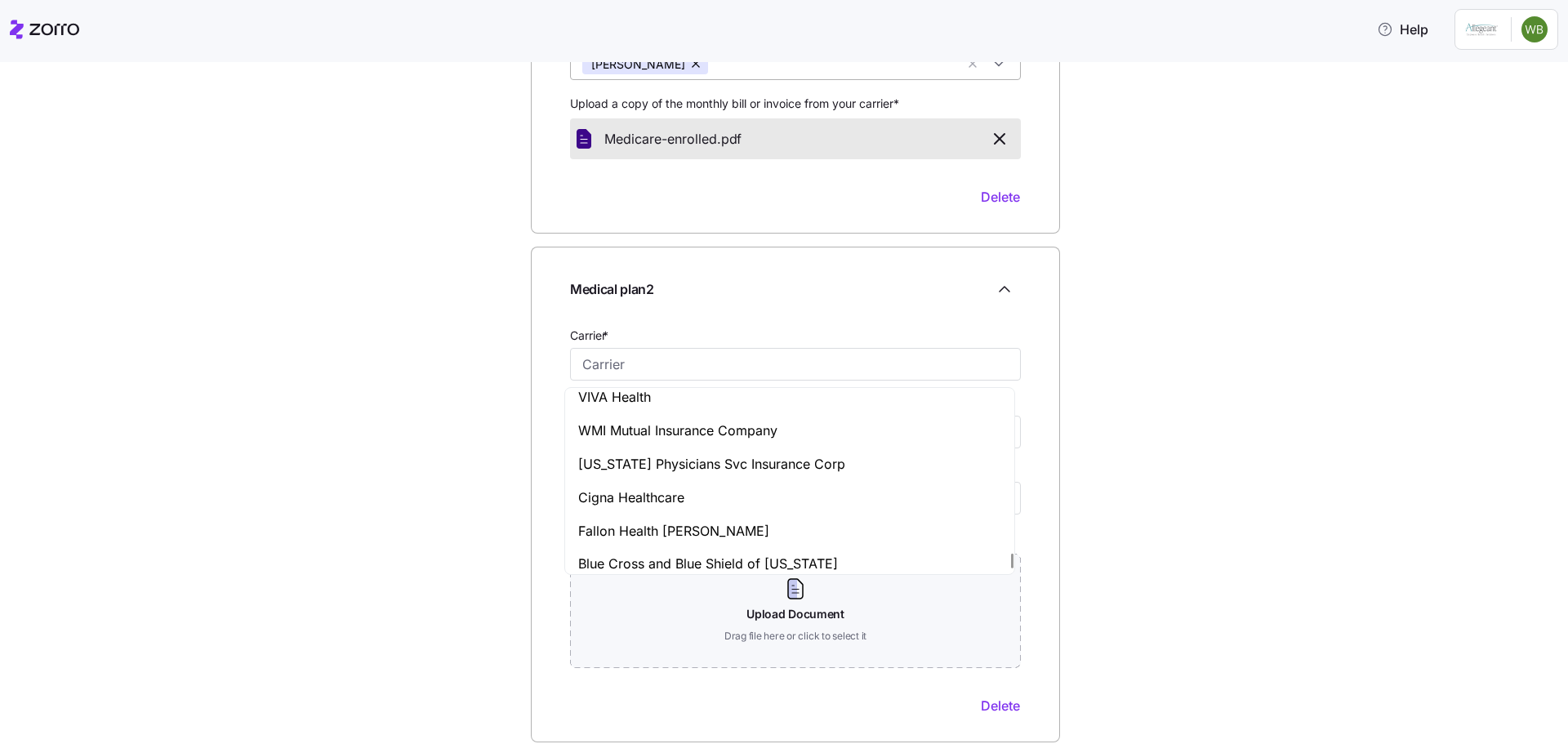
scroll to position [8287, 0]
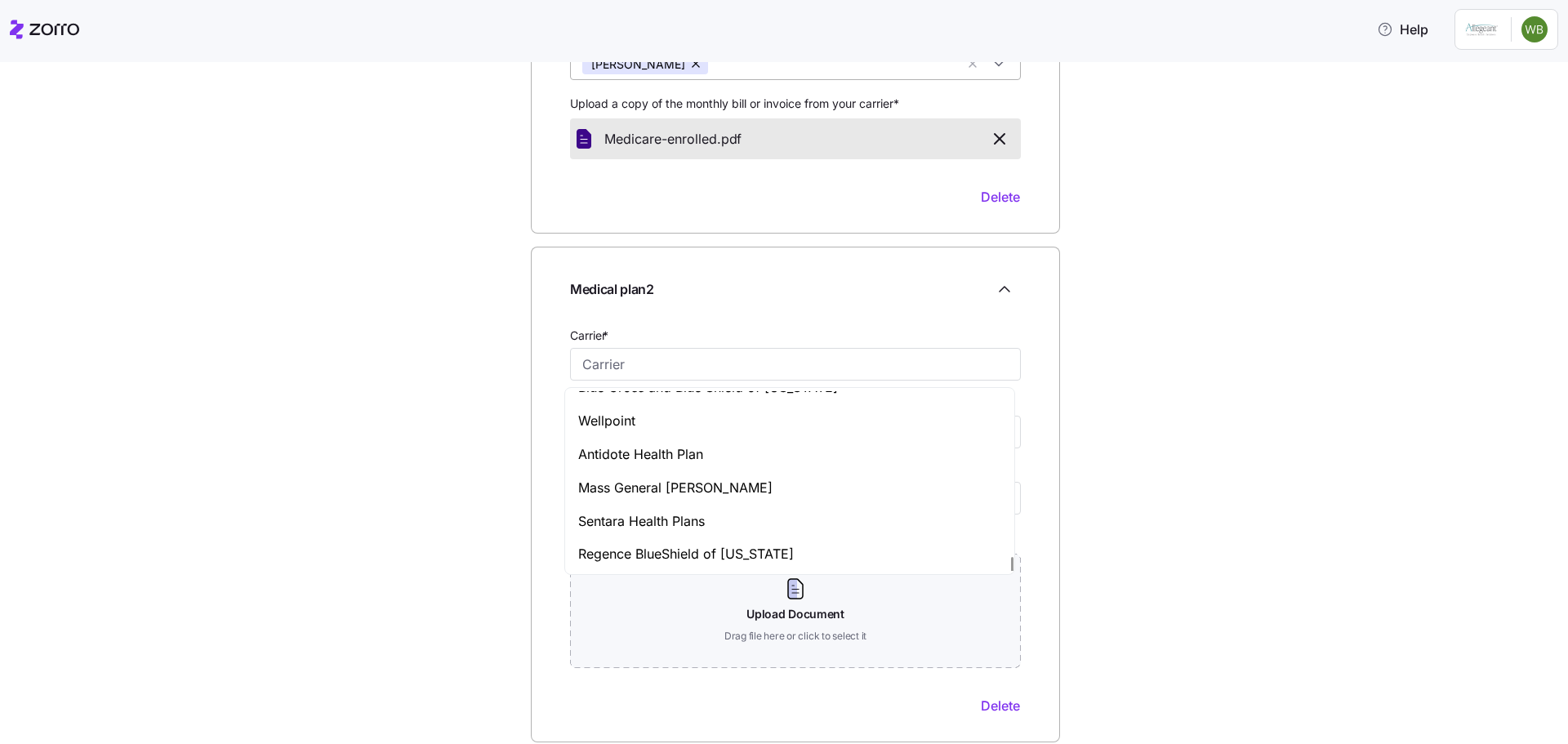
click at [1012, 572] on div at bounding box center [1012, 564] width 2 height 14
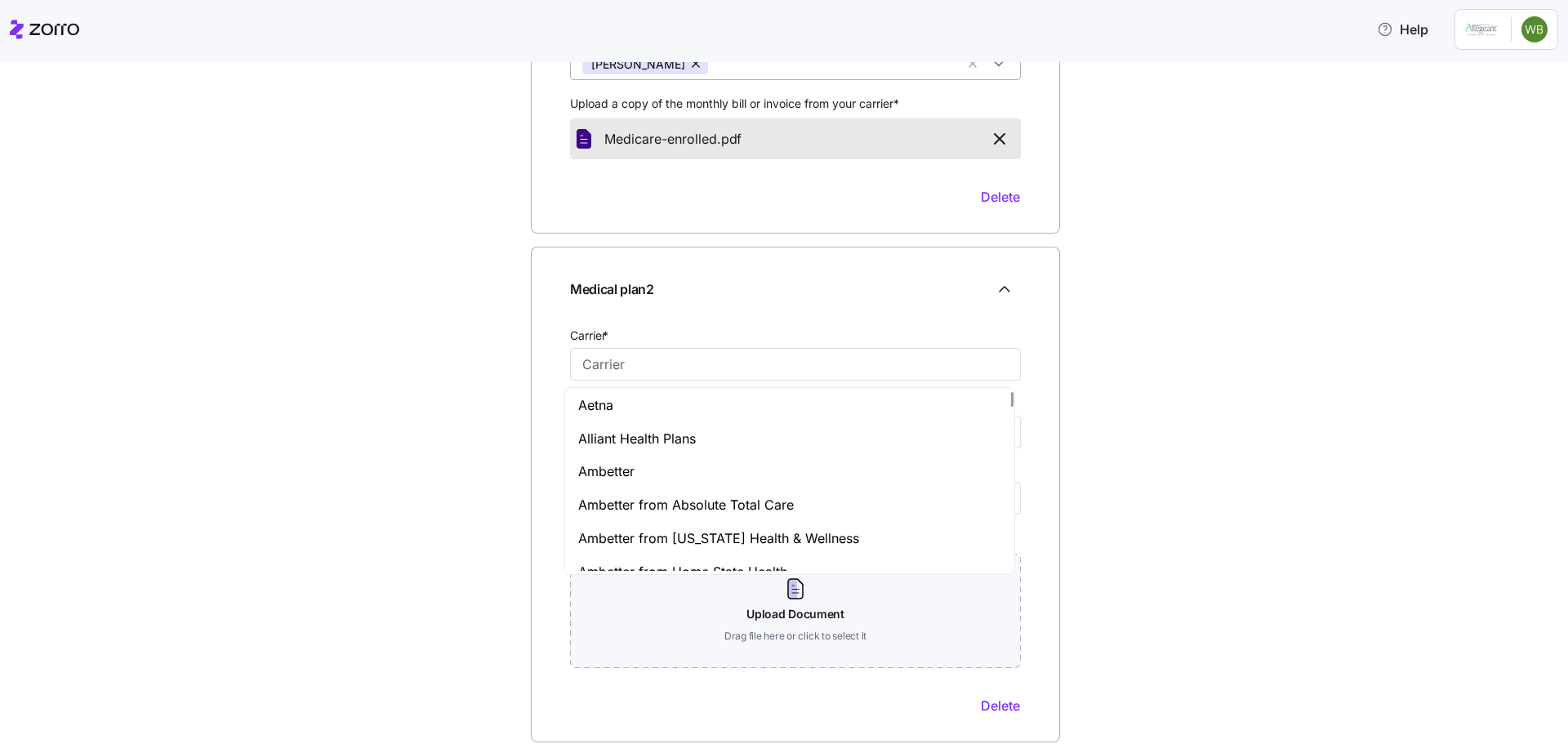
scroll to position [0, 0]
click at [645, 365] on input "Carrier *" at bounding box center [796, 365] width 451 height 33
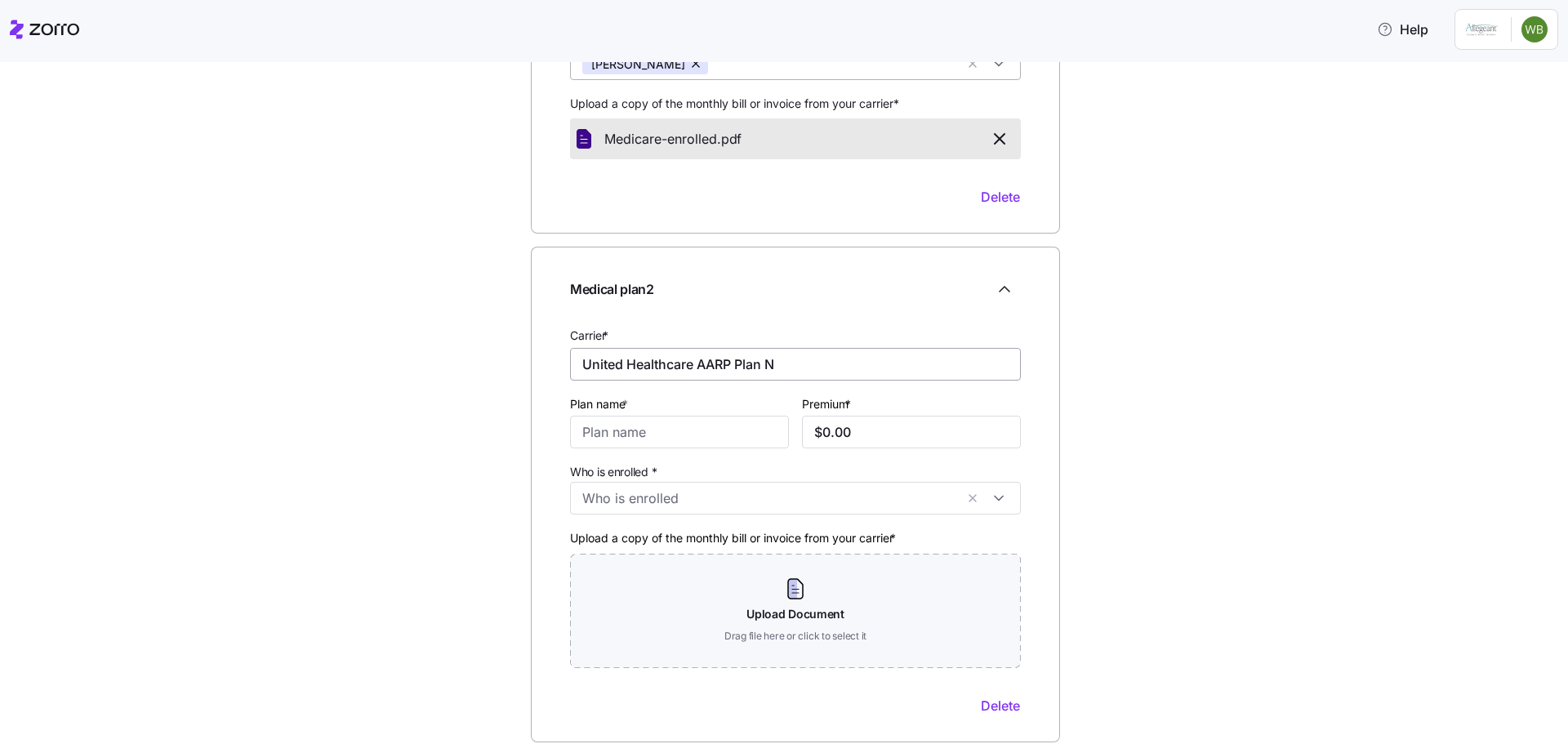
click at [733, 363] on input "United Healthcare AARP Plan N" at bounding box center [796, 365] width 451 height 33
drag, startPoint x: 692, startPoint y: 364, endPoint x: 914, endPoint y: 370, distance: 222.1
click at [941, 376] on input "United Healthcare AARP Medicare Supplement Plan N" at bounding box center [796, 365] width 451 height 33
type input "United Healthcare AARP Medicare Supplement Plan N"
click at [629, 434] on input "Plan name *" at bounding box center [679, 432] width 219 height 33
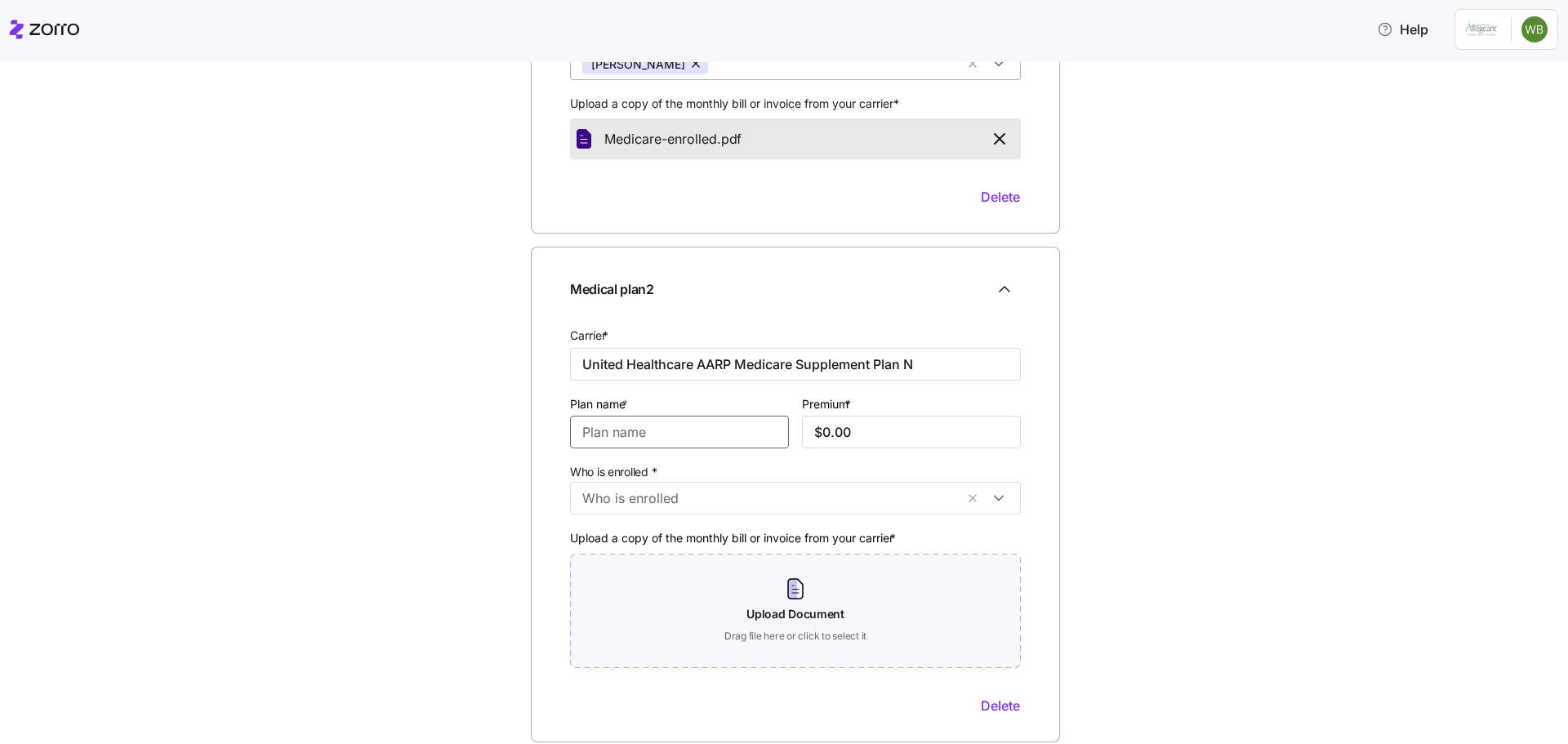
paste input "AARP Medicare Supplement Plan N"
type input "AARP Medicare Supplement Plan N"
drag, startPoint x: 688, startPoint y: 363, endPoint x: 939, endPoint y: 378, distance: 251.4
click at [939, 379] on input "United Healthcare AARP Medicare Supplement Plan N" at bounding box center [796, 365] width 451 height 33
type input "United Healthcare"
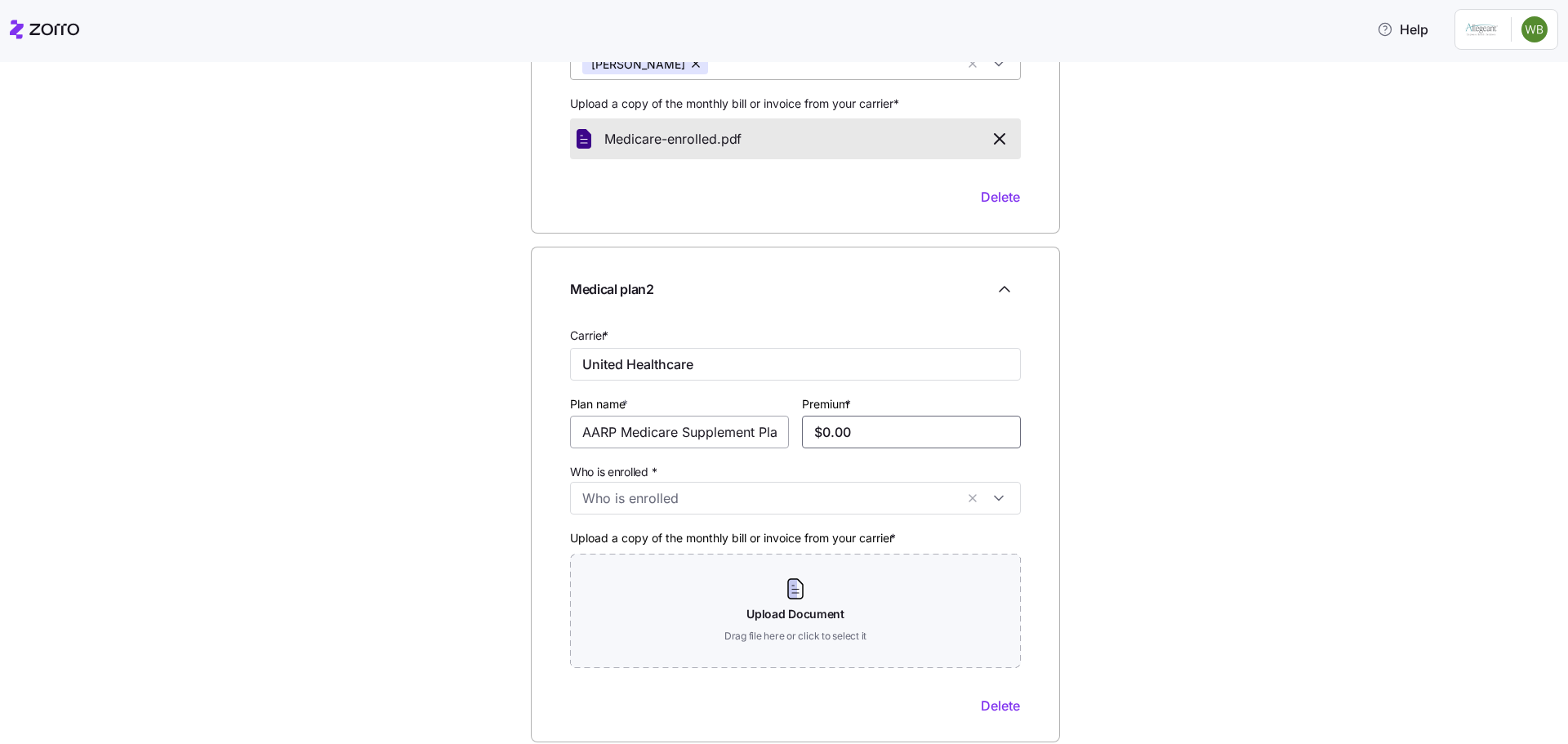
drag, startPoint x: 859, startPoint y: 434, endPoint x: 754, endPoint y: 428, distance: 105.2
click at [769, 430] on div "Carrier * United Healthcare Plan name * AARP Medicare Supplement Plan N Premium…" at bounding box center [795, 520] width 463 height 403
type input "$102.66"
click at [892, 493] on input "Who is enrolled *" at bounding box center [769, 498] width 372 height 21
click at [587, 539] on icon at bounding box center [586, 540] width 19 height 19
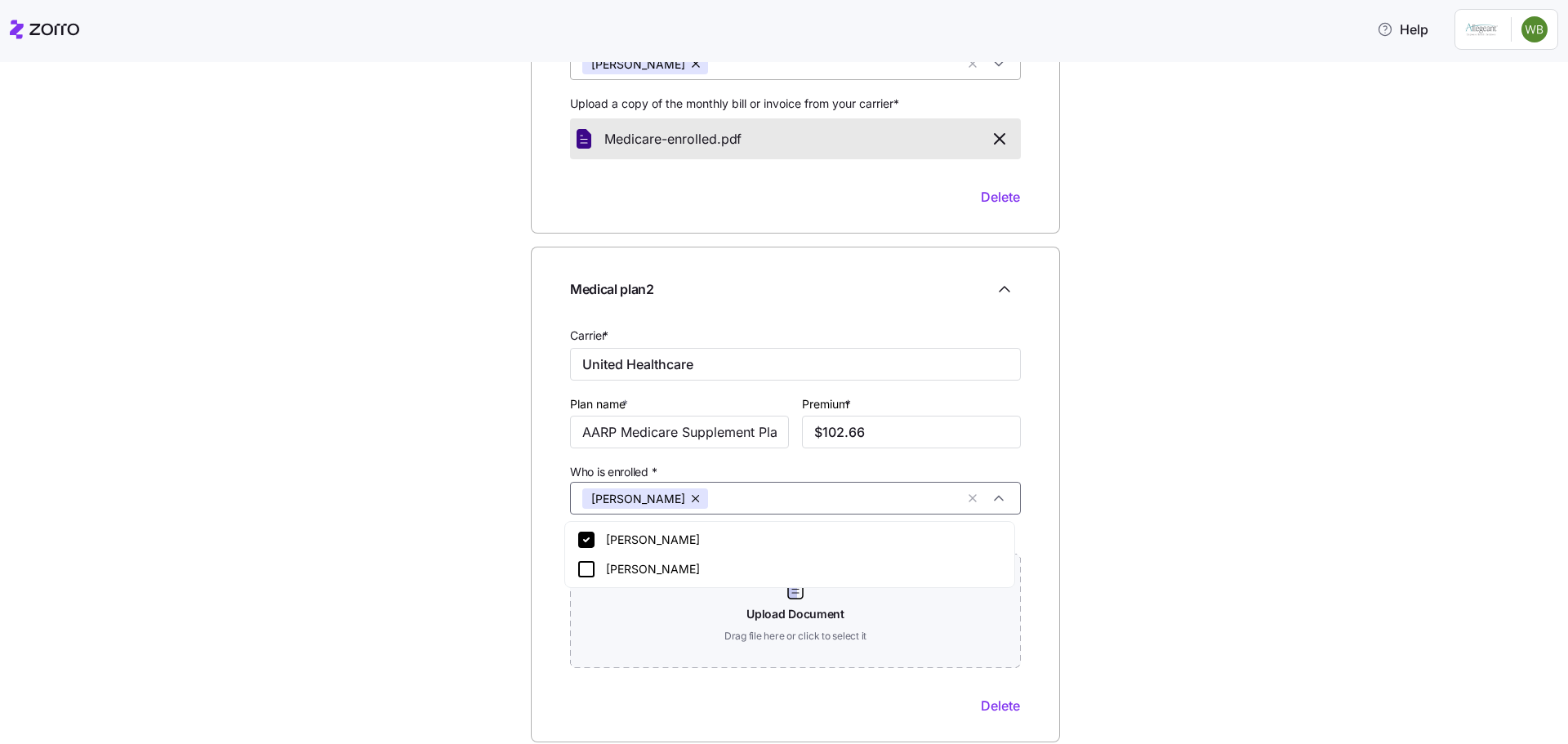
click at [1041, 520] on div "Medical plan 2 Carrier * United Healthcare Plan name * AARP Medicare Supplement…" at bounding box center [796, 494] width 530 height 495
click at [106, 254] on div "Medical plan details Confirm your plan information; include additional plans if…" at bounding box center [796, 325] width 1500 height 1171
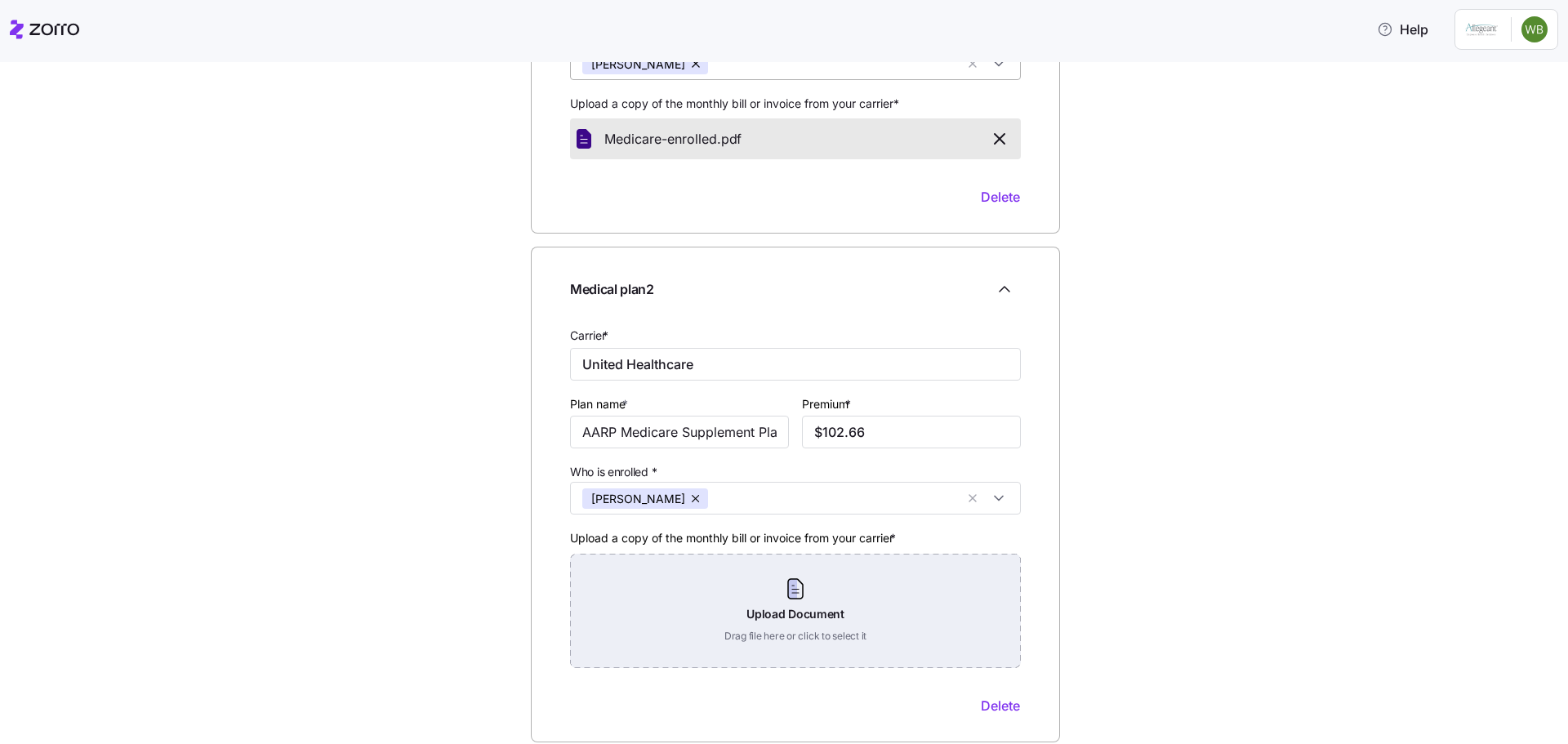
click at [790, 588] on div "Upload Document Drag file here or click to select it" at bounding box center [796, 611] width 451 height 114
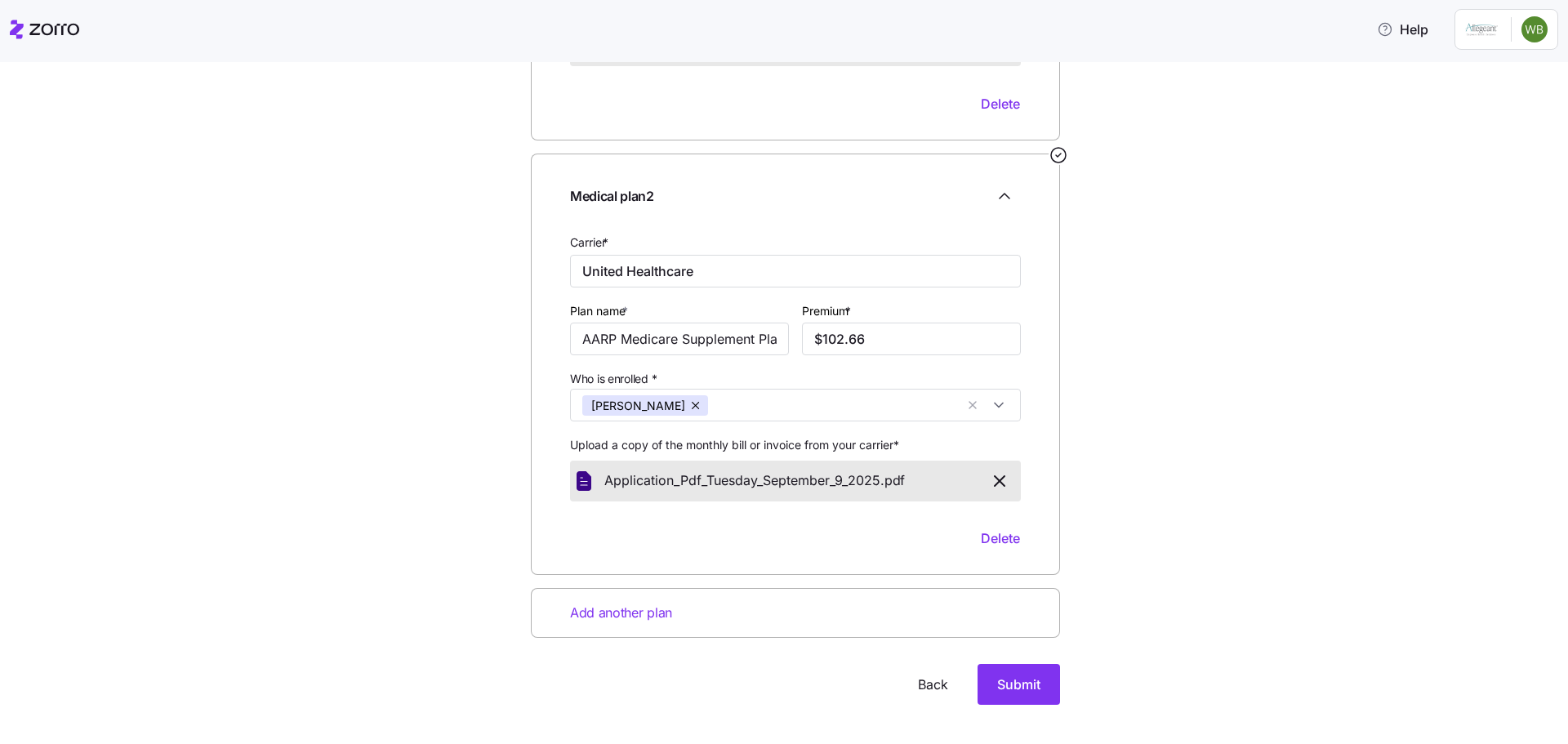
scroll to position [477, 0]
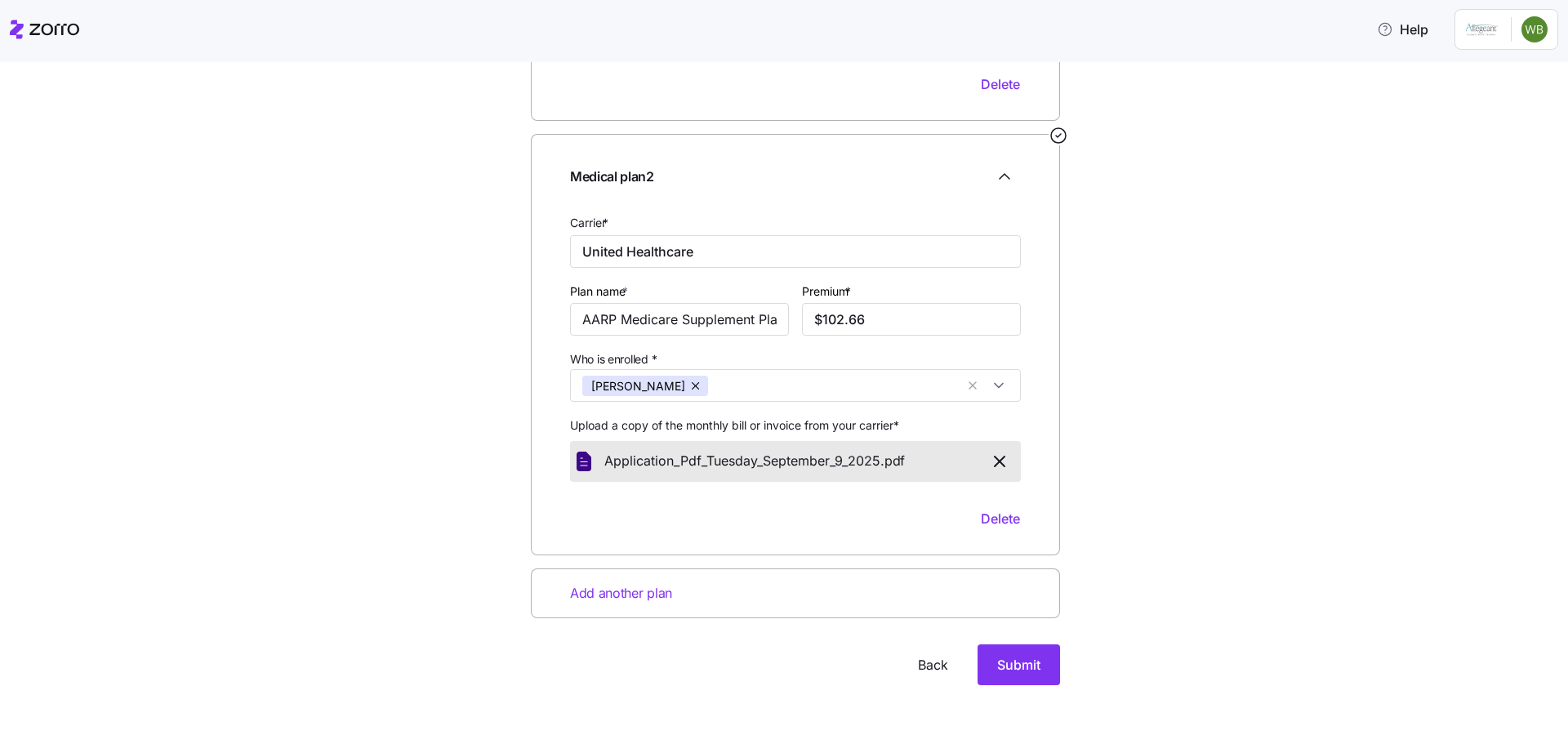
click at [606, 594] on span "Add another plan" at bounding box center [621, 593] width 102 height 20
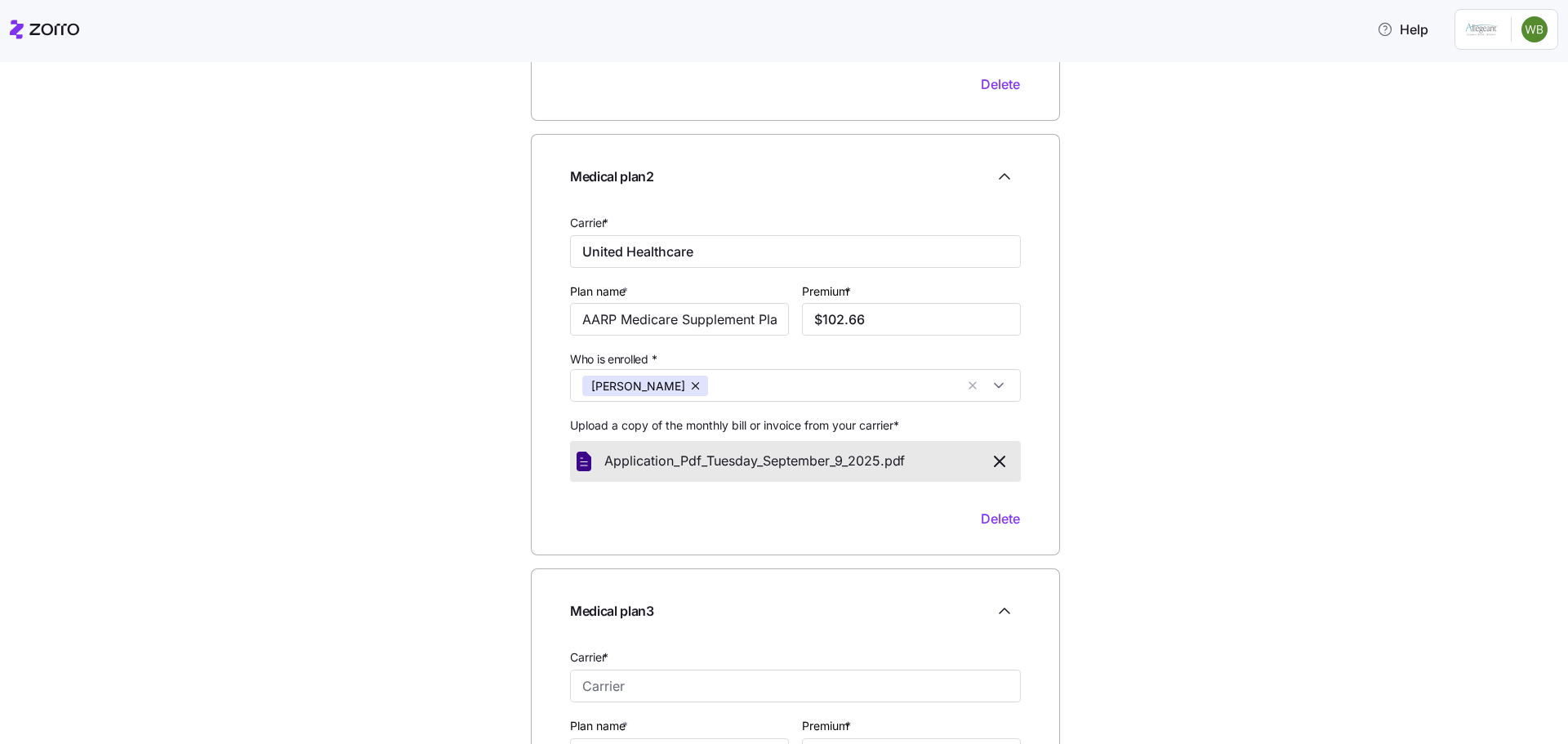
click at [465, 578] on div "Medical plan details Confirm your plan information; include additional plans if…" at bounding box center [796, 430] width 1500 height 1605
click at [599, 688] on input "Carrier *" at bounding box center [796, 686] width 451 height 33
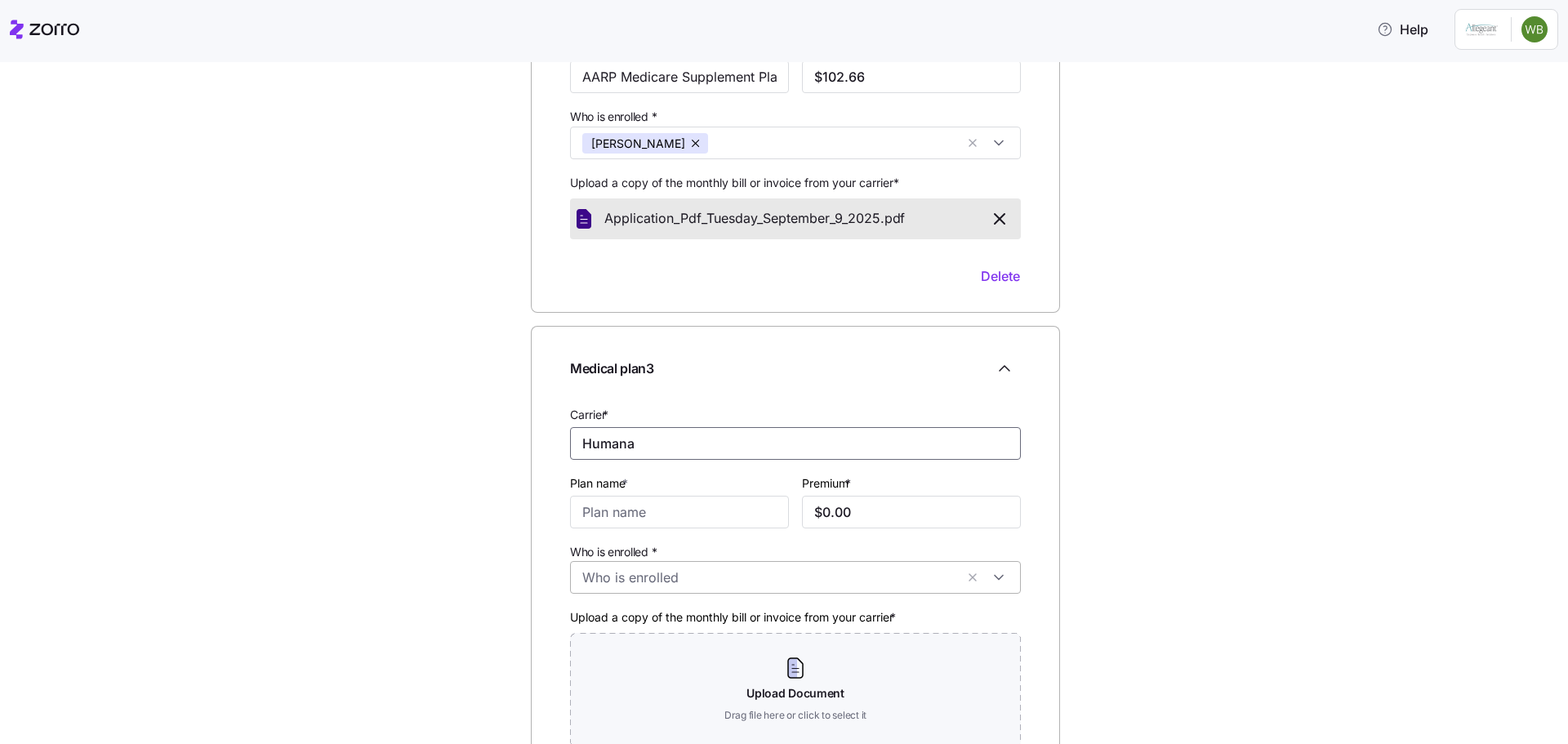
scroll to position [722, 0]
type input "Humana"
click at [122, 305] on div "Medical plan details Confirm your plan information; include additional plans if…" at bounding box center [796, 185] width 1500 height 1605
click at [596, 515] on input "Plan name *" at bounding box center [679, 510] width 219 height 33
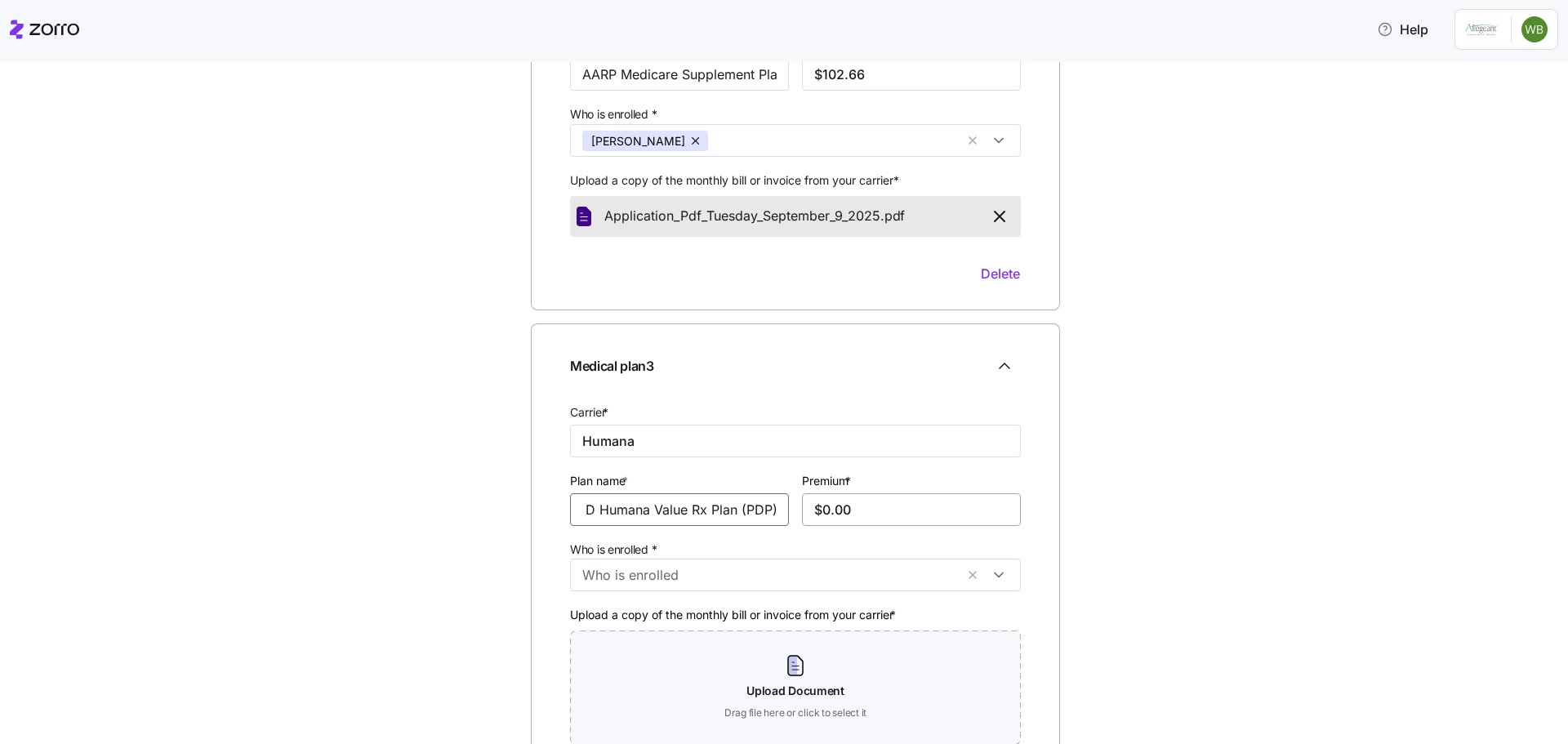
type input "Medicare parrt D Humana Value Rx Plan (PDP)"
drag, startPoint x: 869, startPoint y: 504, endPoint x: 784, endPoint y: 502, distance: 85.0
click at [784, 502] on div "Carrier * Humana Plan name * Medicare parrt D Humana Value Rx Plan (PDP) Premiu…" at bounding box center [795, 597] width 463 height 403
type input "$39.80"
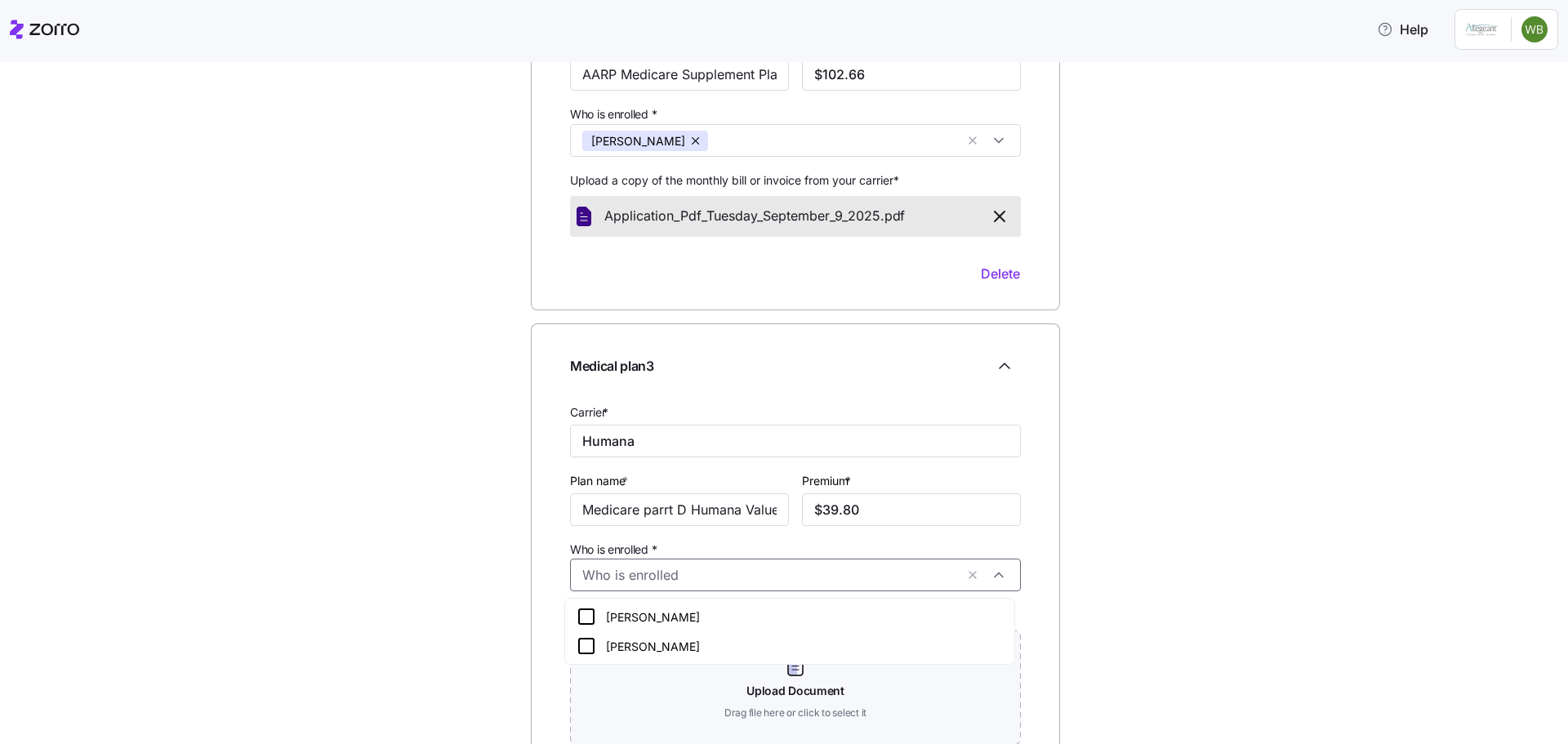
click at [913, 579] on input "Who is enrolled *" at bounding box center [769, 576] width 372 height 21
click at [585, 615] on icon at bounding box center [586, 616] width 19 height 19
click at [1128, 438] on div "Medical plan details Confirm your plan information; include additional plans if…" at bounding box center [796, 185] width 1500 height 1605
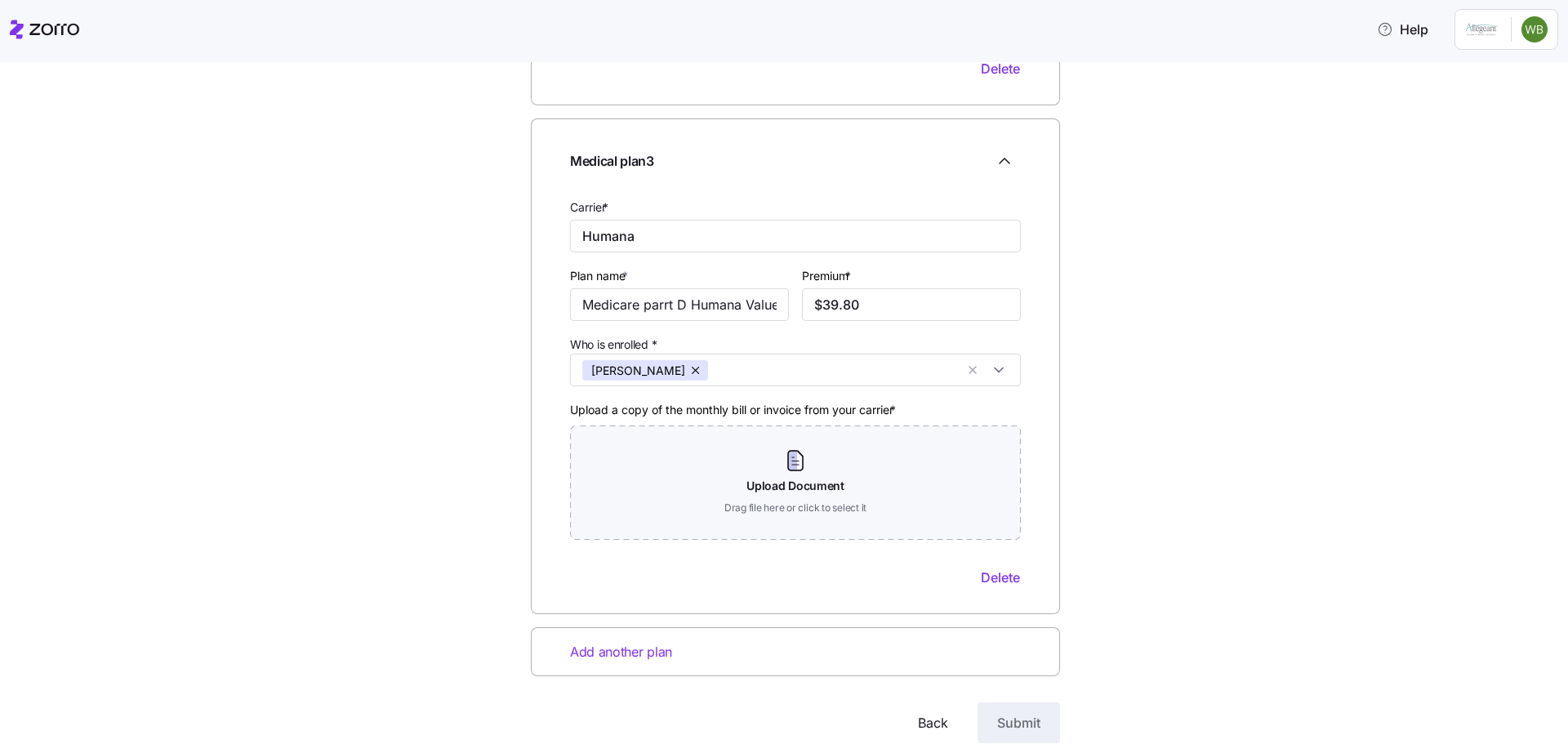
scroll to position [985, 0]
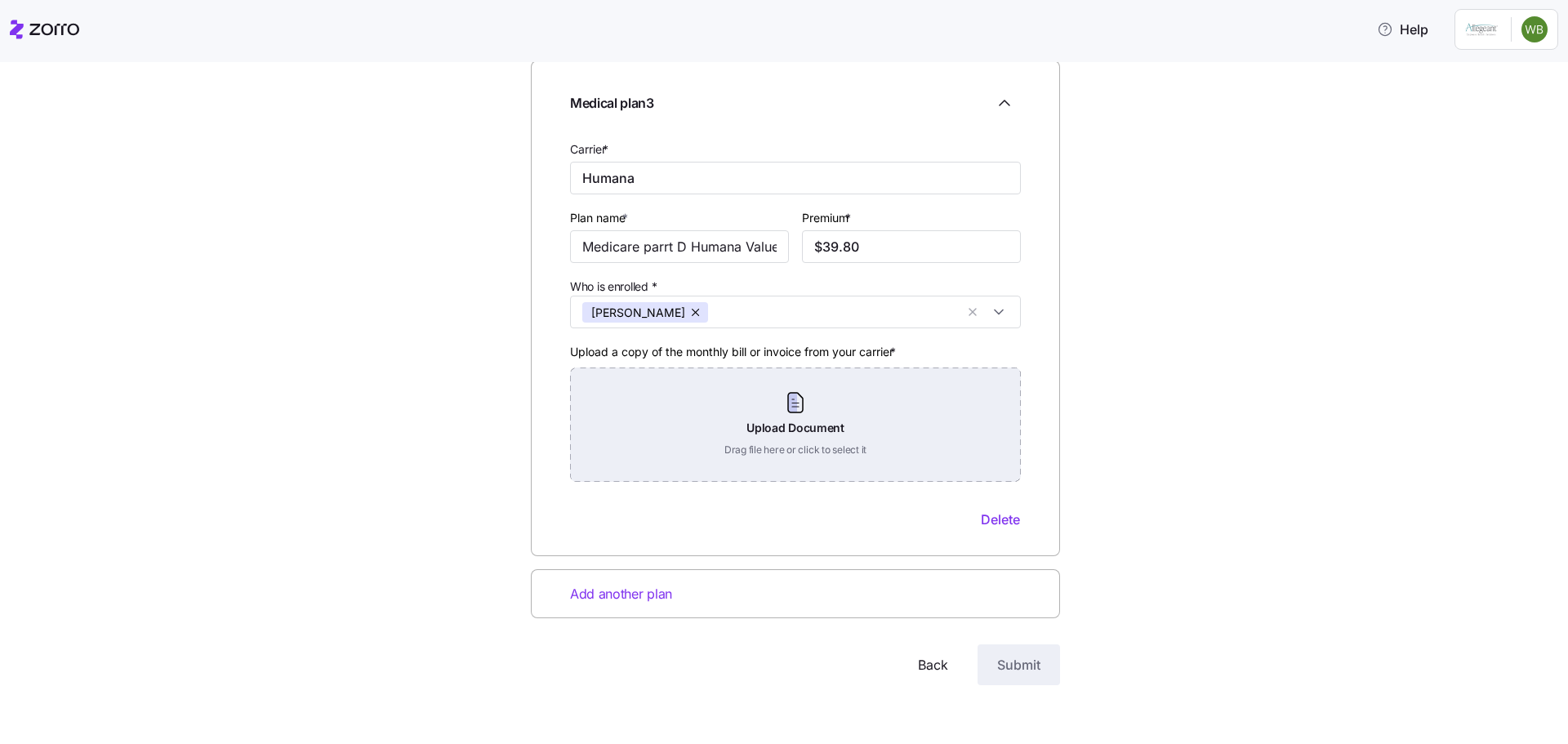
click at [790, 415] on div "Upload Document Drag file here or click to select it" at bounding box center [796, 424] width 451 height 114
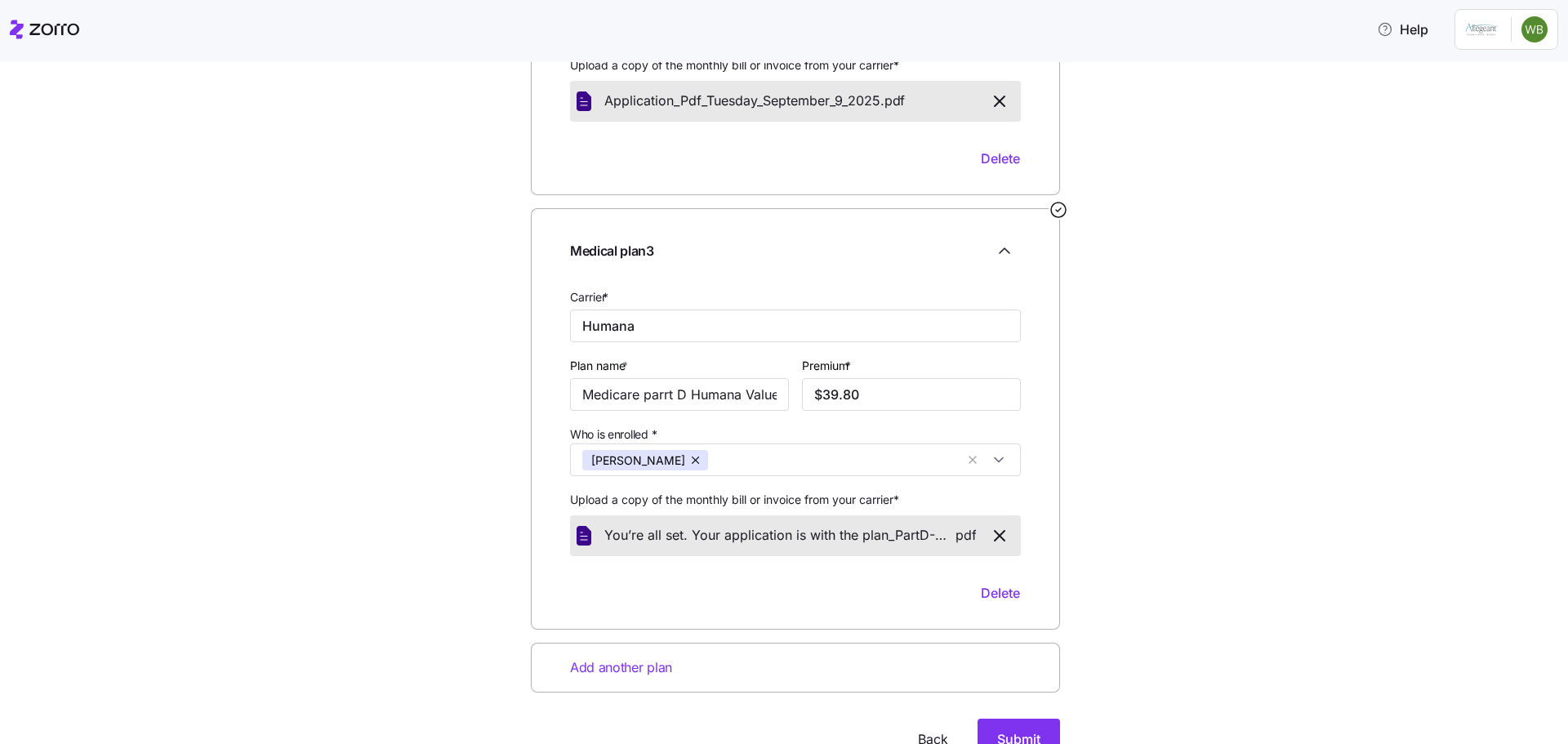
scroll to position [912, 0]
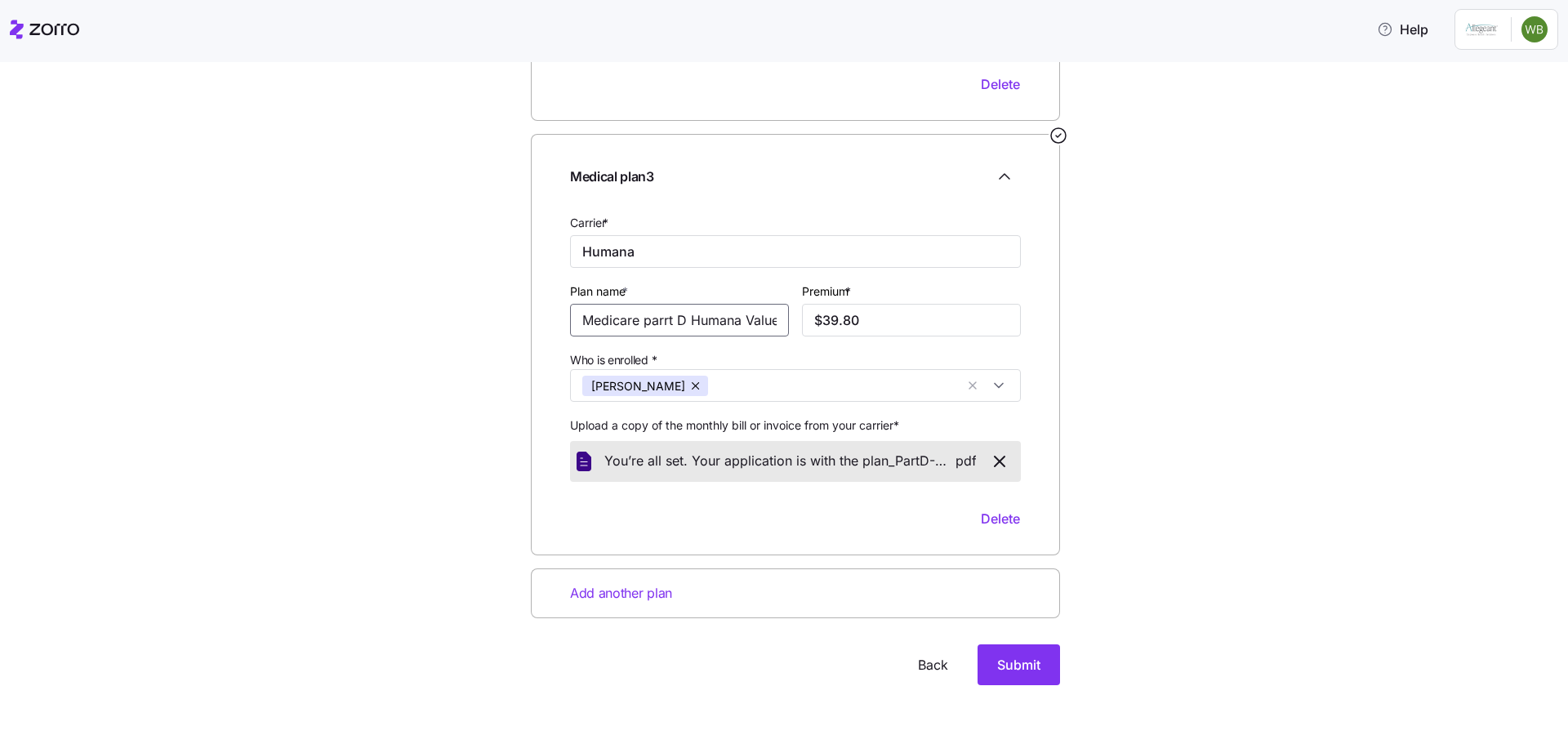
click at [660, 322] on input "Medicare parrt D Humana Value Rx Plan (PDP)" at bounding box center [679, 321] width 219 height 33
type input "Medicare part D Humana Value Rx Plan (PDP)"
click at [610, 593] on span "Add another plan" at bounding box center [621, 593] width 102 height 20
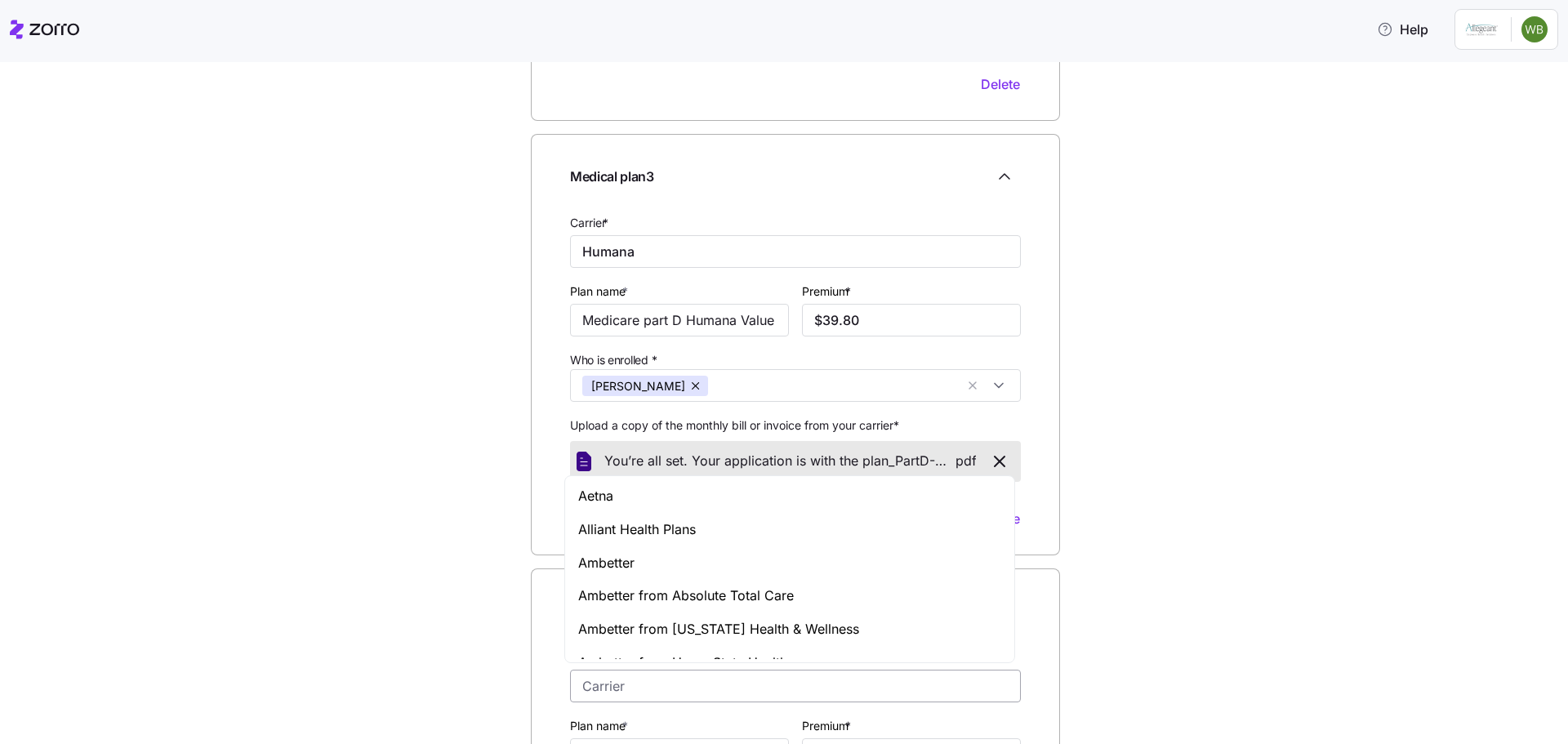
click at [677, 688] on input "Carrier *" at bounding box center [796, 686] width 451 height 33
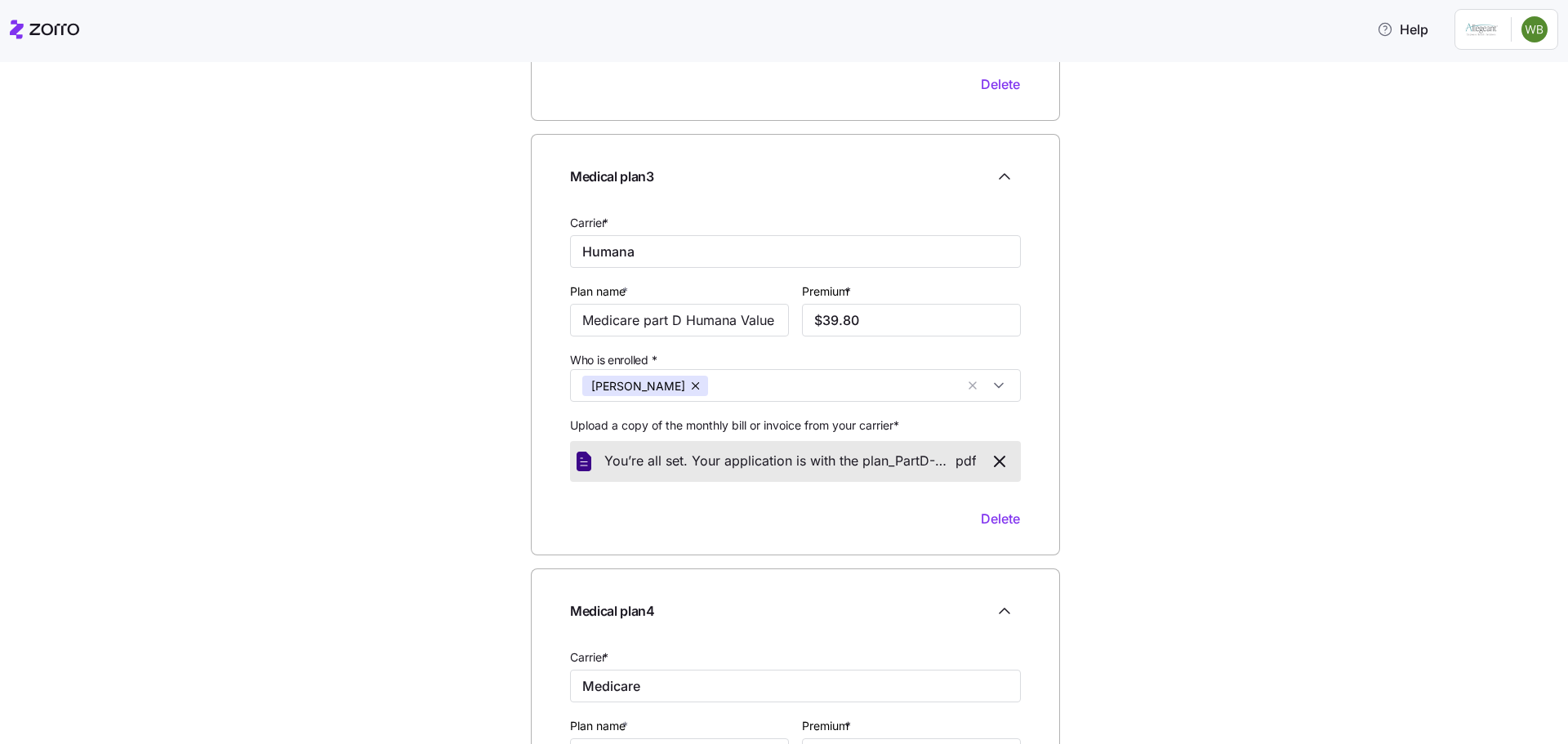
type input "Medicare"
click at [1217, 500] on div "Medical plan details Confirm your plan information; include additional plans if…" at bounding box center [796, 213] width 1500 height 2041
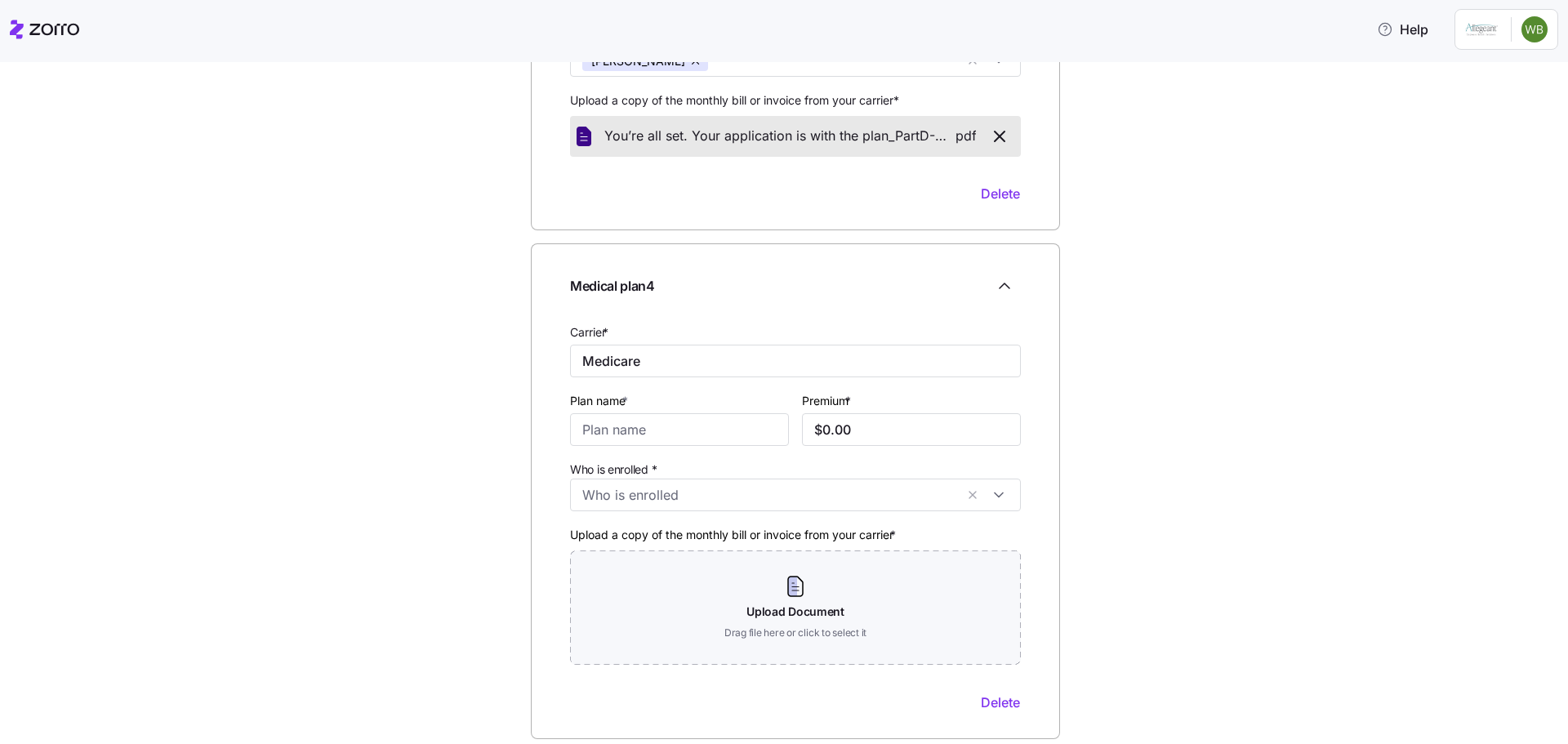
scroll to position [1238, 0]
click at [613, 429] on input "Plan name *" at bounding box center [679, 428] width 219 height 33
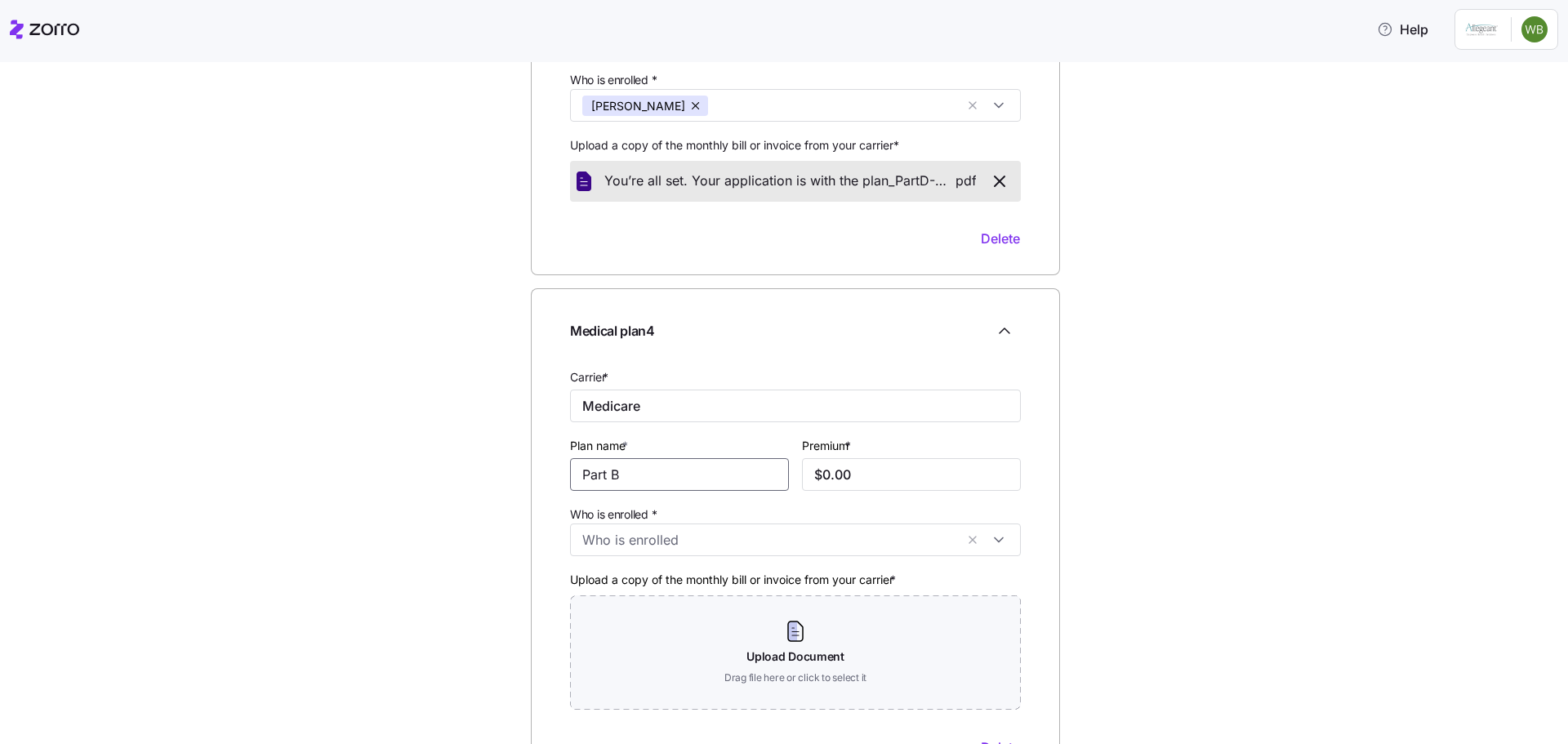
scroll to position [1226, 0]
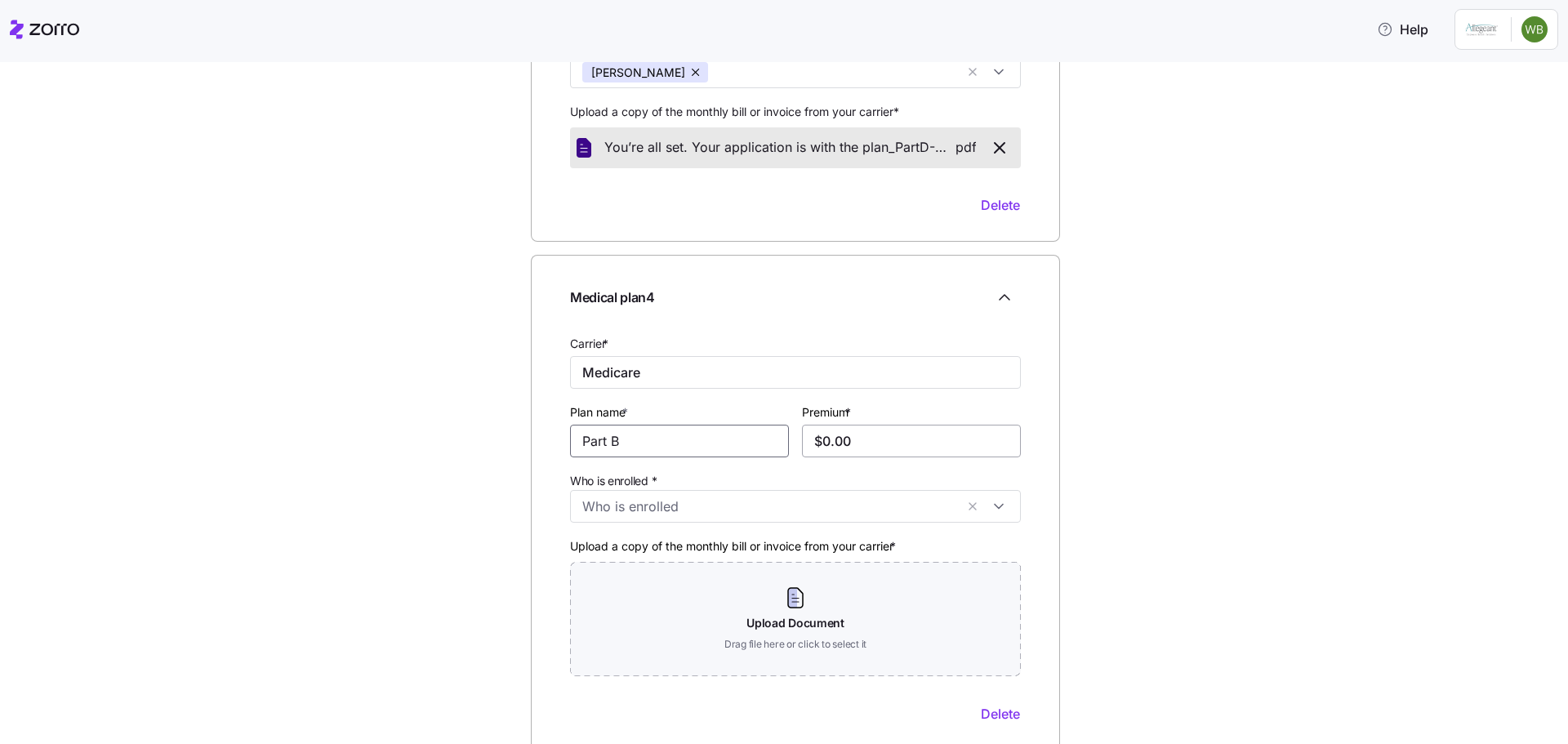
type input "Part B"
click at [872, 442] on input "$0.00" at bounding box center [912, 442] width 219 height 33
click at [802, 438] on input "$0.00" at bounding box center [912, 442] width 219 height 33
type input "$185.00"
click at [700, 511] on input "Who is enrolled *" at bounding box center [769, 507] width 372 height 21
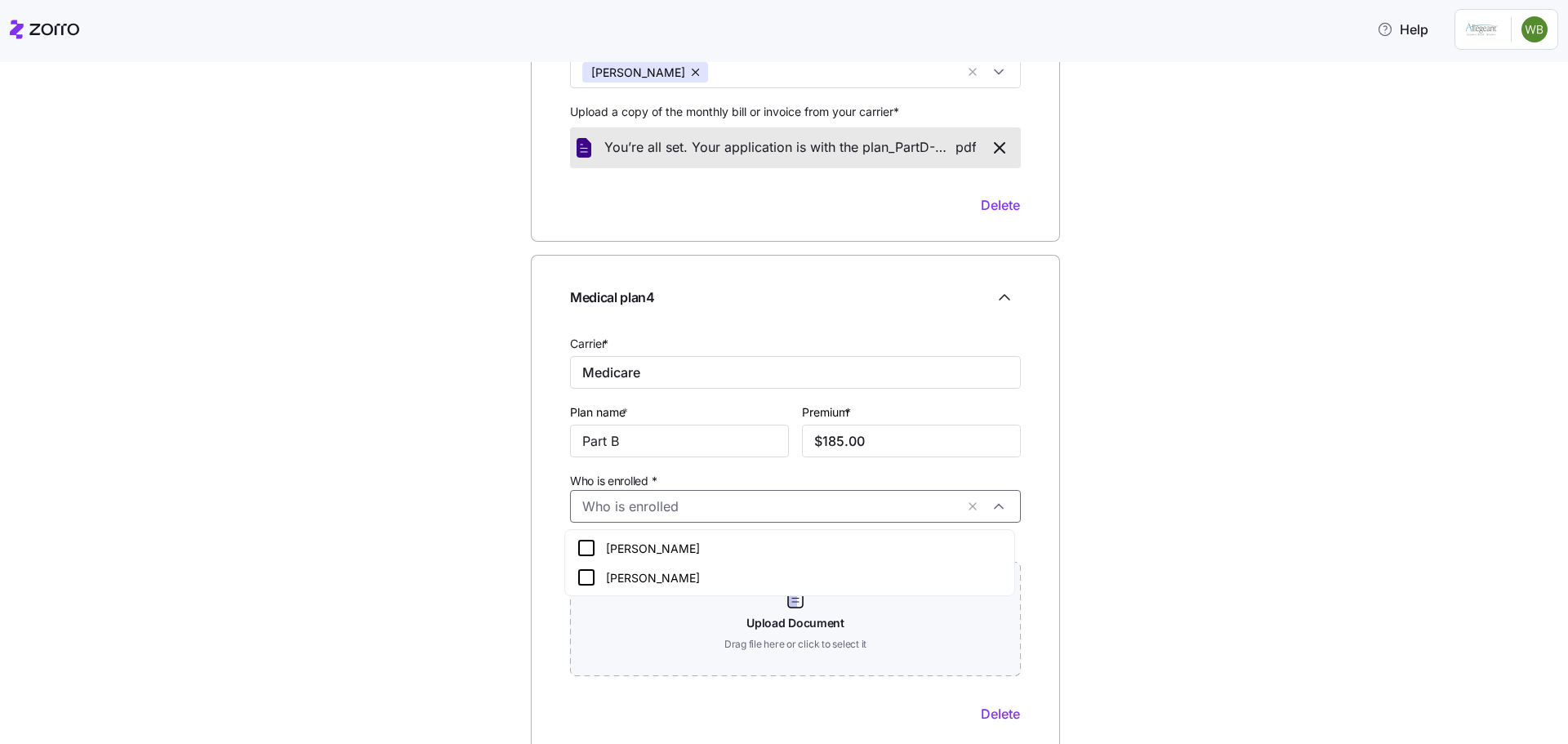
click at [587, 578] on icon at bounding box center [586, 578] width 19 height 19
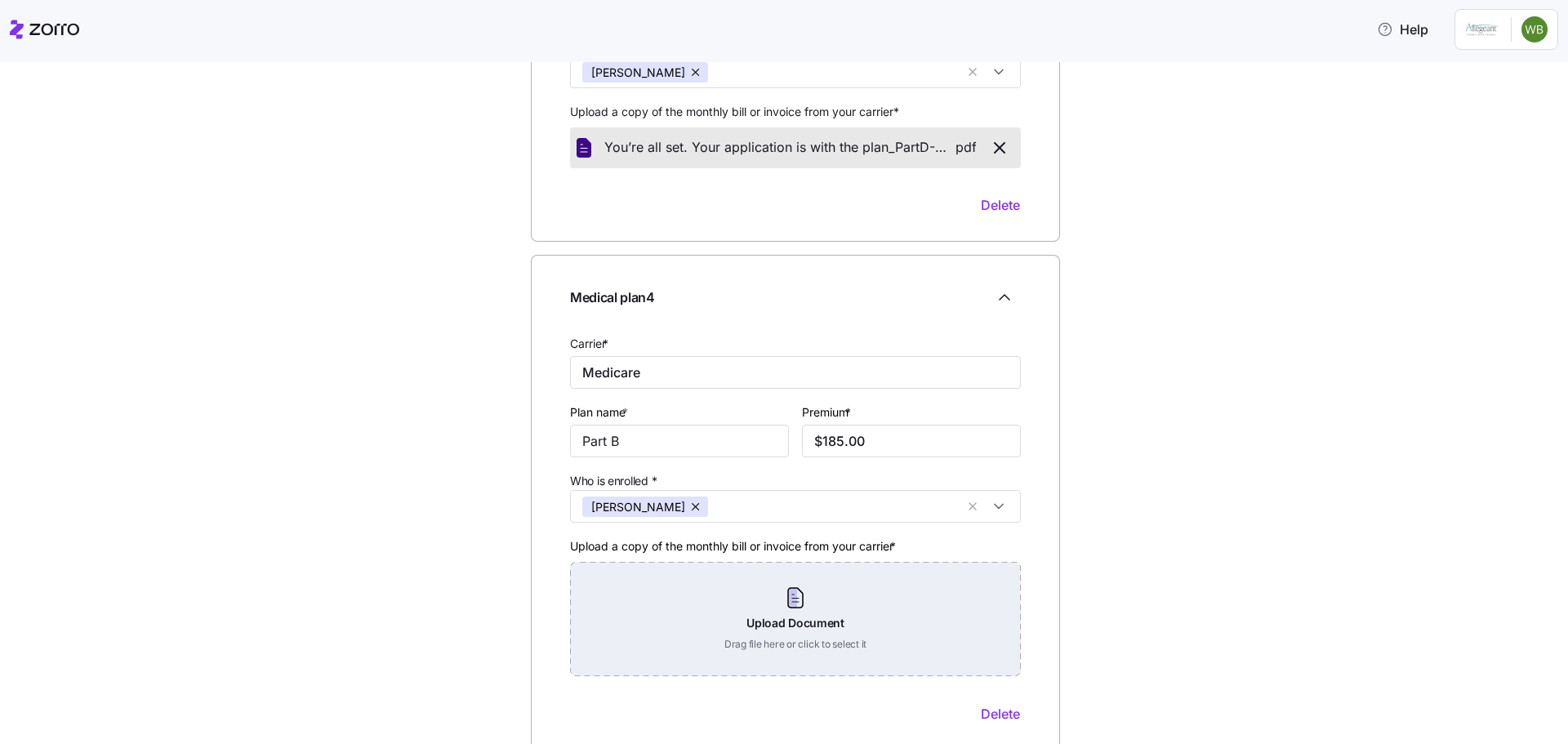
click at [776, 620] on div "Upload Document Drag file here or click to select it" at bounding box center [796, 619] width 451 height 114
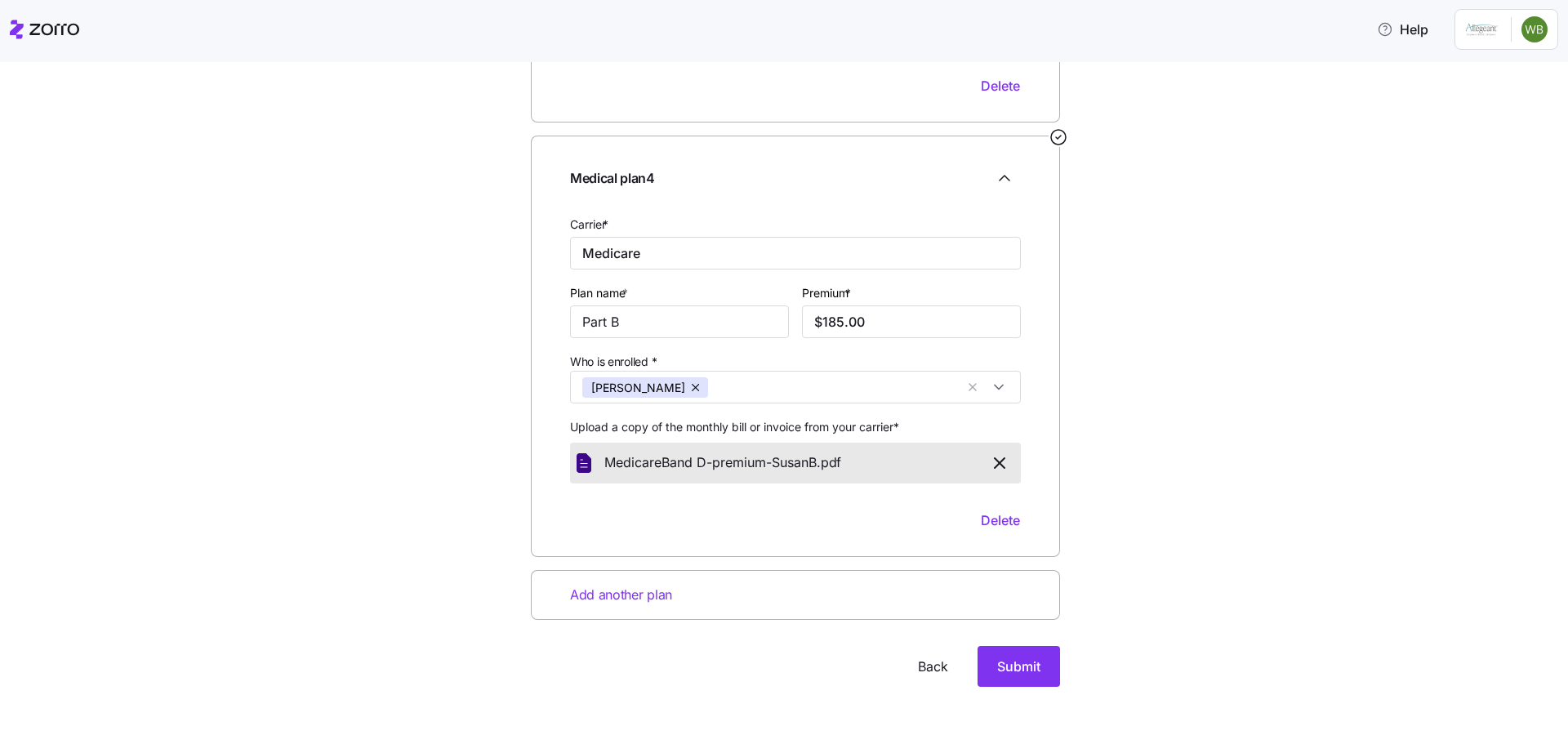
scroll to position [1347, 0]
click at [610, 596] on span "Add another plan" at bounding box center [621, 593] width 102 height 20
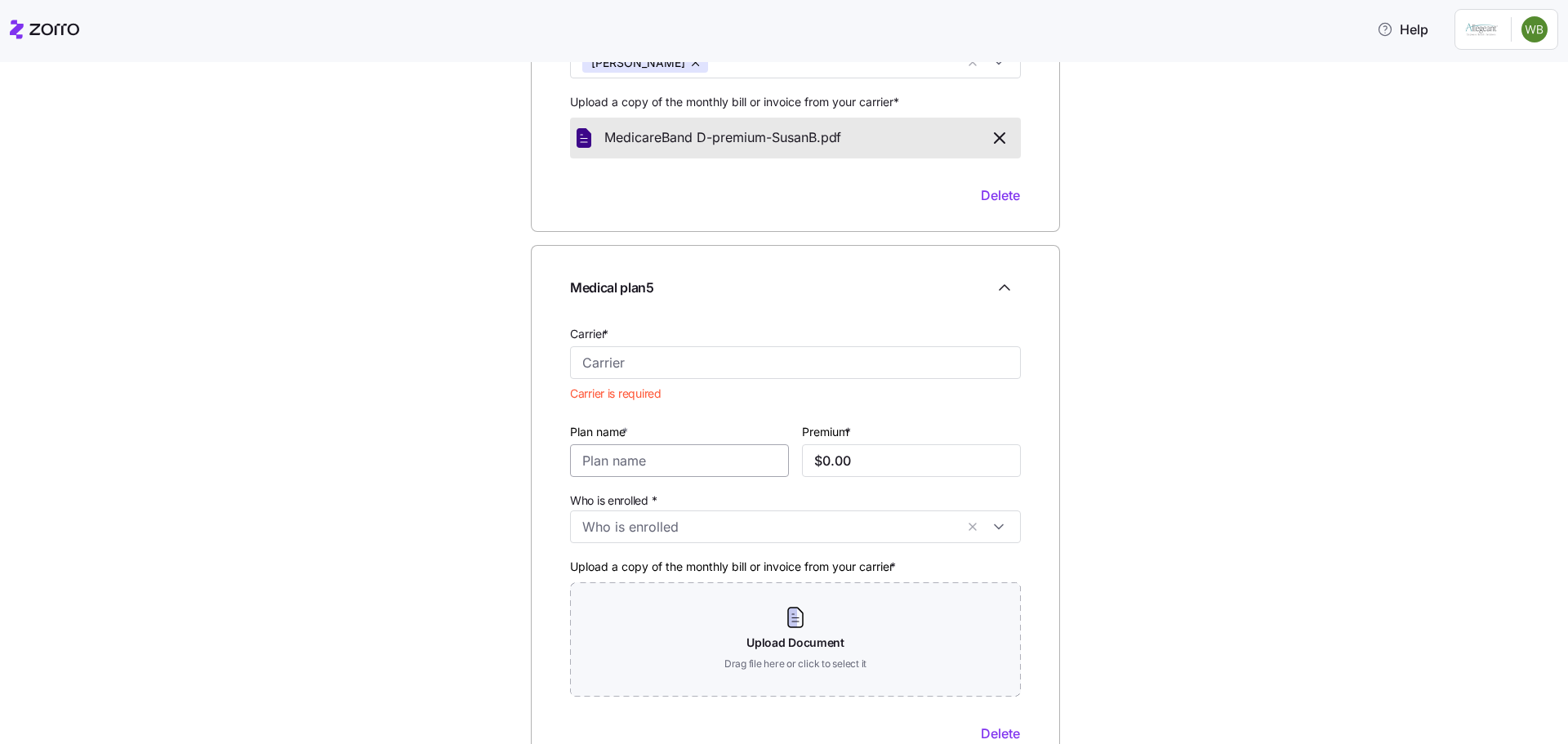
scroll to position [1673, 0]
click at [619, 363] on input "Carrier *" at bounding box center [796, 359] width 451 height 33
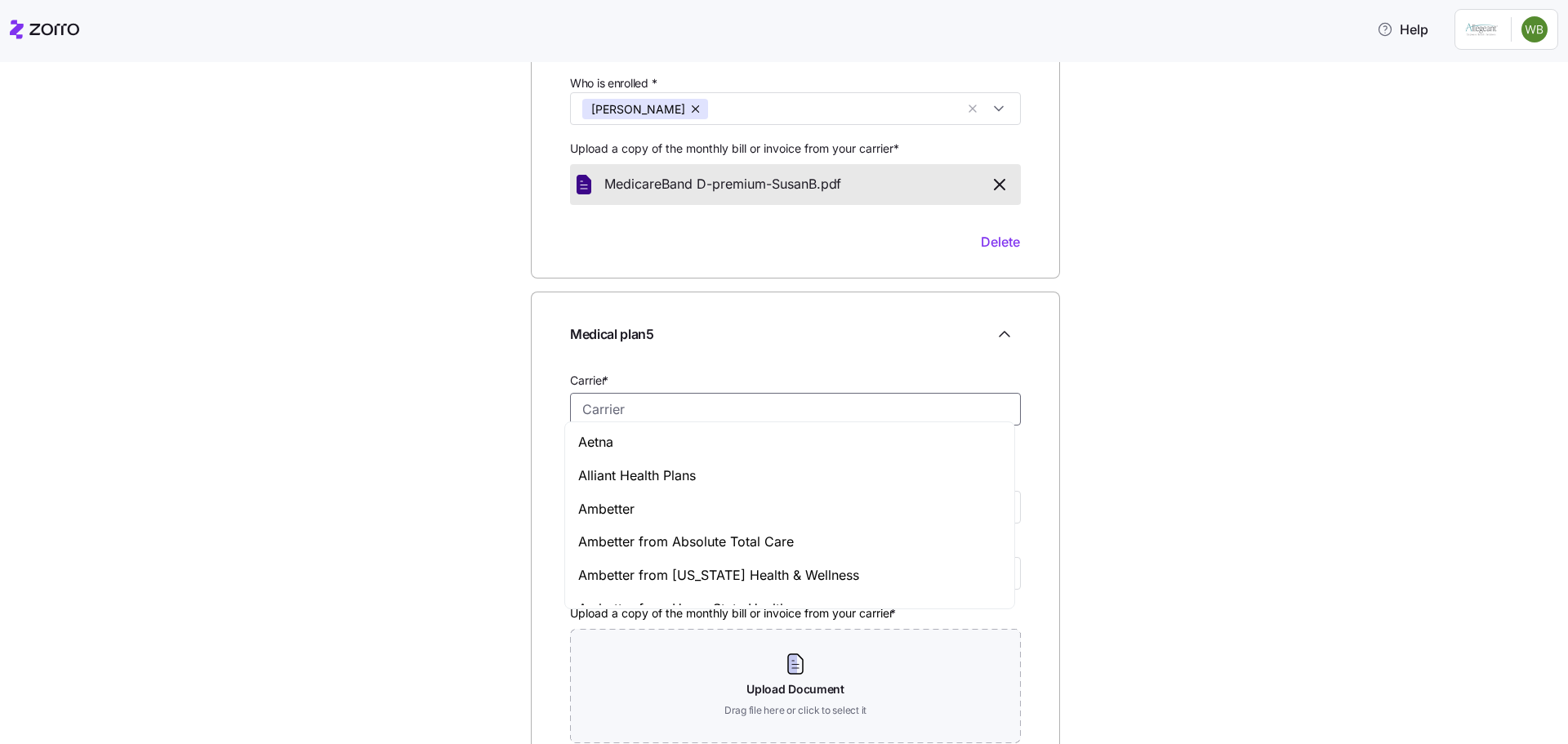
scroll to position [1634, 0]
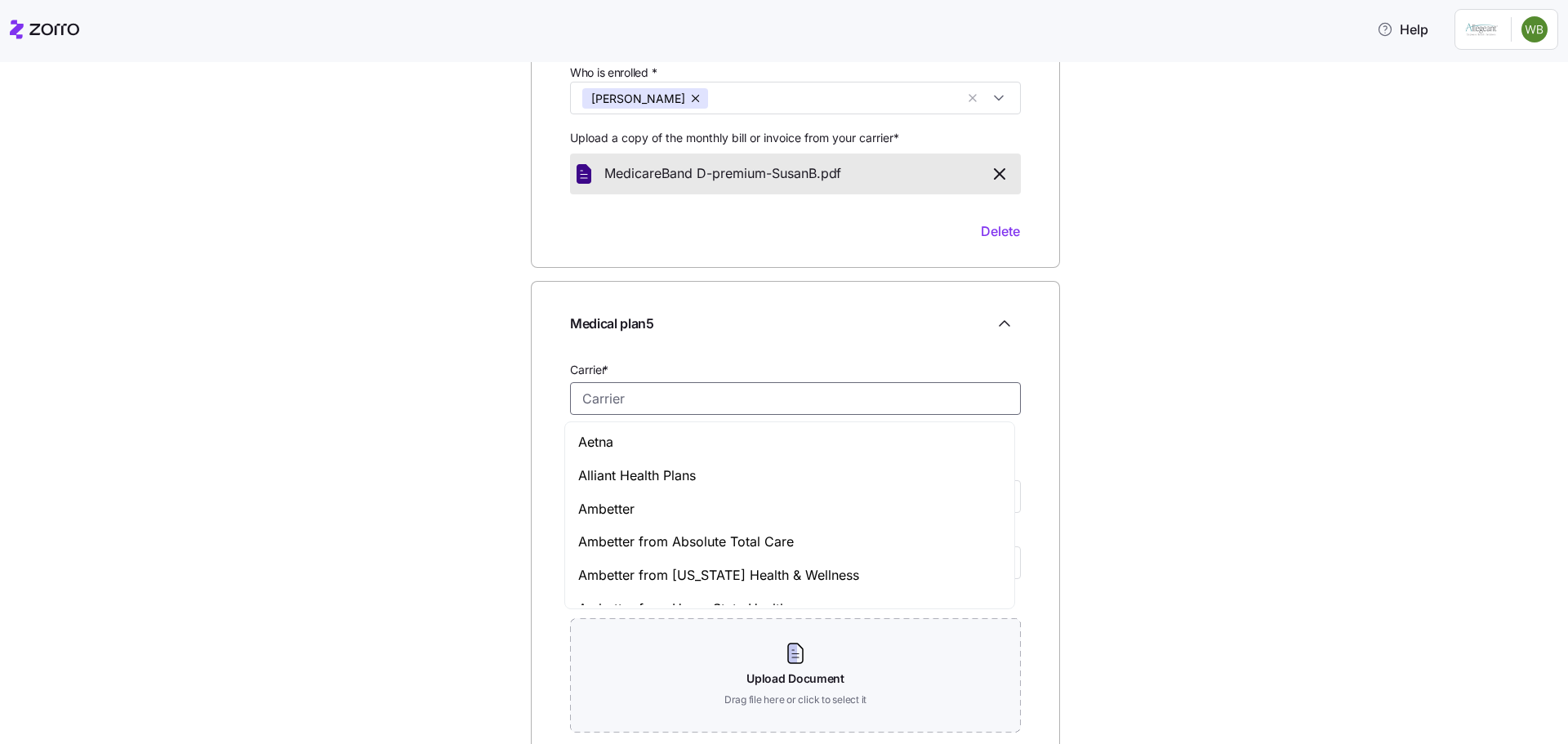
click at [617, 402] on input "Carrier *" at bounding box center [796, 398] width 451 height 33
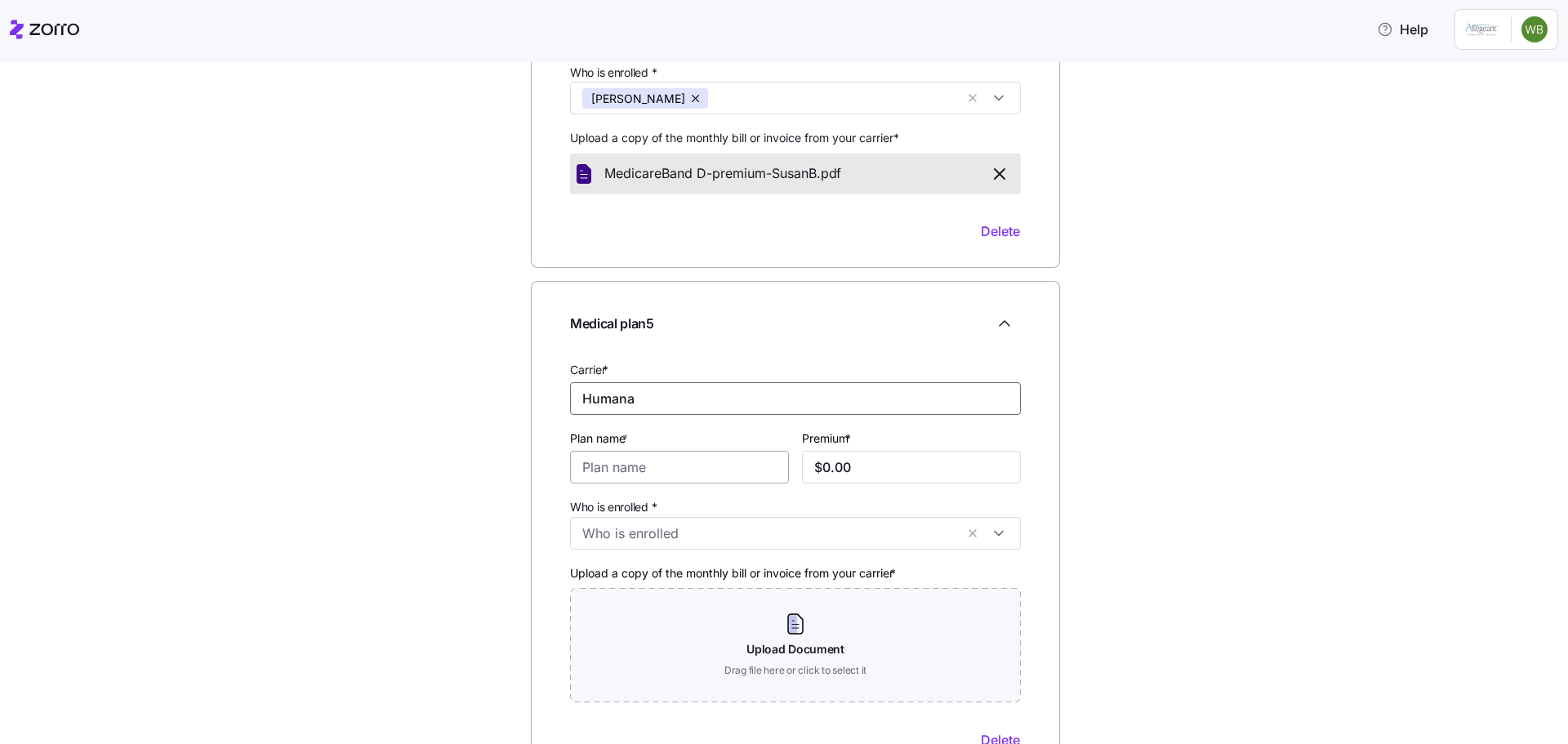
type input "Humana"
click at [584, 471] on input "Plan name *" at bounding box center [679, 468] width 219 height 33
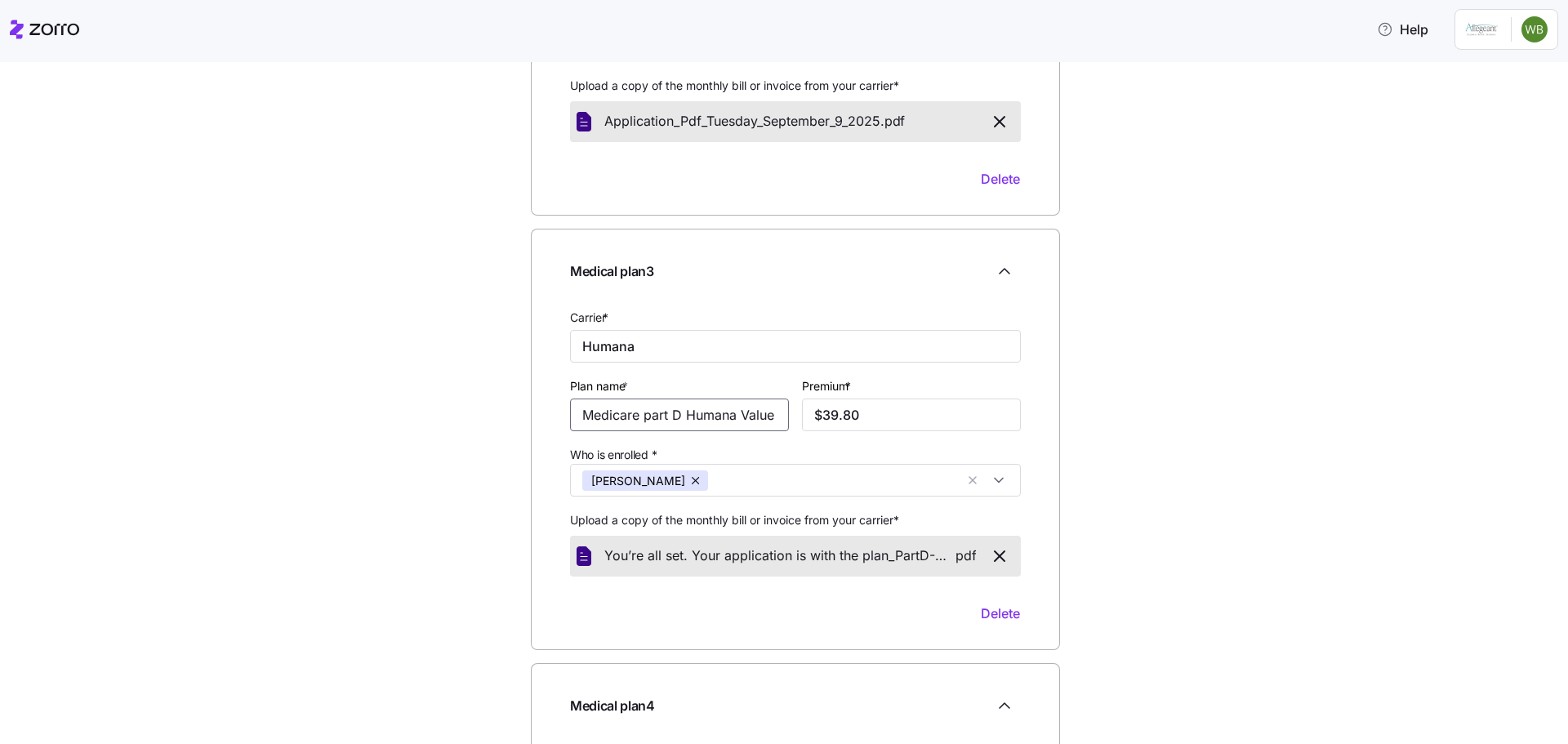
scroll to position [0, 86]
drag, startPoint x: 573, startPoint y: 417, endPoint x: 784, endPoint y: 432, distance: 211.5
click at [784, 432] on div "Plan name * Medicare part D Humana Value Rx Plan (PDP)" at bounding box center [679, 403] width 232 height 68
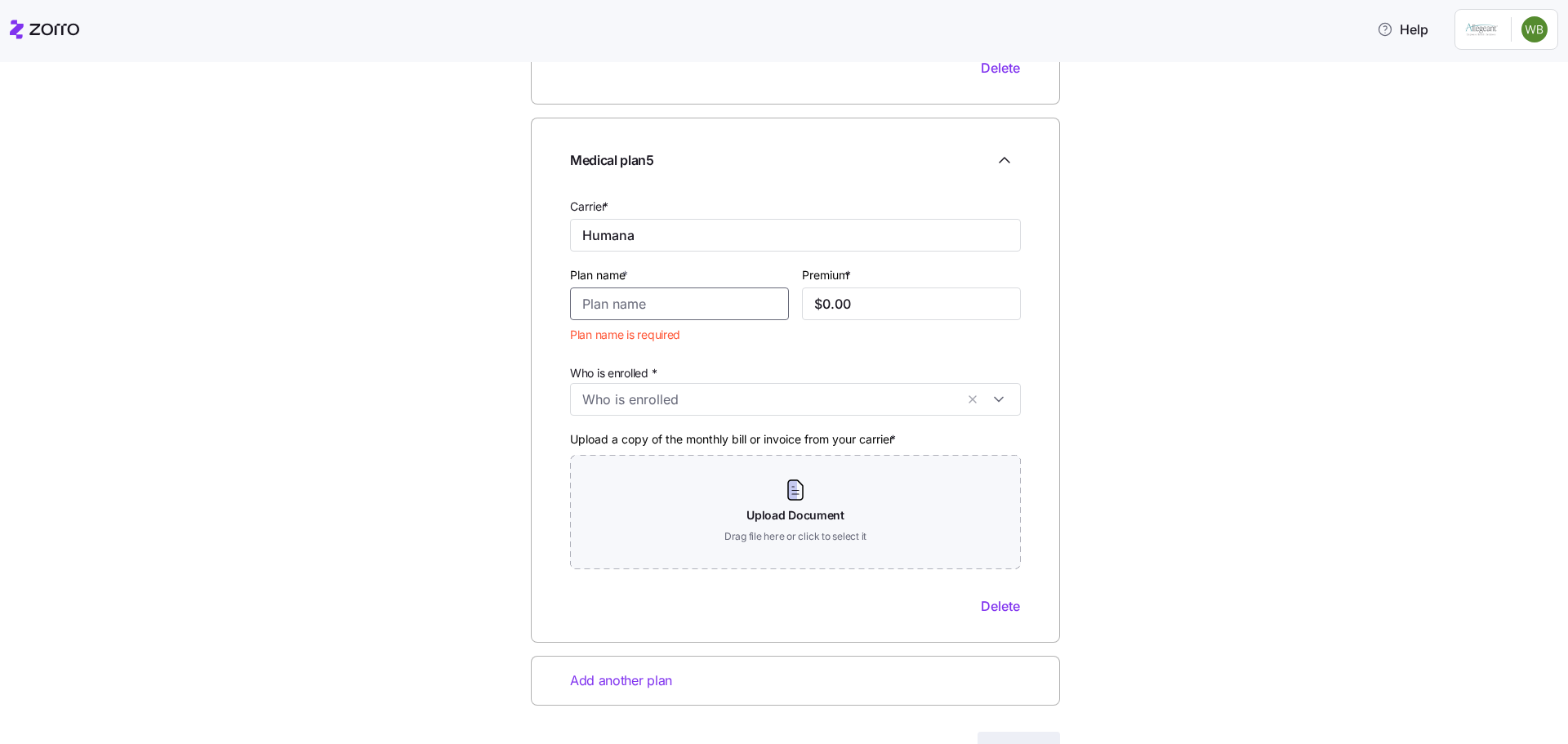
scroll to position [0, 0]
click at [582, 304] on input "Plan name *" at bounding box center [679, 304] width 219 height 33
paste input "Medicare part D Humana Value Rx Plan (PDP)"
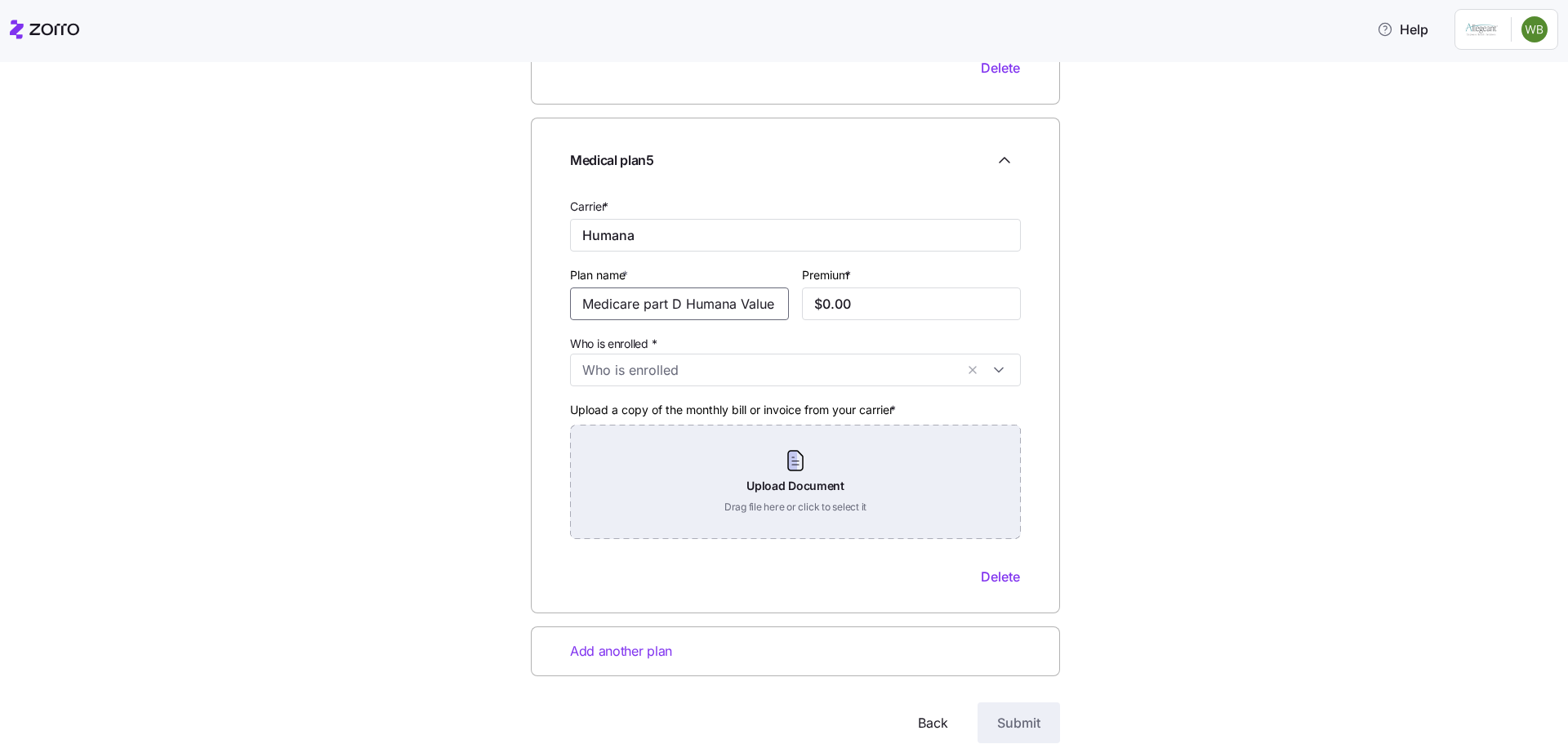
scroll to position [0, 86]
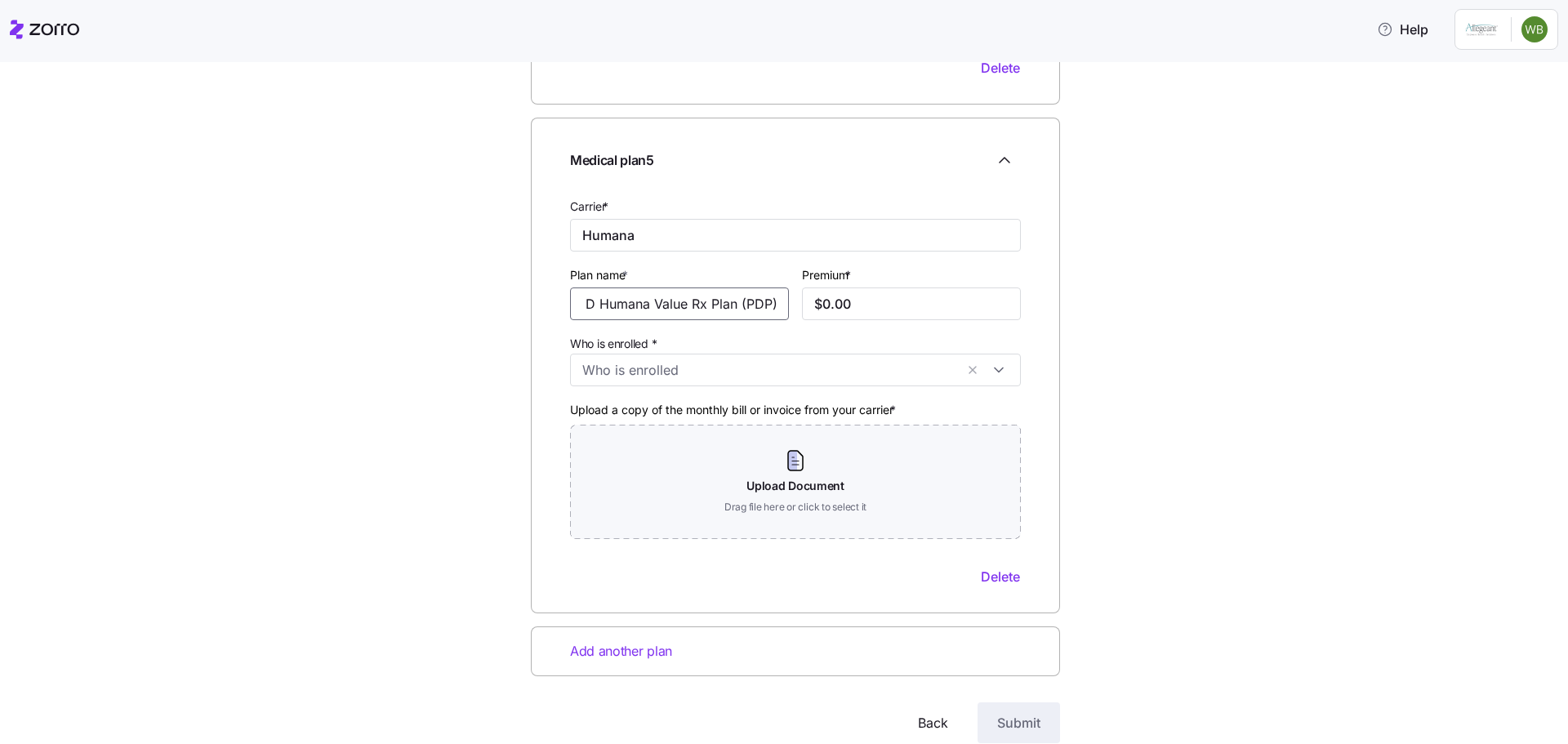
click at [677, 301] on input "Medicare part D Humana Value Rx Plan (PDP)" at bounding box center [679, 304] width 219 height 33
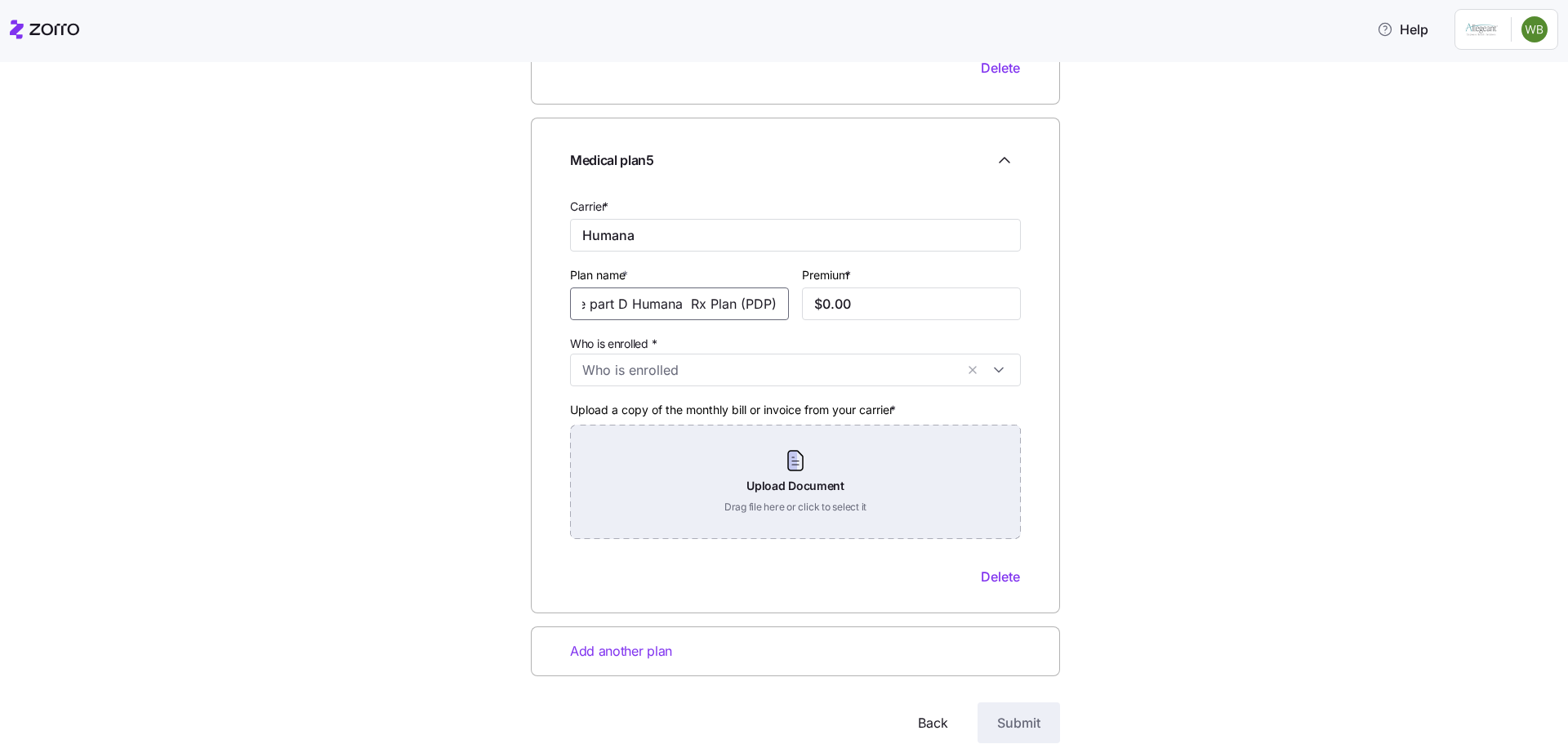
scroll to position [0, 52]
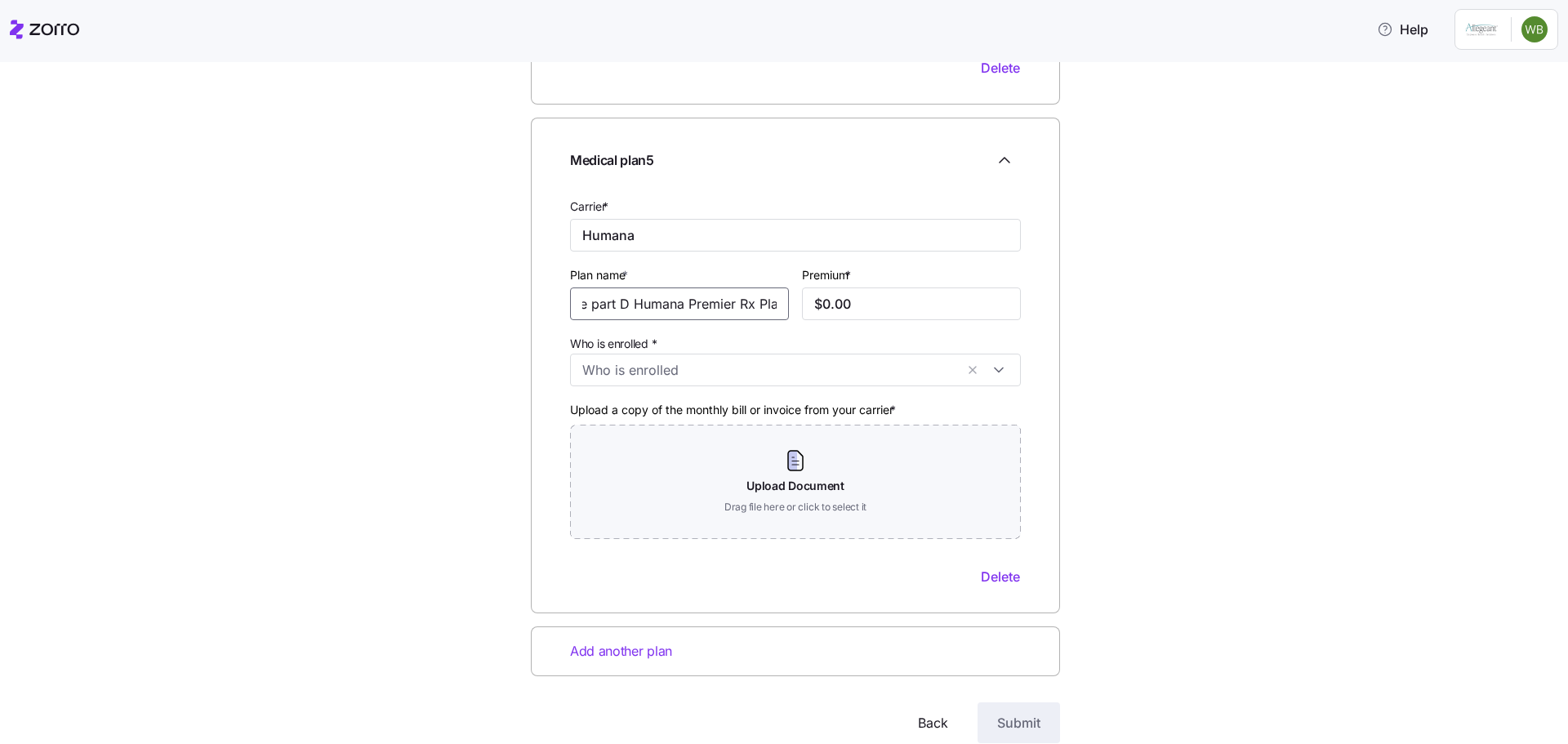
type input "Medicare part D Humana Premier Rx Plan (PDP)"
click at [807, 304] on input "$0.00" at bounding box center [912, 304] width 219 height 33
type input "$128.90"
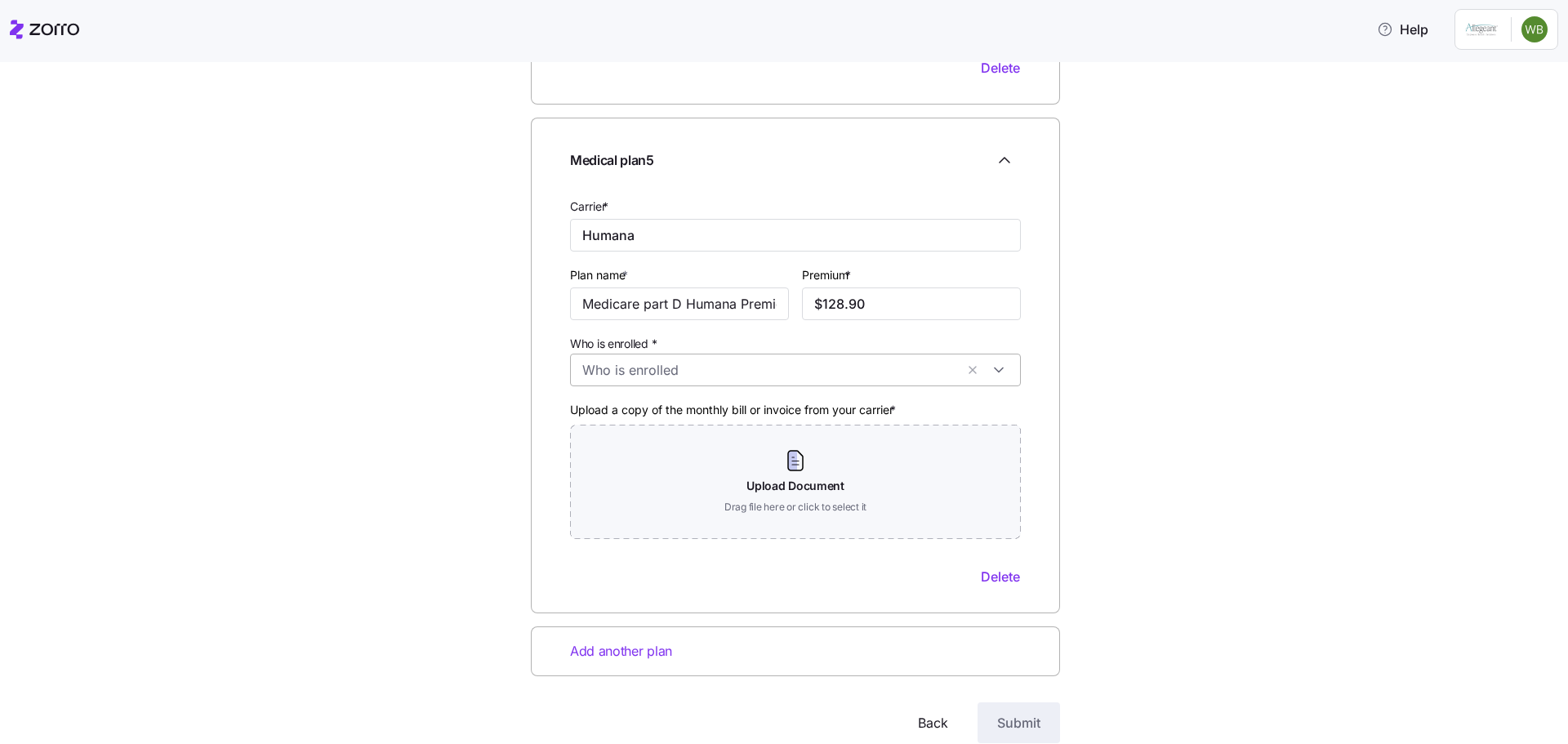
click at [655, 368] on input "Who is enrolled *" at bounding box center [769, 370] width 372 height 21
click at [585, 442] on icon at bounding box center [586, 441] width 19 height 19
click at [1036, 312] on div "Medical plan 5 Carrier * Humana Plan name * Medicare part D Humana Premier Rx P…" at bounding box center [796, 366] width 530 height 495
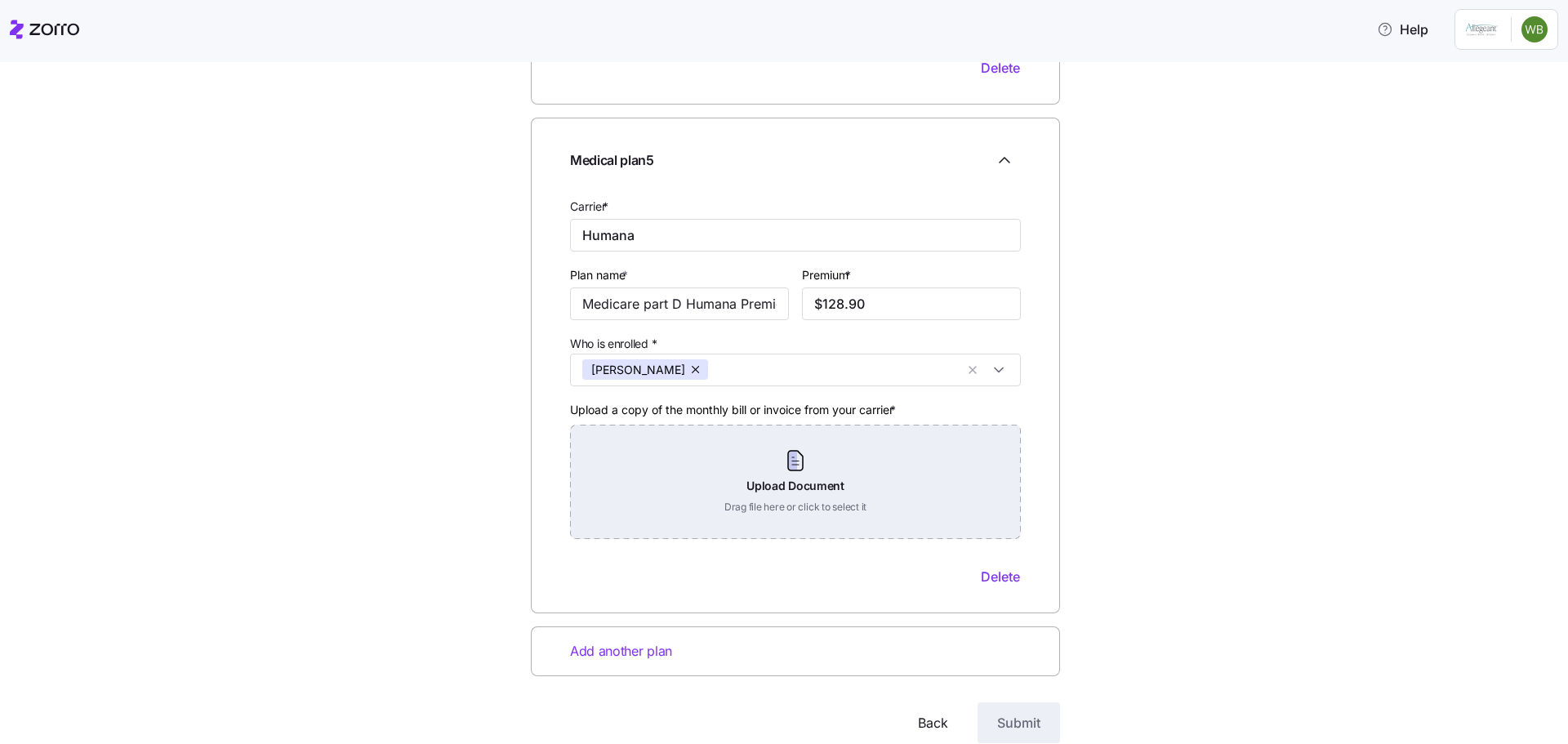
click at [771, 477] on div "Upload Document Drag file here or click to select it" at bounding box center [796, 482] width 451 height 114
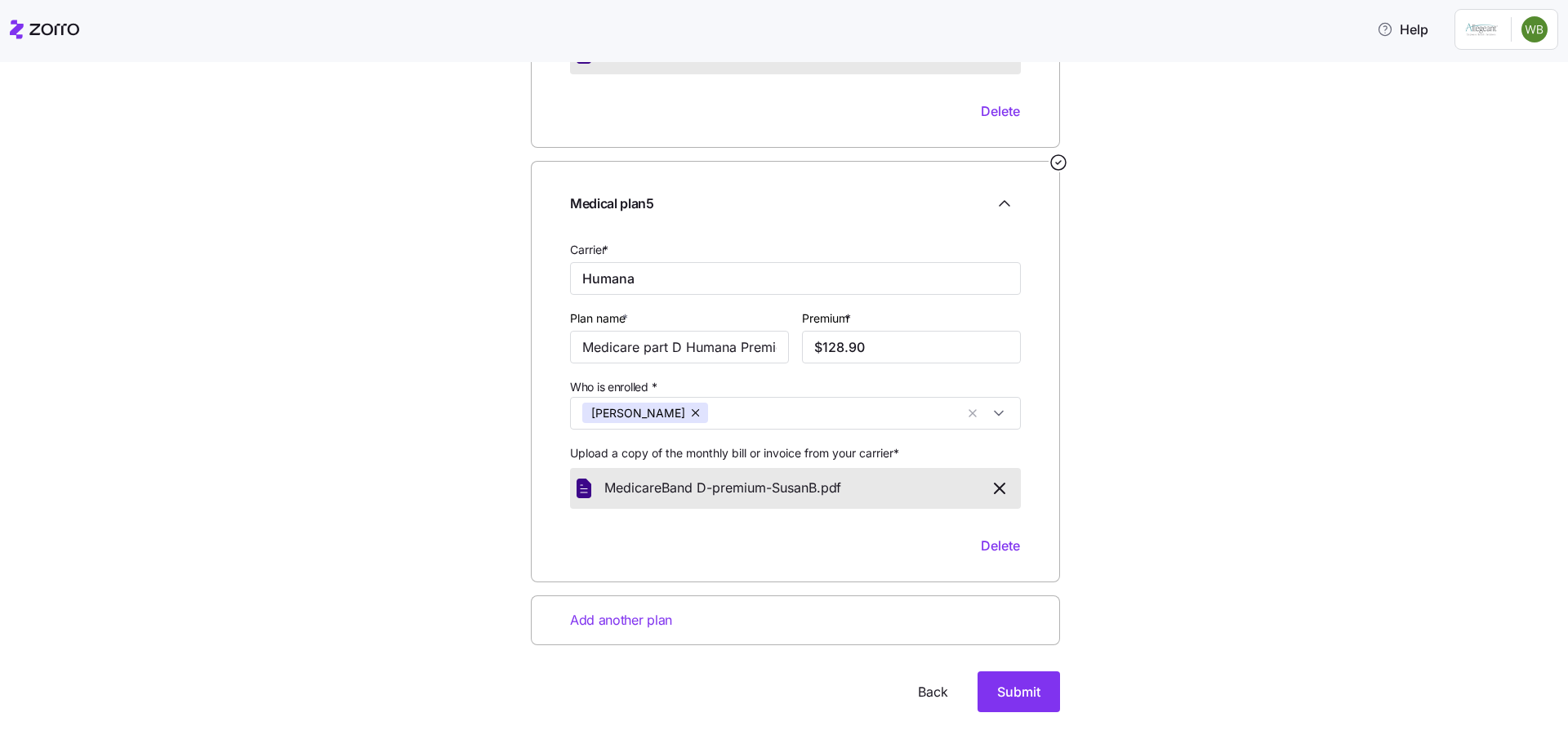
scroll to position [1781, 0]
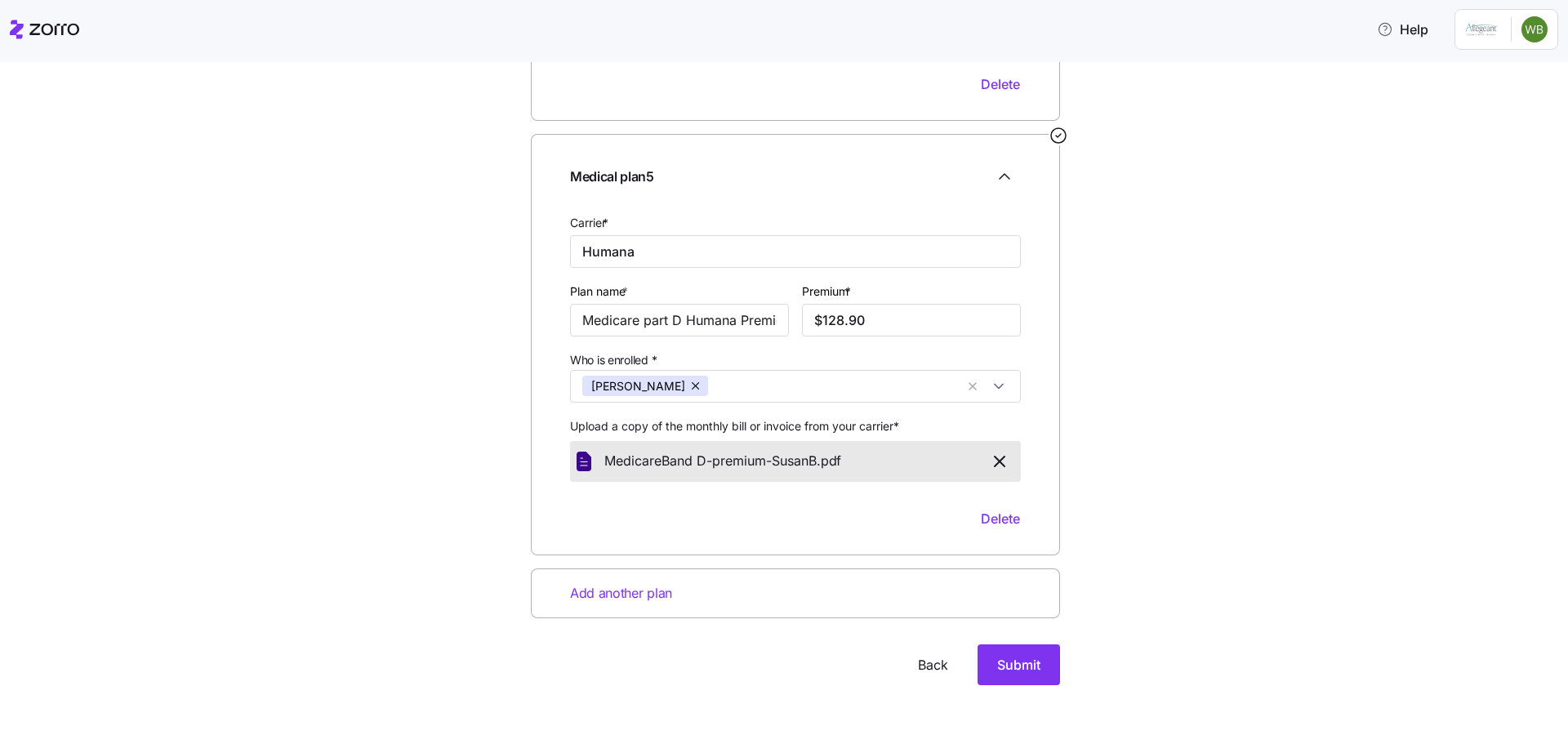
click at [627, 595] on span "Add another plan" at bounding box center [621, 593] width 102 height 20
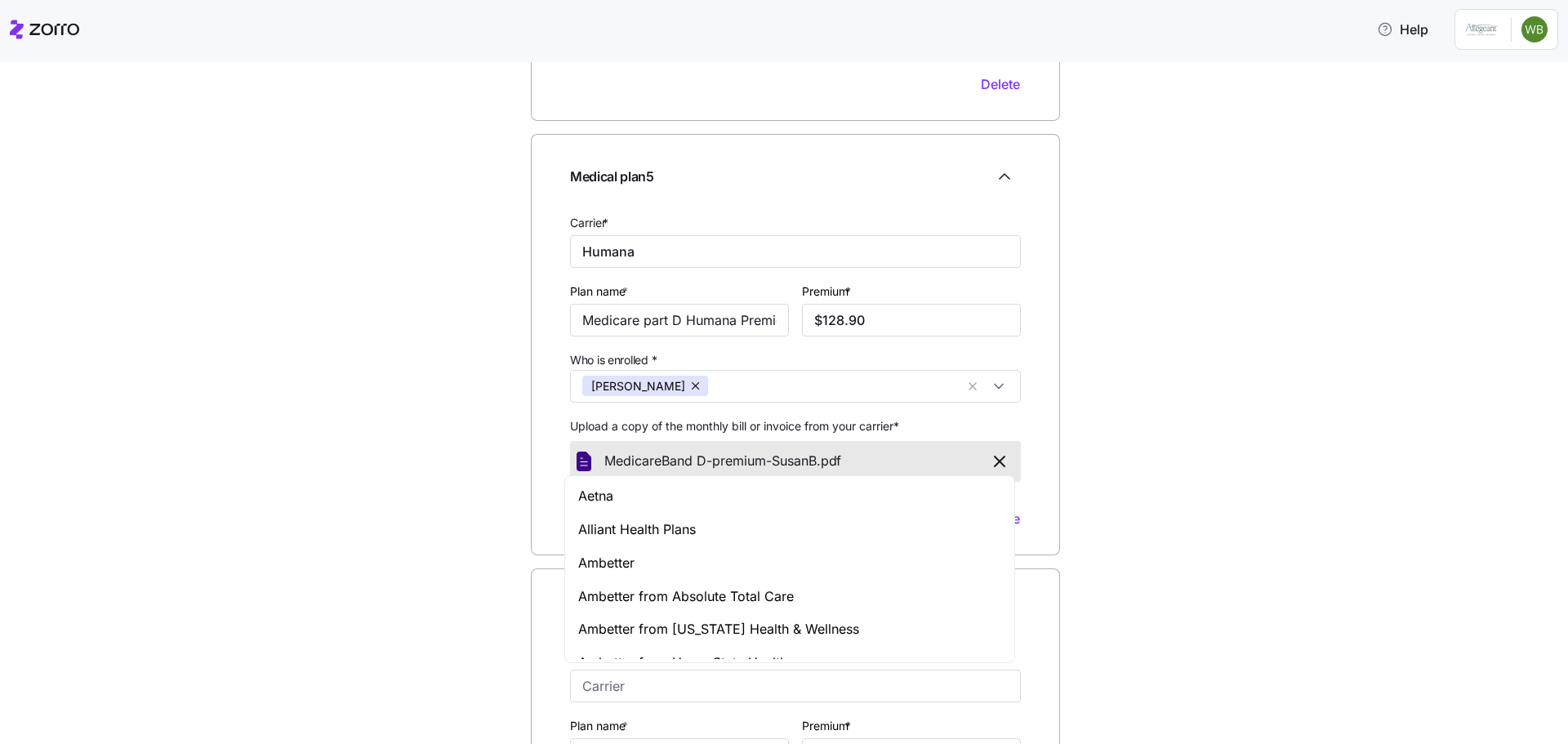
click at [687, 683] on input "Carrier *" at bounding box center [796, 686] width 451 height 33
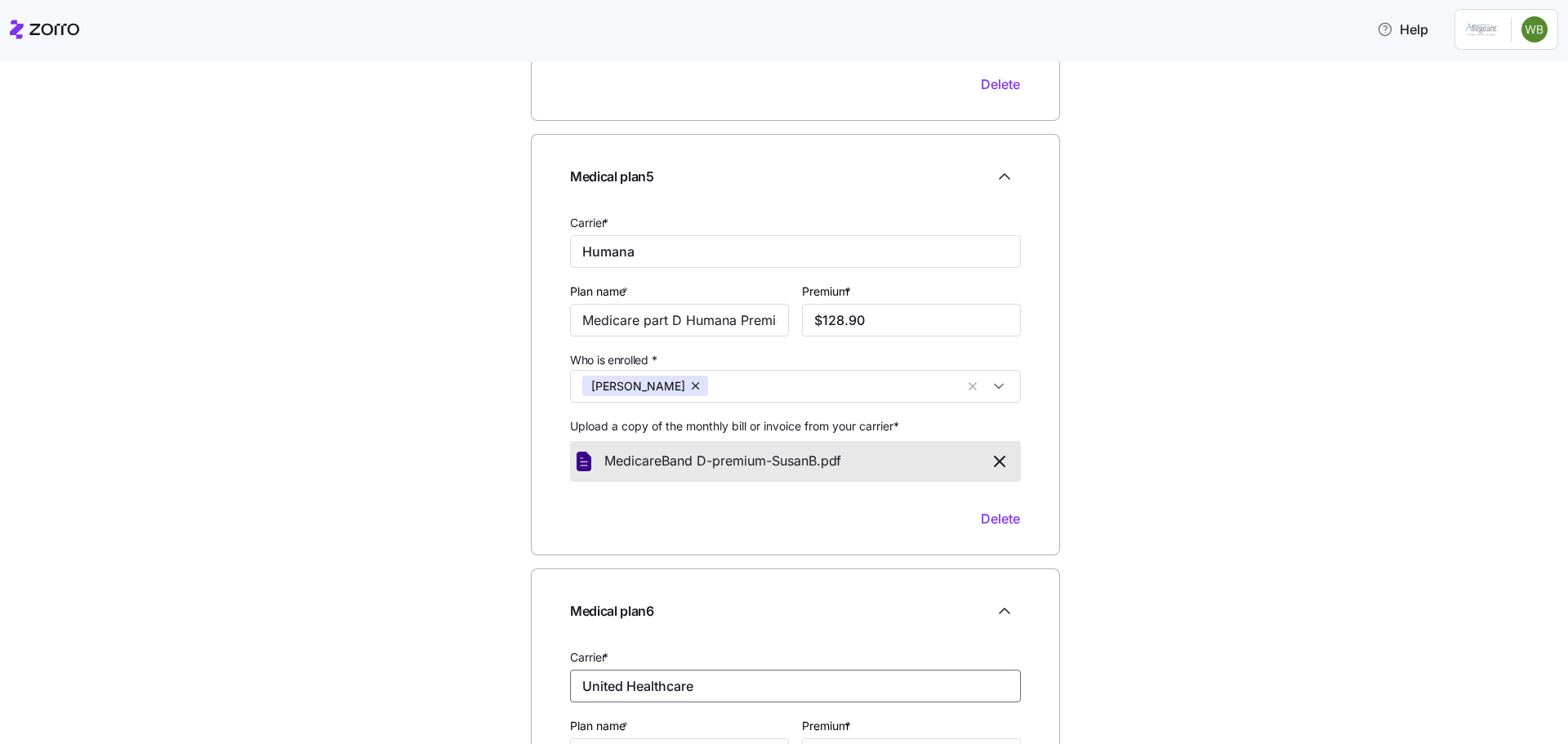
type input "United Healthcare"
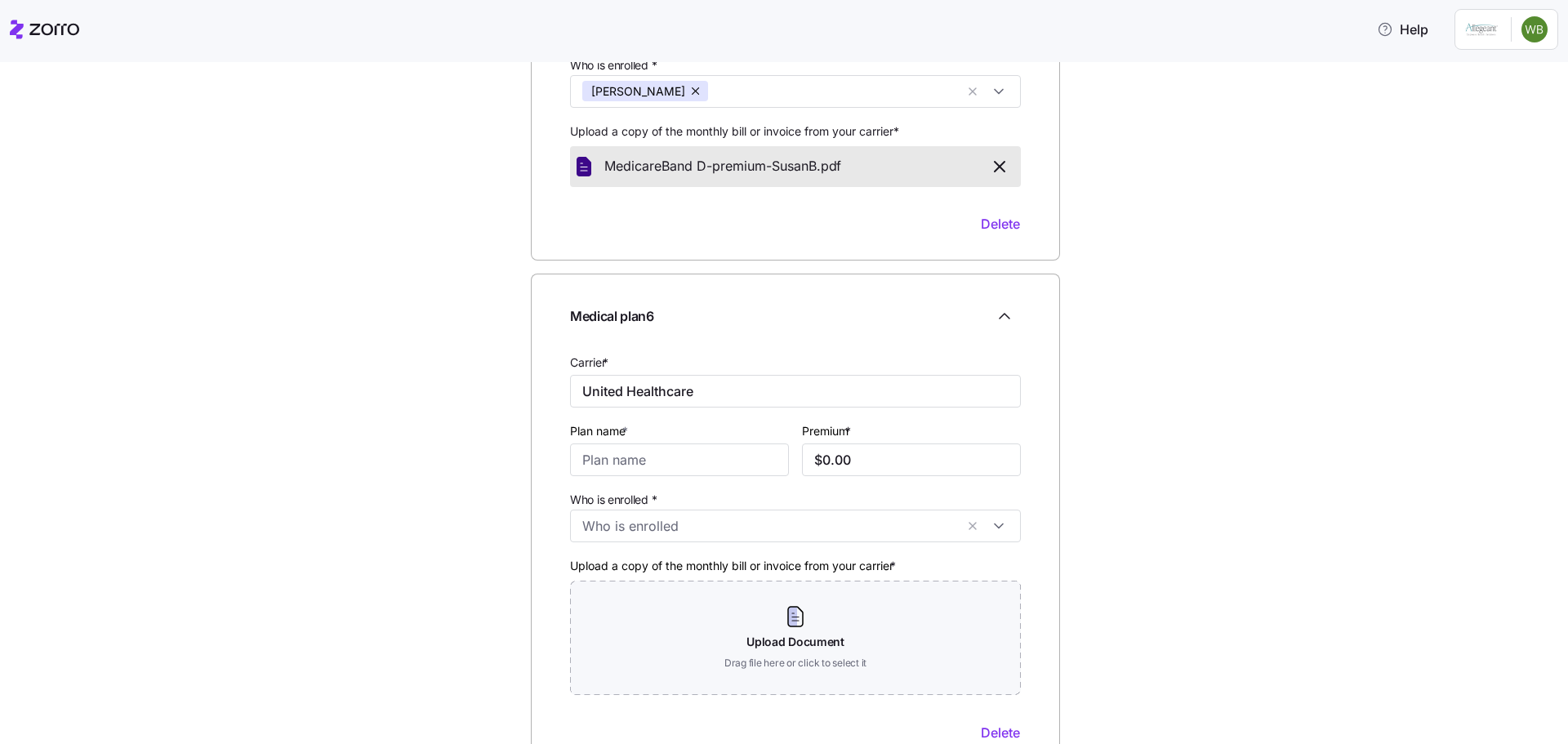
scroll to position [2108, 0]
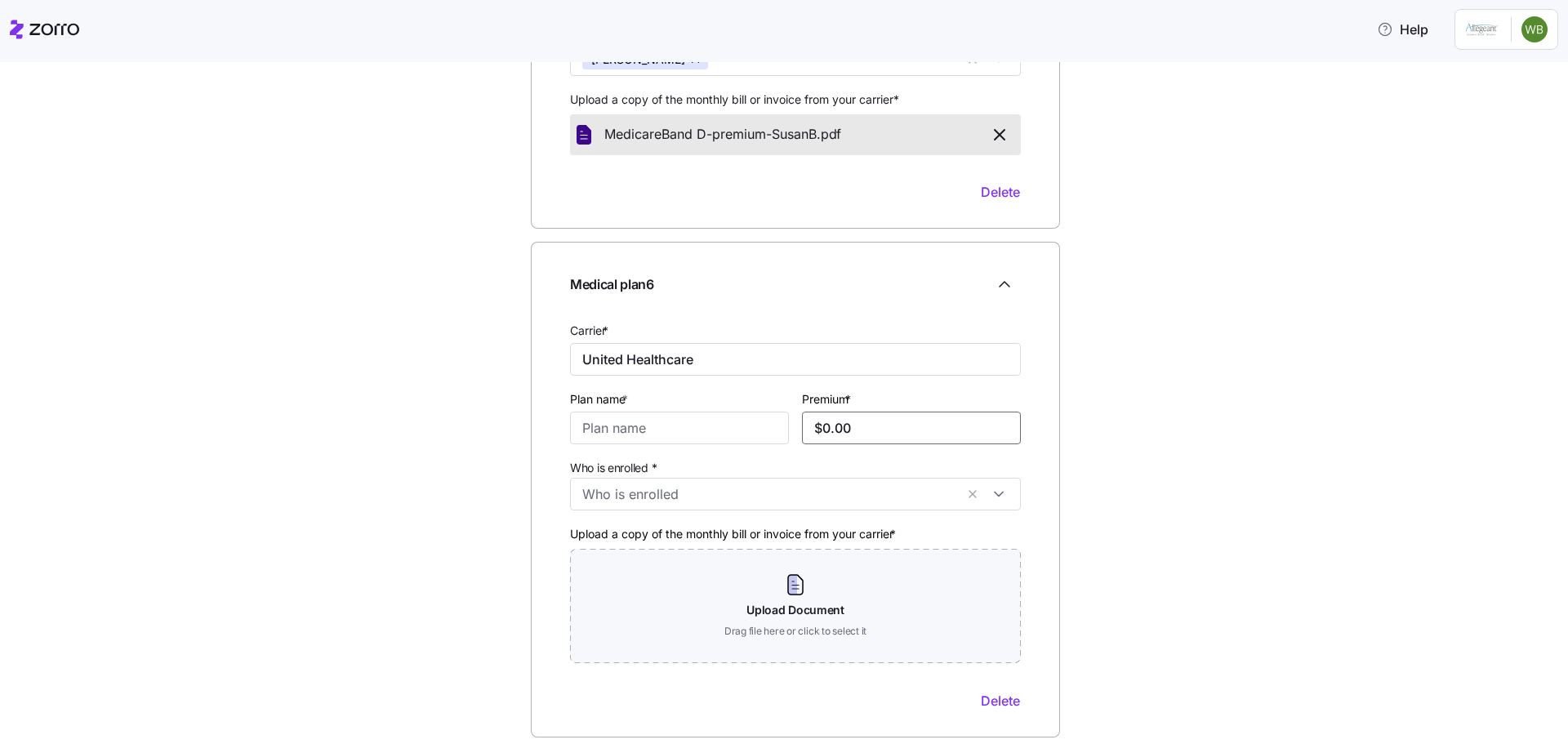
click at [812, 423] on input "$0.00" at bounding box center [912, 428] width 219 height 33
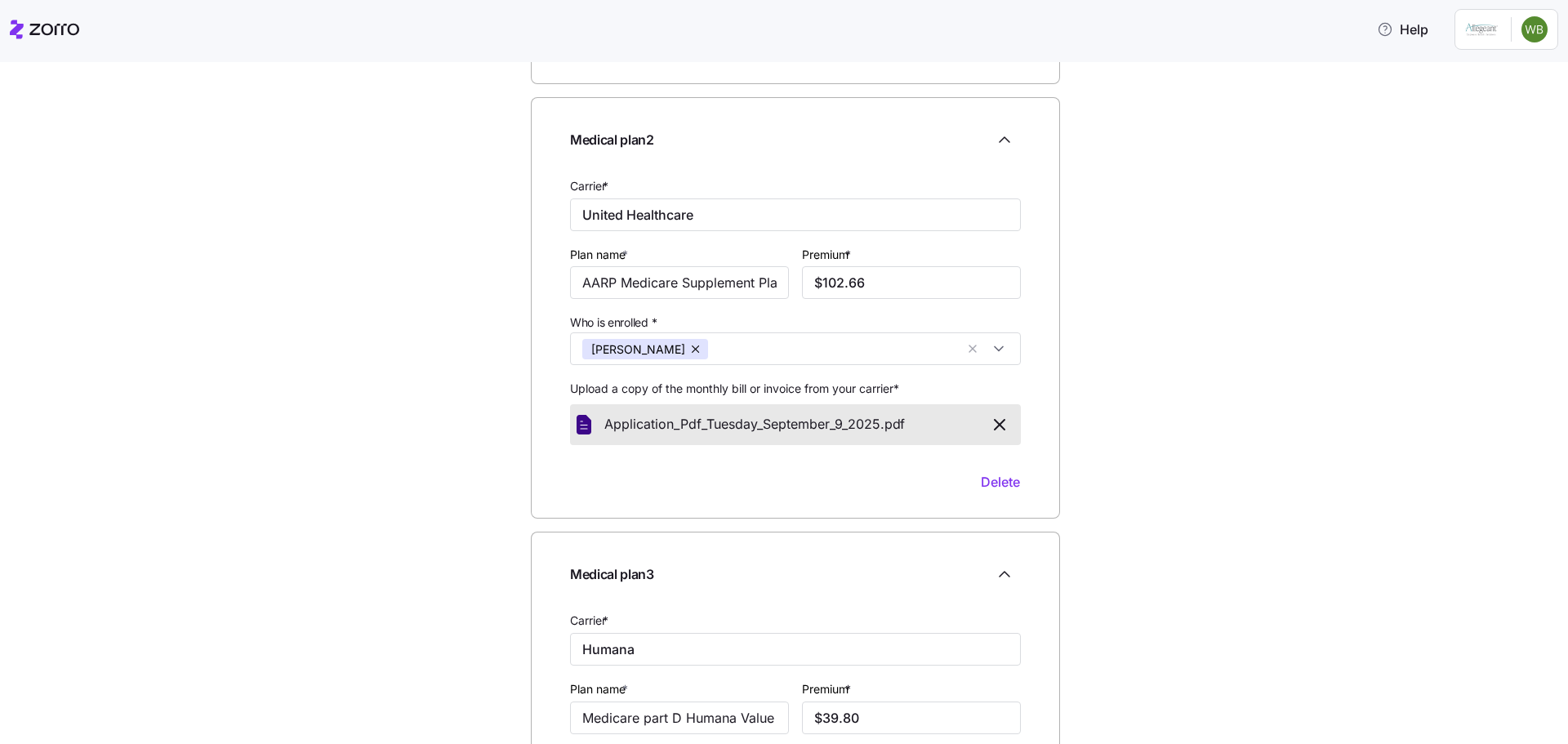
scroll to position [474, 0]
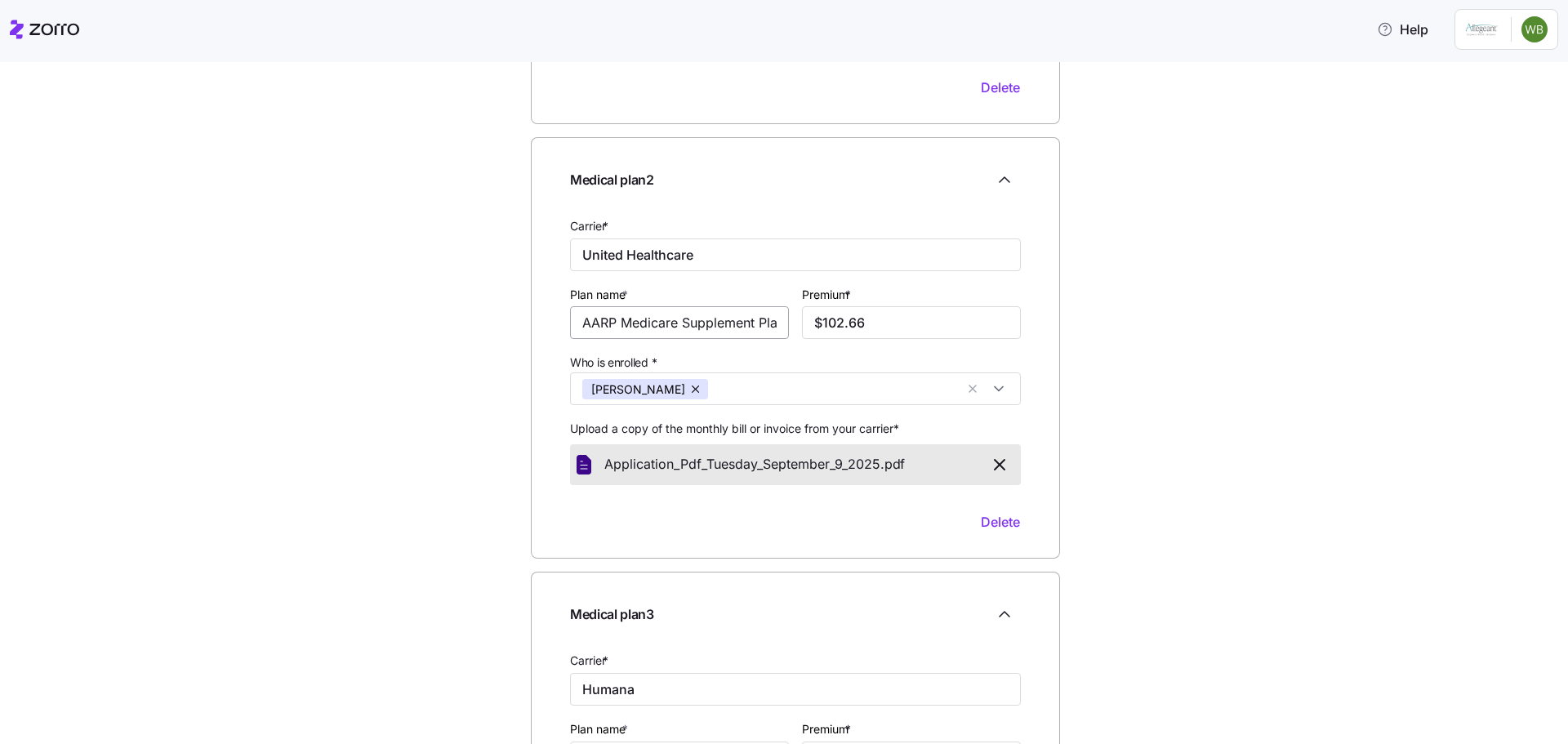
type input "$117.40"
drag, startPoint x: 574, startPoint y: 321, endPoint x: 830, endPoint y: 330, distance: 256.2
click at [830, 330] on div "Carrier * United Healthcare Plan name * AARP Medicare Supplement Plan N Premium…" at bounding box center [795, 374] width 463 height 330
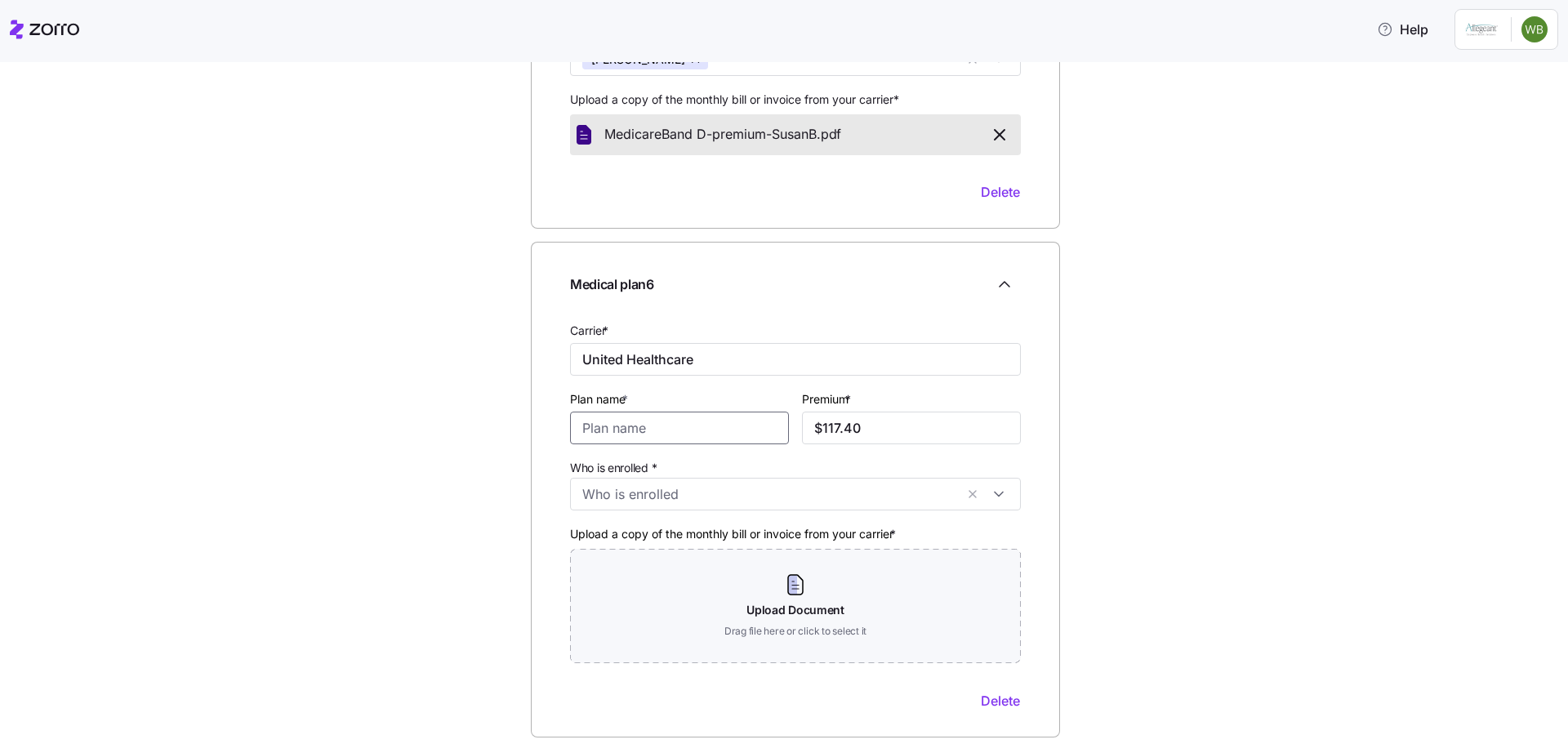
scroll to position [0, 0]
paste input "AARP Medicare Supplement Plan N"
type input "AARP Medicare Supplement Plan N"
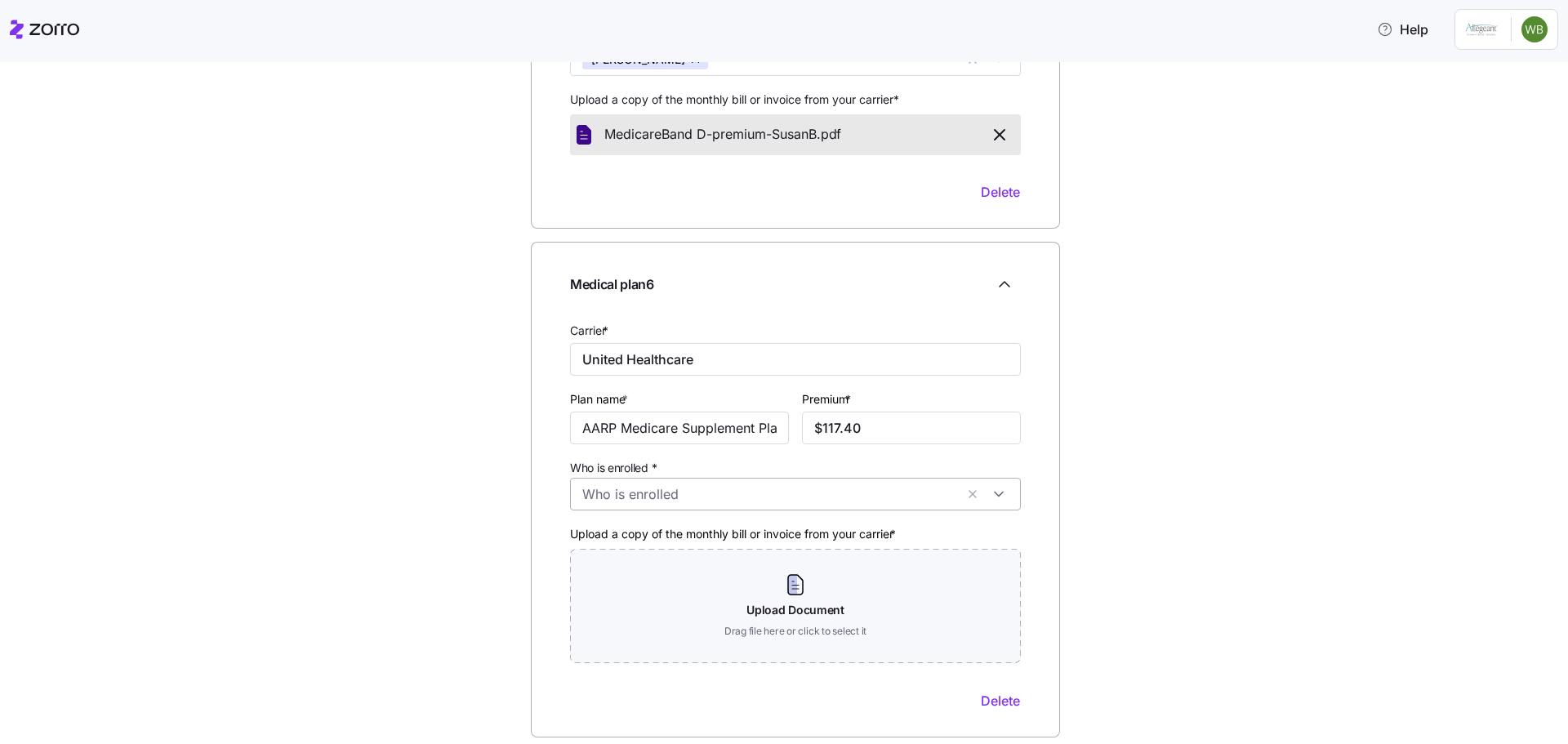
click at [678, 495] on input "Who is enrolled *" at bounding box center [769, 494] width 372 height 21
click at [590, 566] on icon at bounding box center [586, 565] width 19 height 19
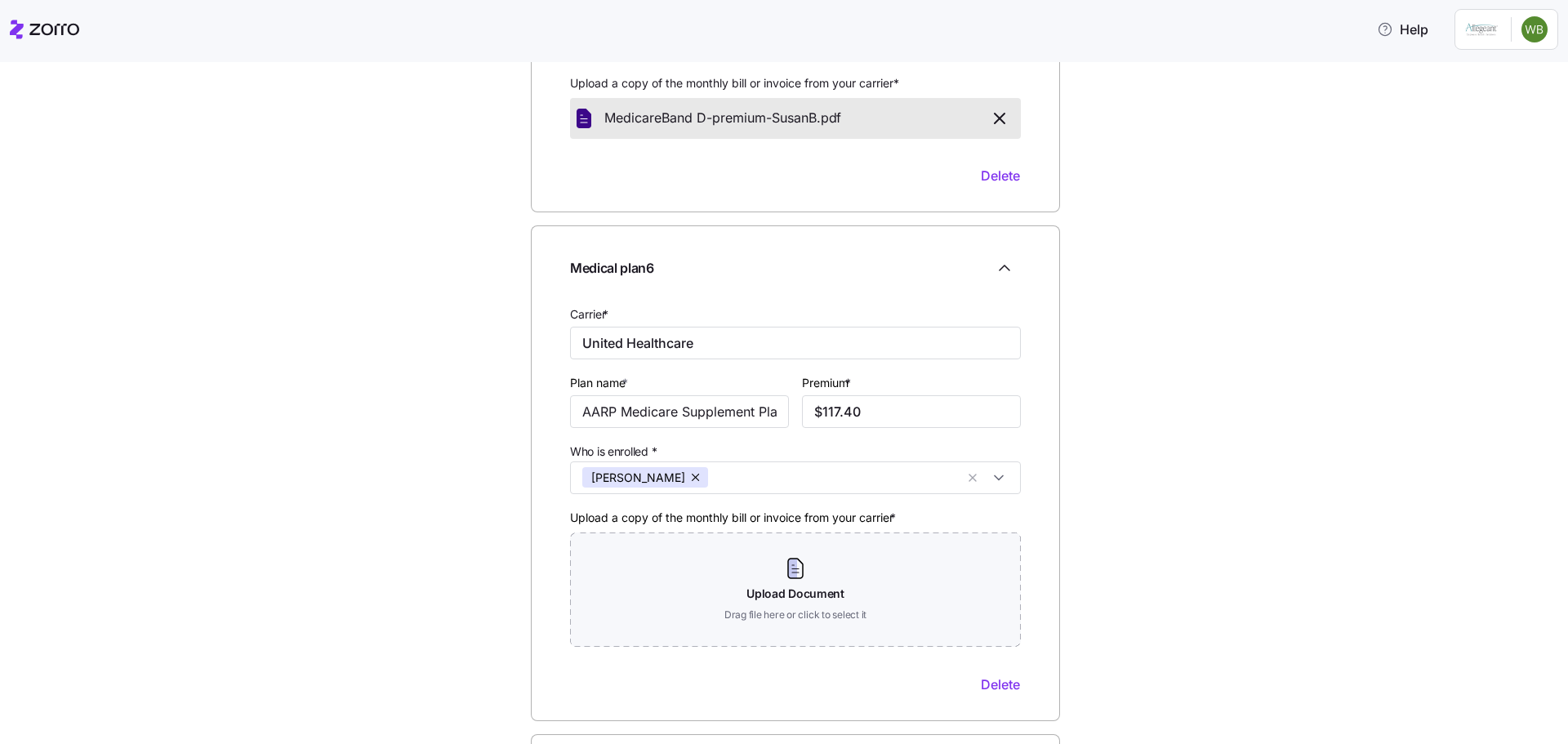
scroll to position [2206, 0]
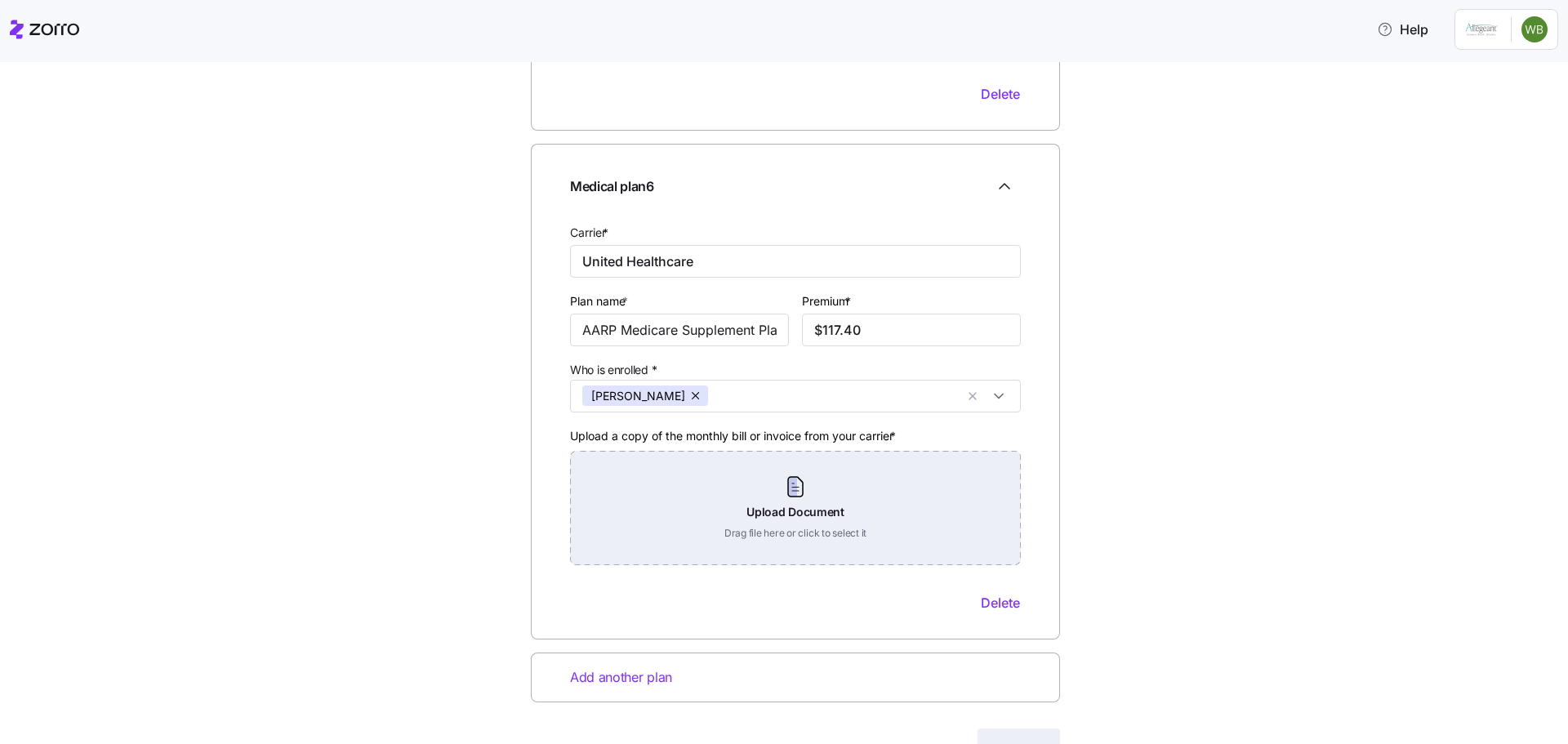
click at [761, 498] on div "Upload Document Drag file here or click to select it" at bounding box center [796, 508] width 451 height 114
click at [789, 513] on div "Upload Document Drag file here or click to select it" at bounding box center [796, 508] width 451 height 114
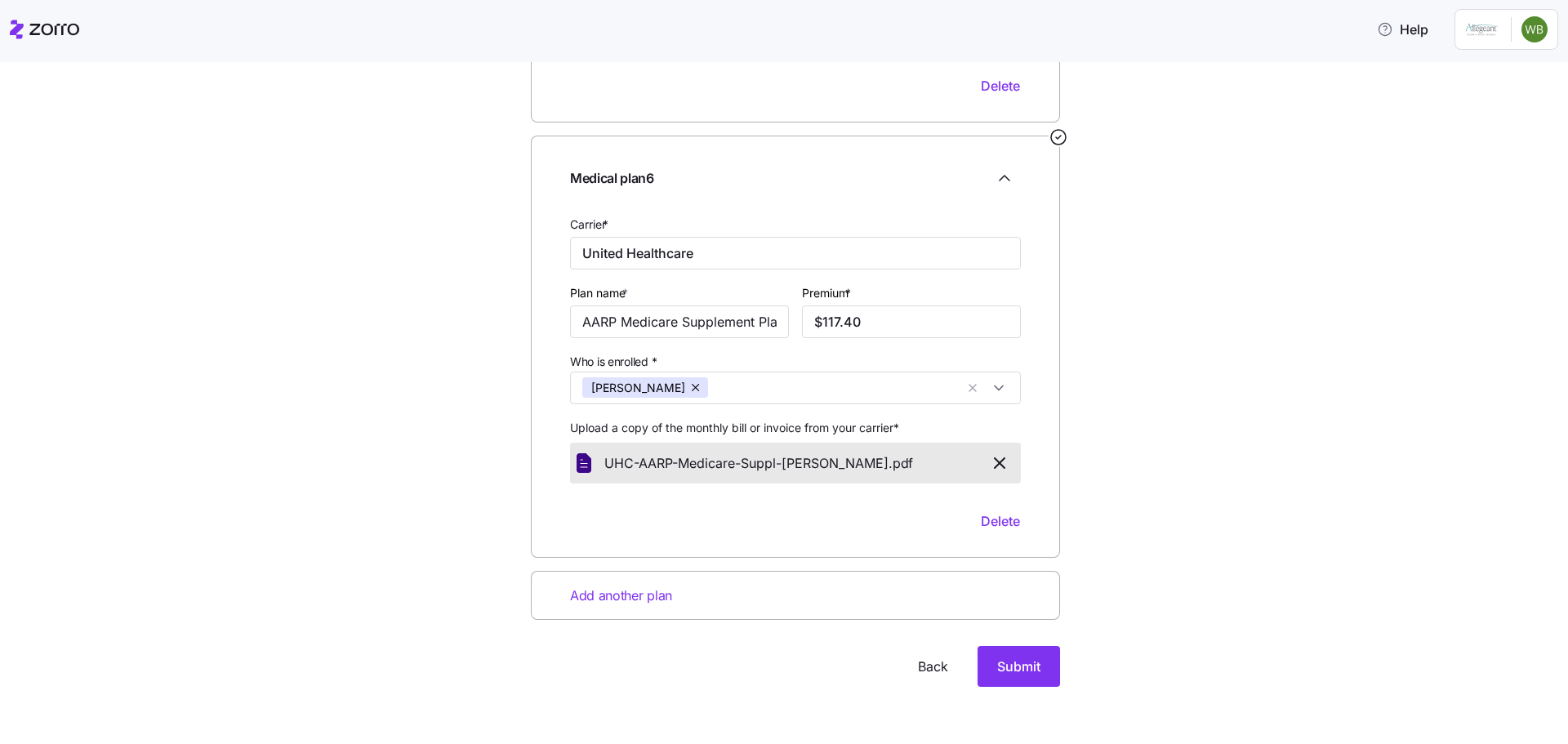
scroll to position [2216, 0]
click at [1006, 661] on span "Submit" at bounding box center [1018, 665] width 43 height 19
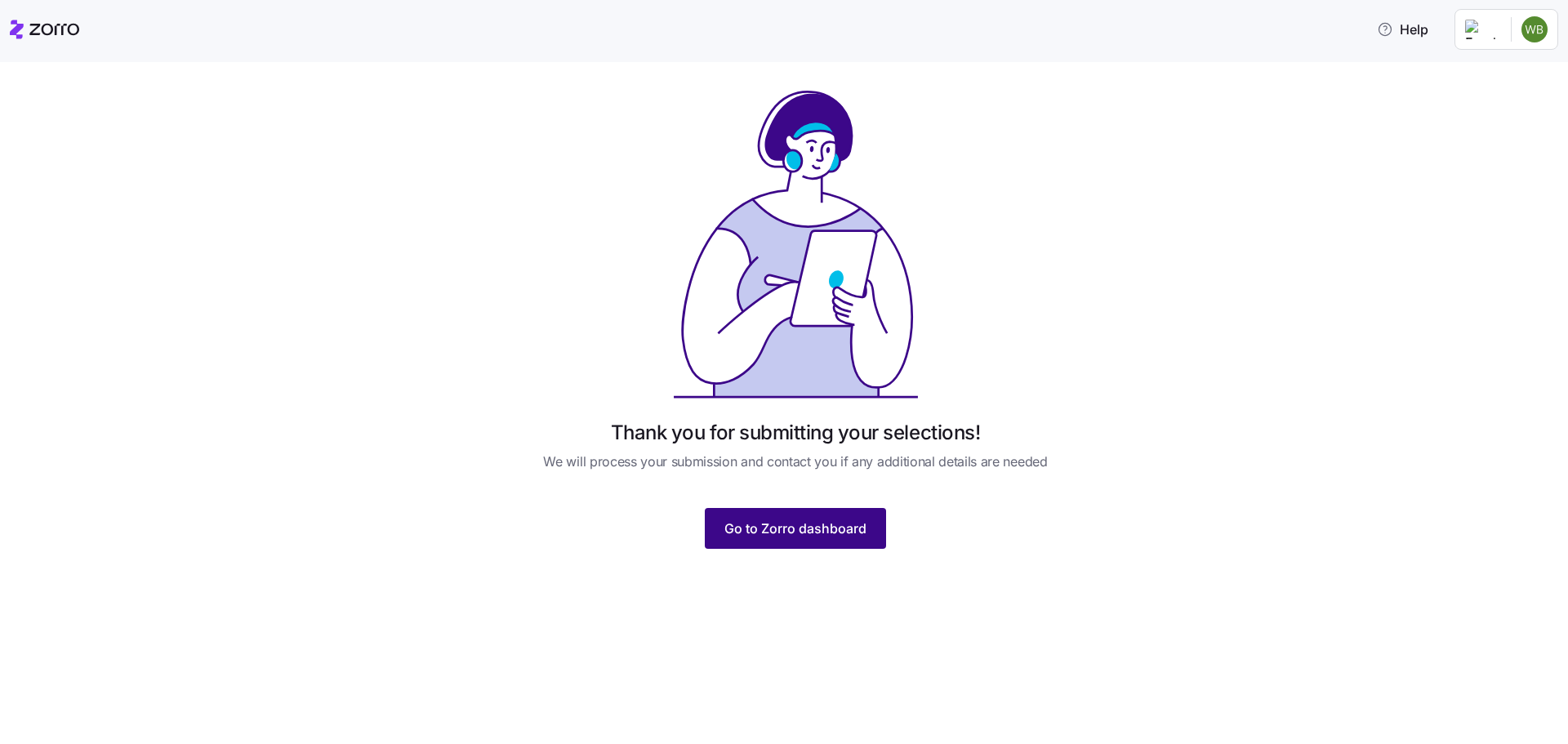
click at [783, 529] on span "Go to Zorro dashboard" at bounding box center [796, 528] width 142 height 19
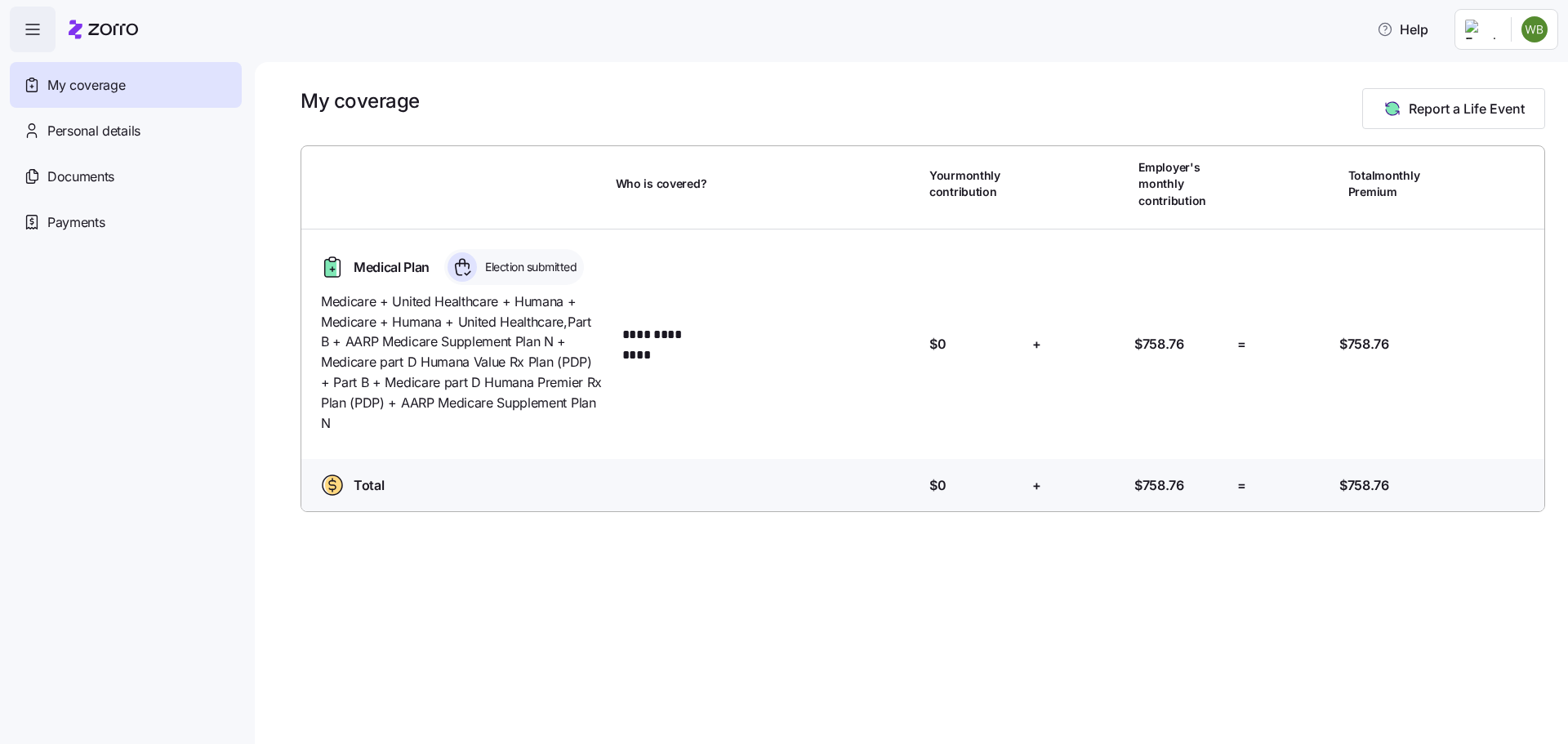
click at [792, 614] on div "**********" at bounding box center [912, 403] width 1314 height 683
click at [77, 178] on span "Documents" at bounding box center [81, 177] width 67 height 20
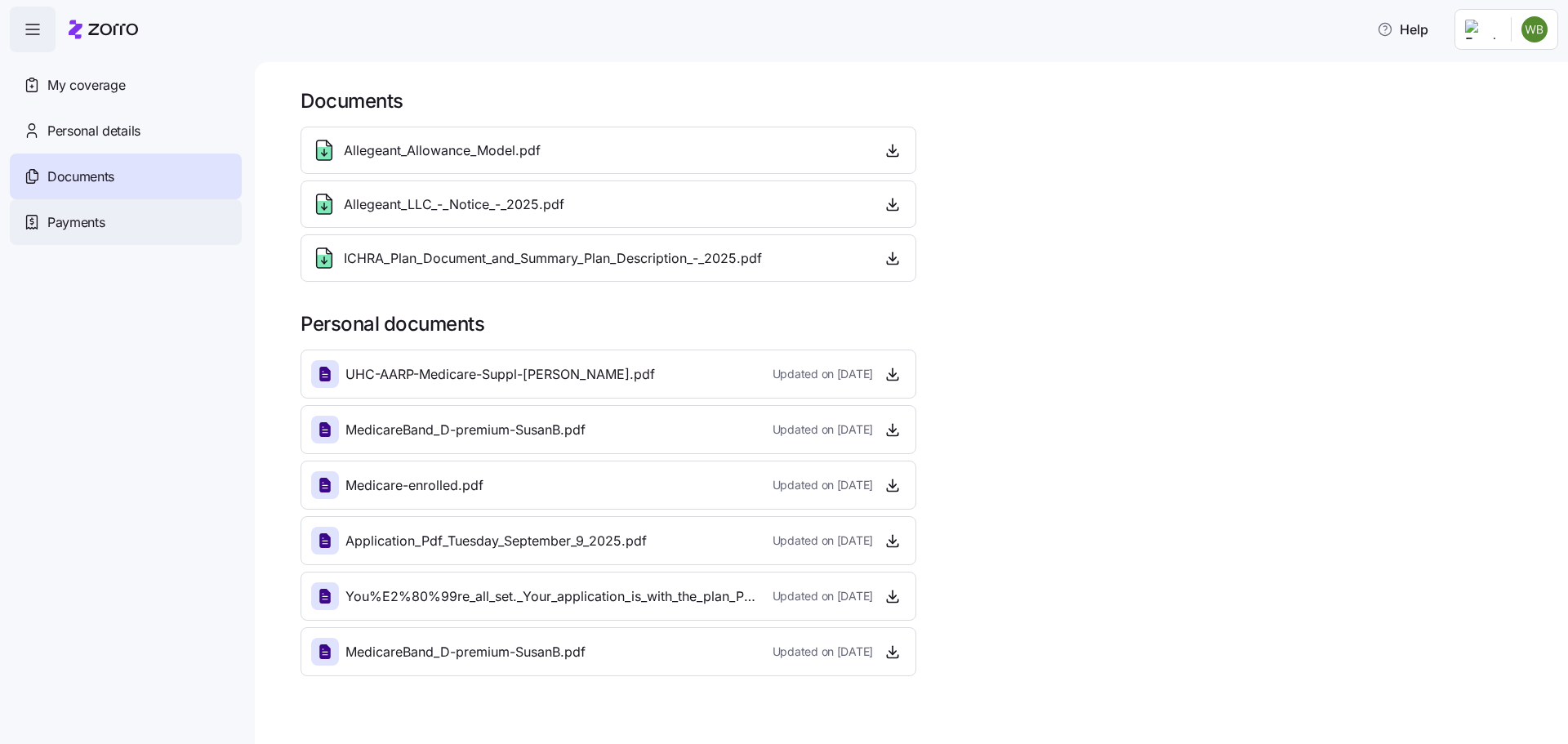
click at [73, 222] on span "Payments" at bounding box center [76, 222] width 58 height 20
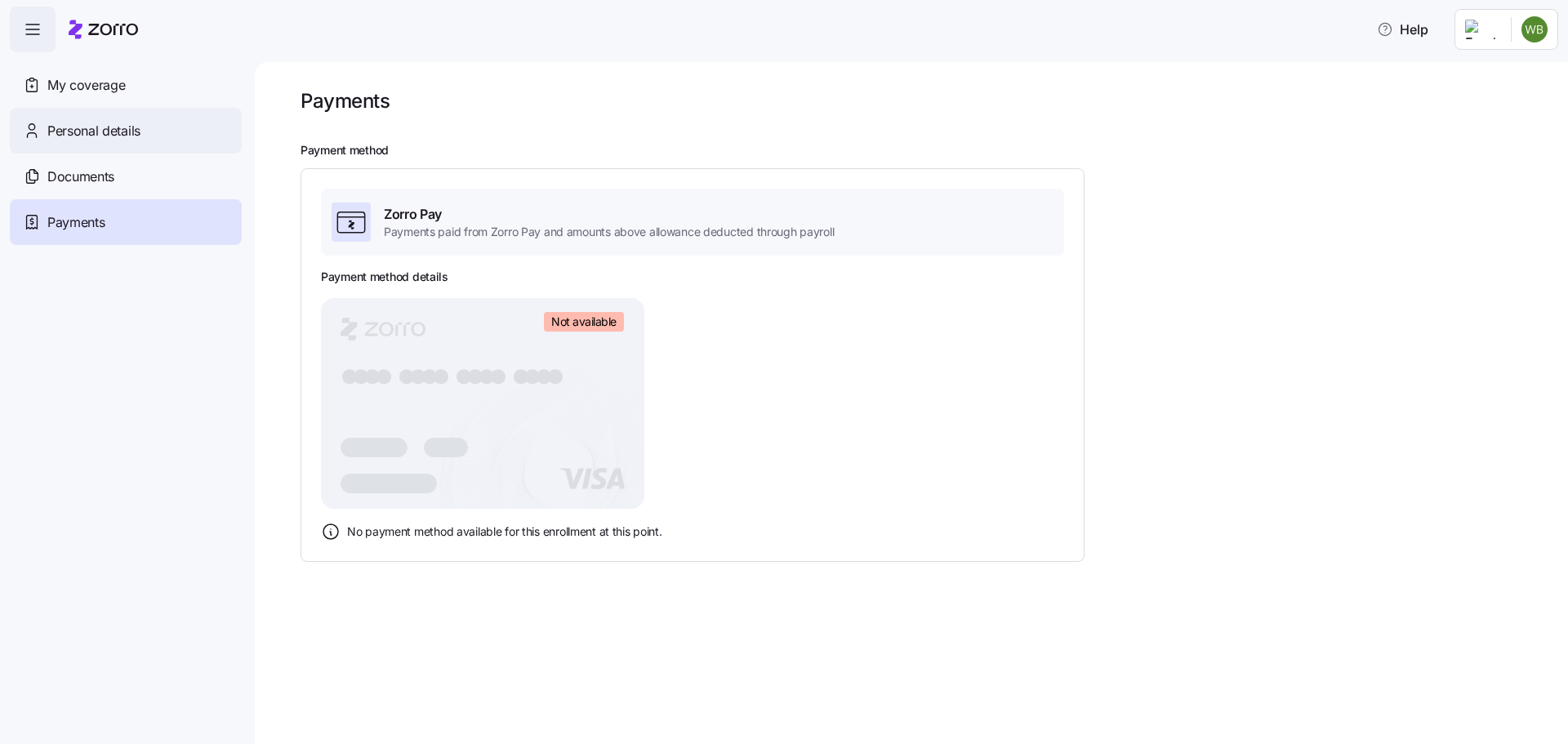
click at [73, 132] on span "Personal details" at bounding box center [93, 131] width 93 height 20
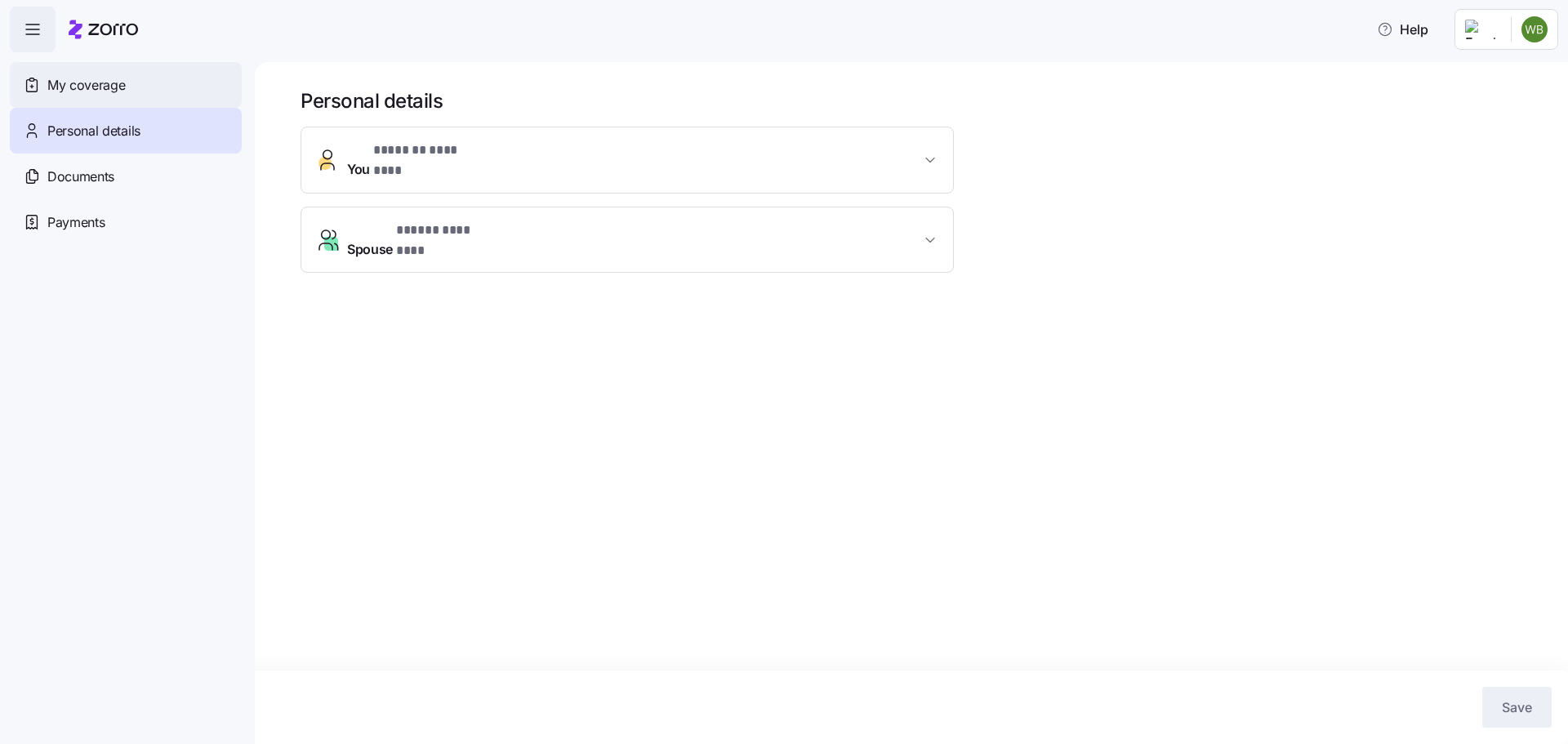
click at [85, 85] on span "My coverage" at bounding box center [85, 84] width 78 height 20
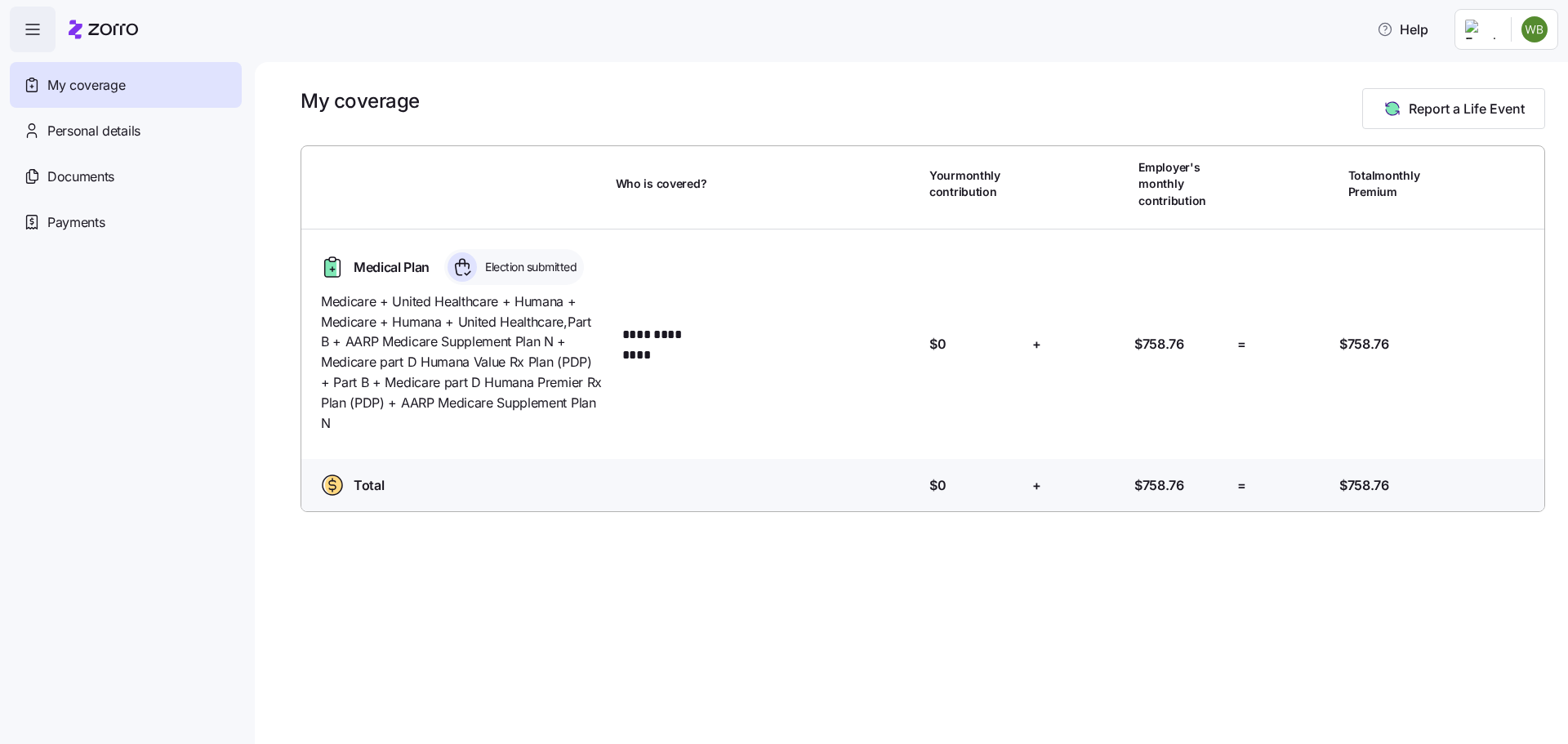
click at [894, 115] on div "My coverage Report a Life Event" at bounding box center [922, 108] width 1245 height 41
click at [874, 388] on div "**********" at bounding box center [923, 345] width 1230 height 204
click at [93, 226] on span "Payments" at bounding box center [76, 222] width 58 height 20
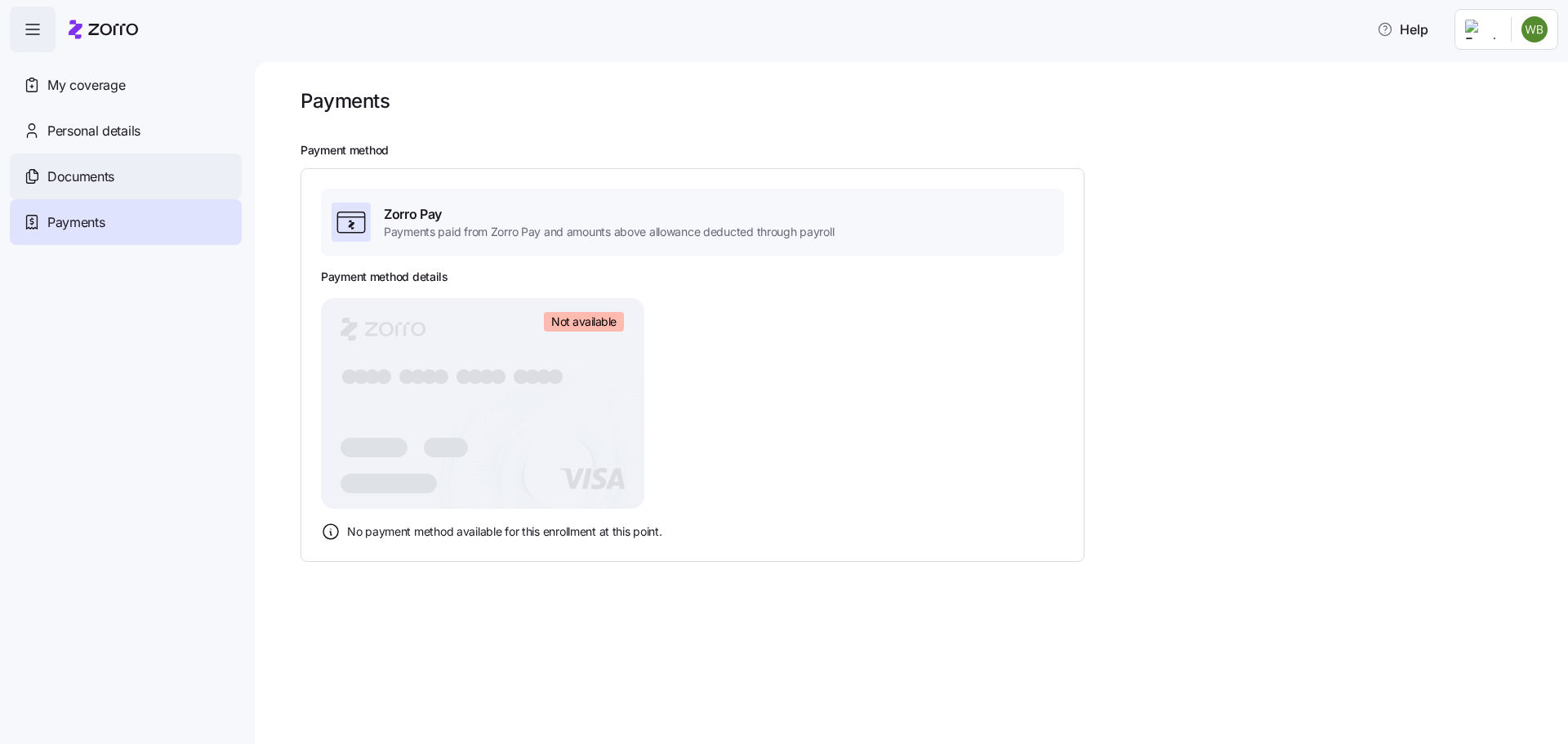
click at [84, 169] on span "Documents" at bounding box center [81, 177] width 67 height 20
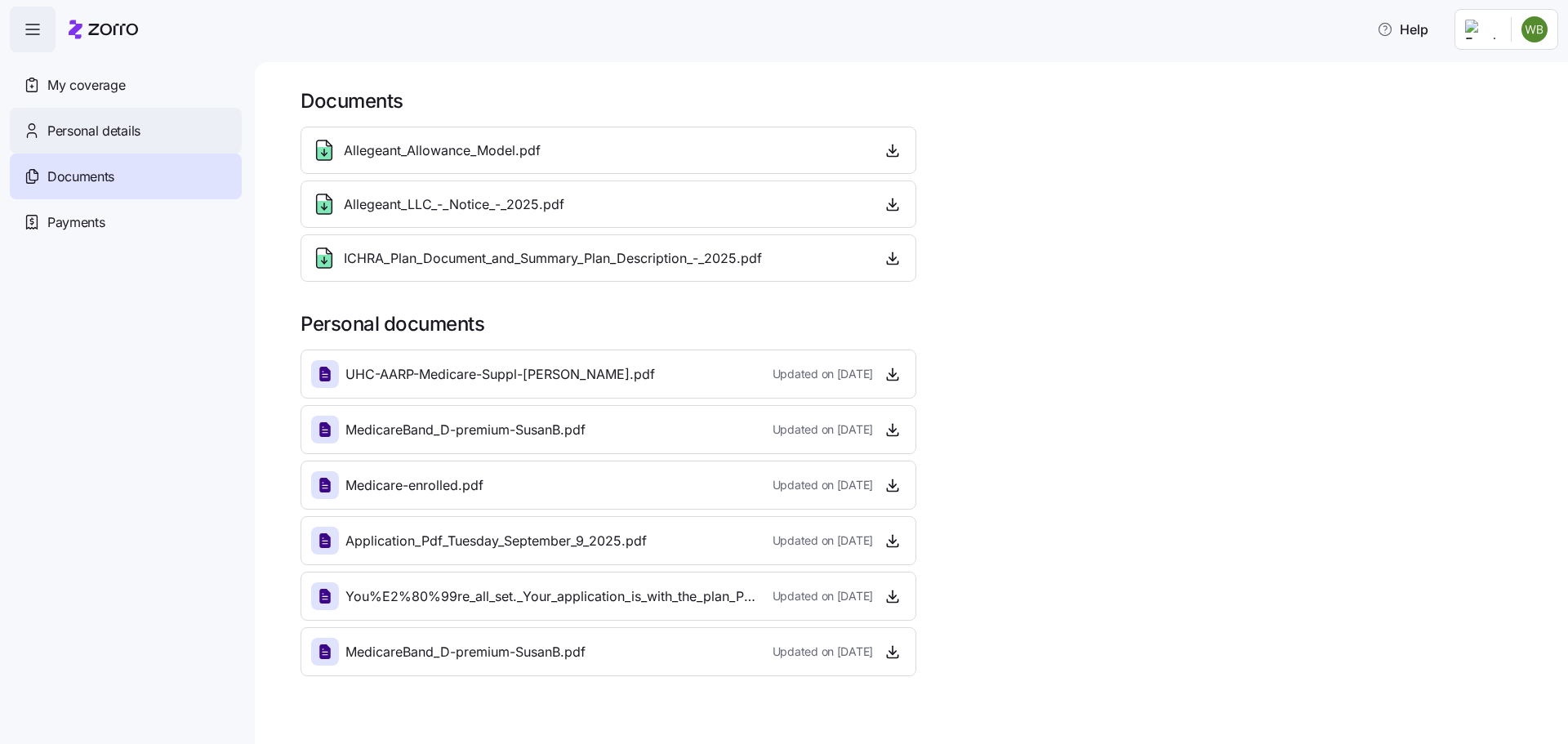
click at [83, 132] on span "Personal details" at bounding box center [93, 131] width 93 height 20
